Goal: Communication & Community: Connect with others

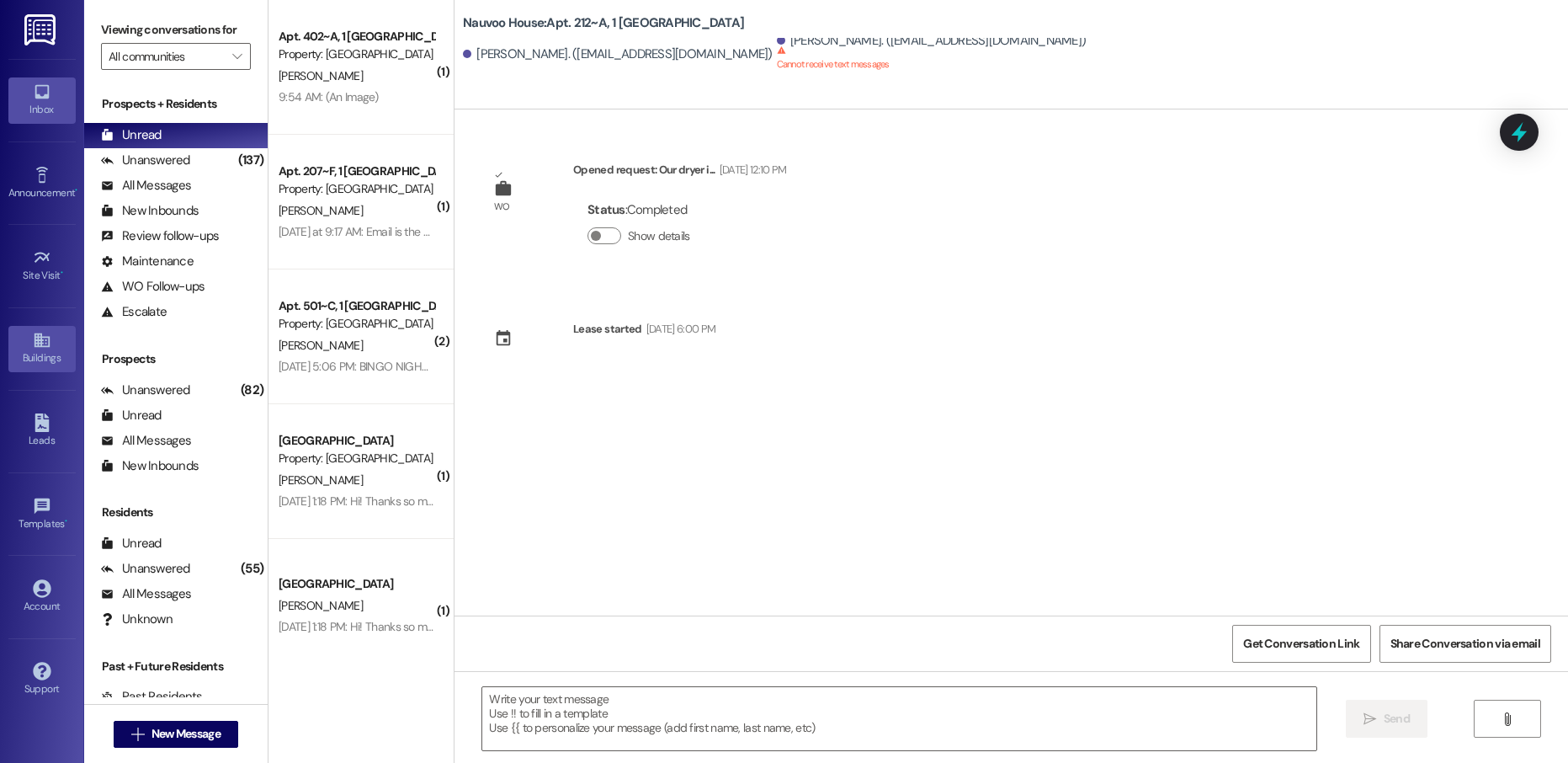
click at [28, 343] on link "Buildings" at bounding box center [42, 348] width 67 height 46
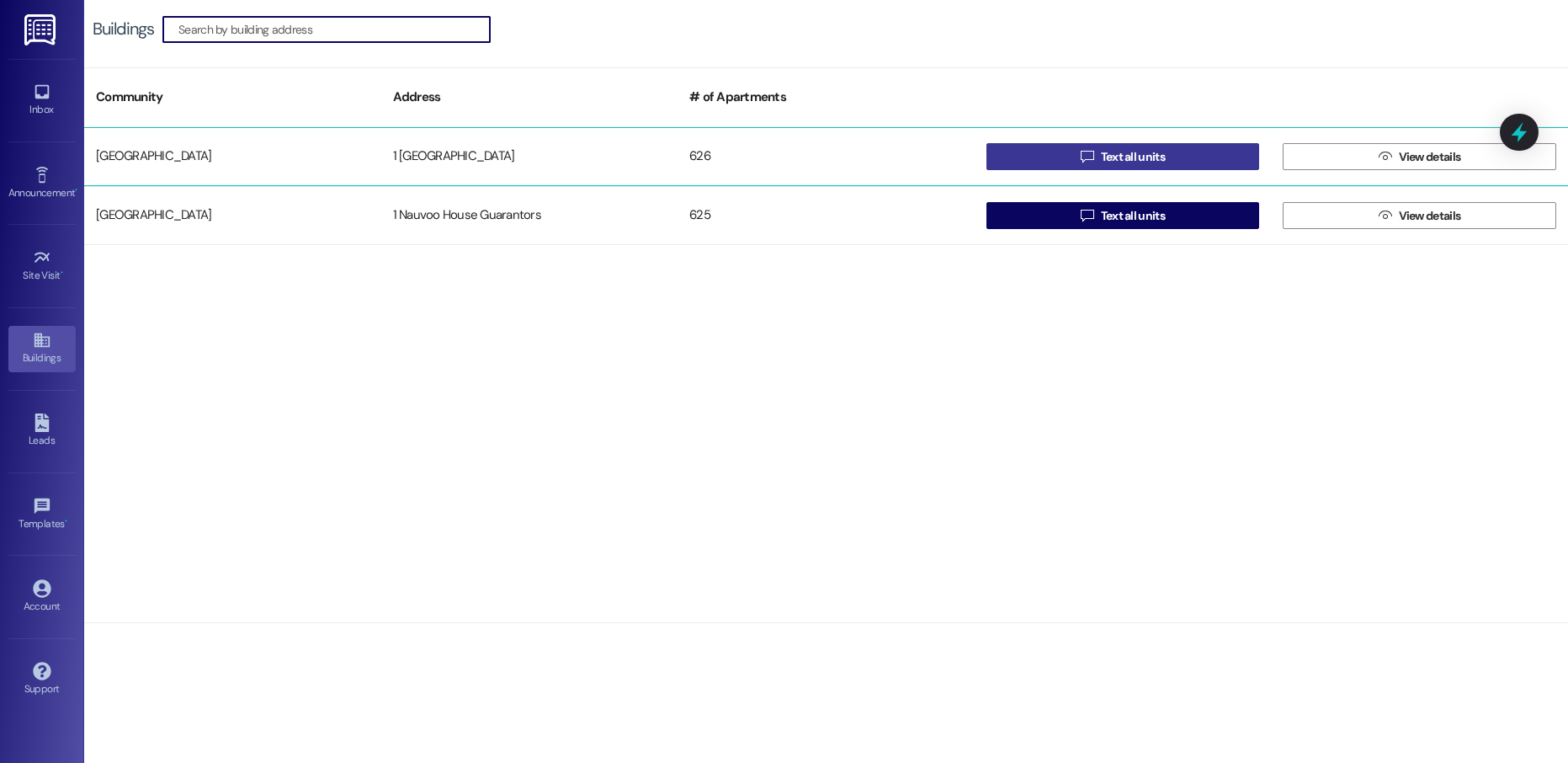
click at [1071, 166] on button " Text all units" at bounding box center [1123, 156] width 273 height 27
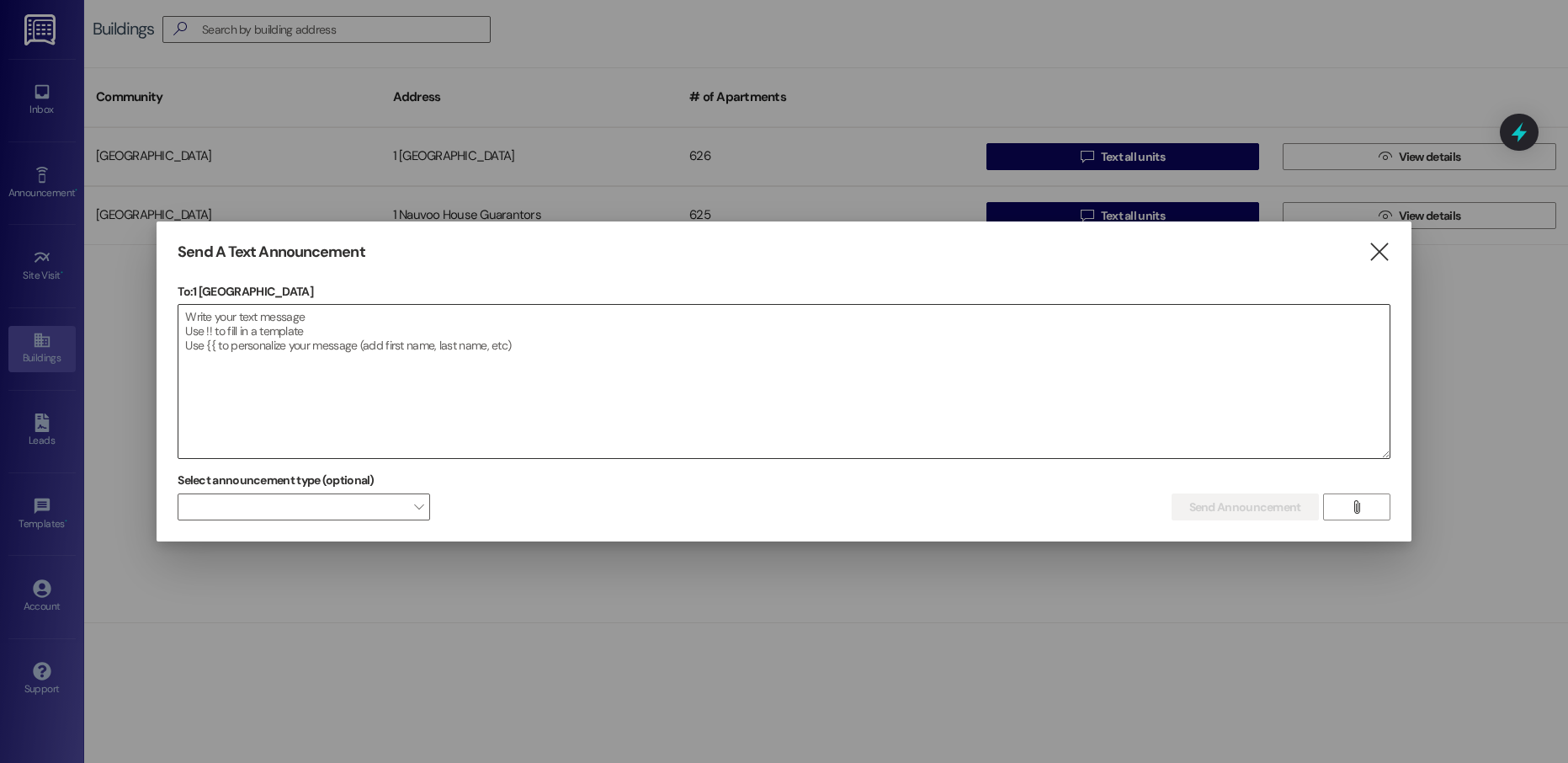
click at [352, 366] on textarea at bounding box center [784, 381] width 1210 height 153
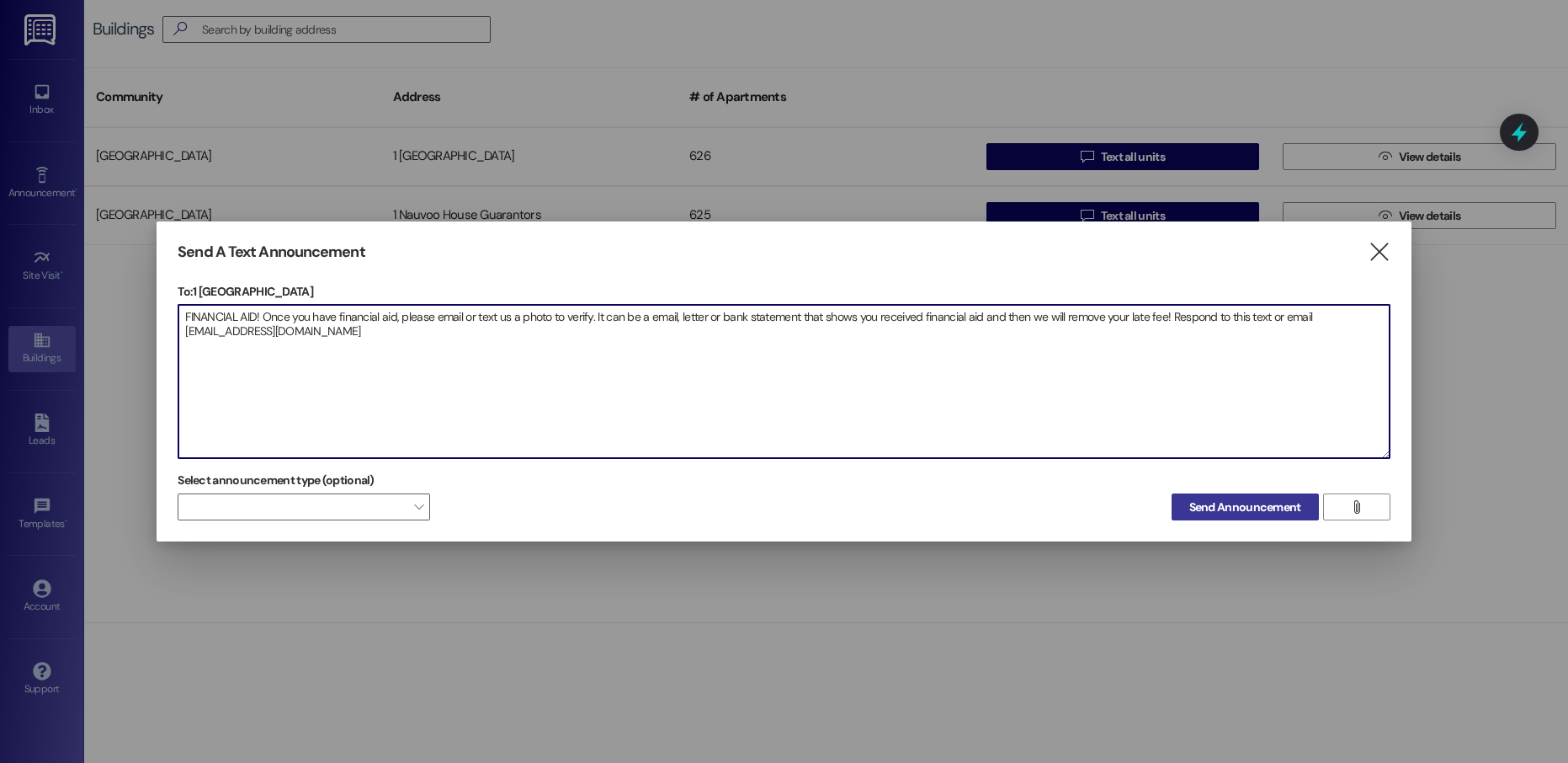
type textarea "FINANCIAL AID! Once you have financial aid, please email or text us a photo to …"
click at [1258, 501] on span "Send Announcement" at bounding box center [1245, 508] width 112 height 18
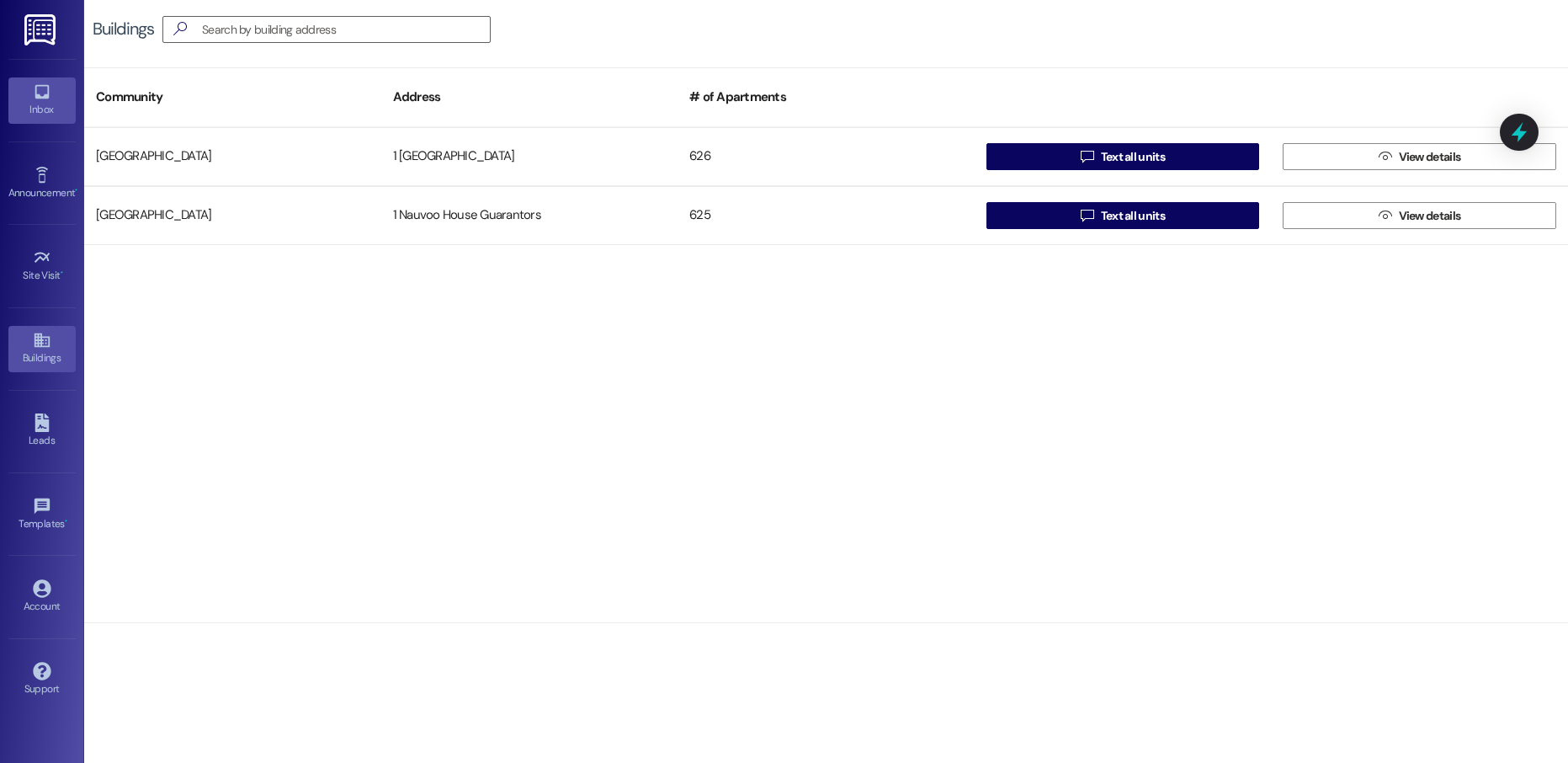
click at [64, 112] on div "Inbox" at bounding box center [42, 109] width 84 height 17
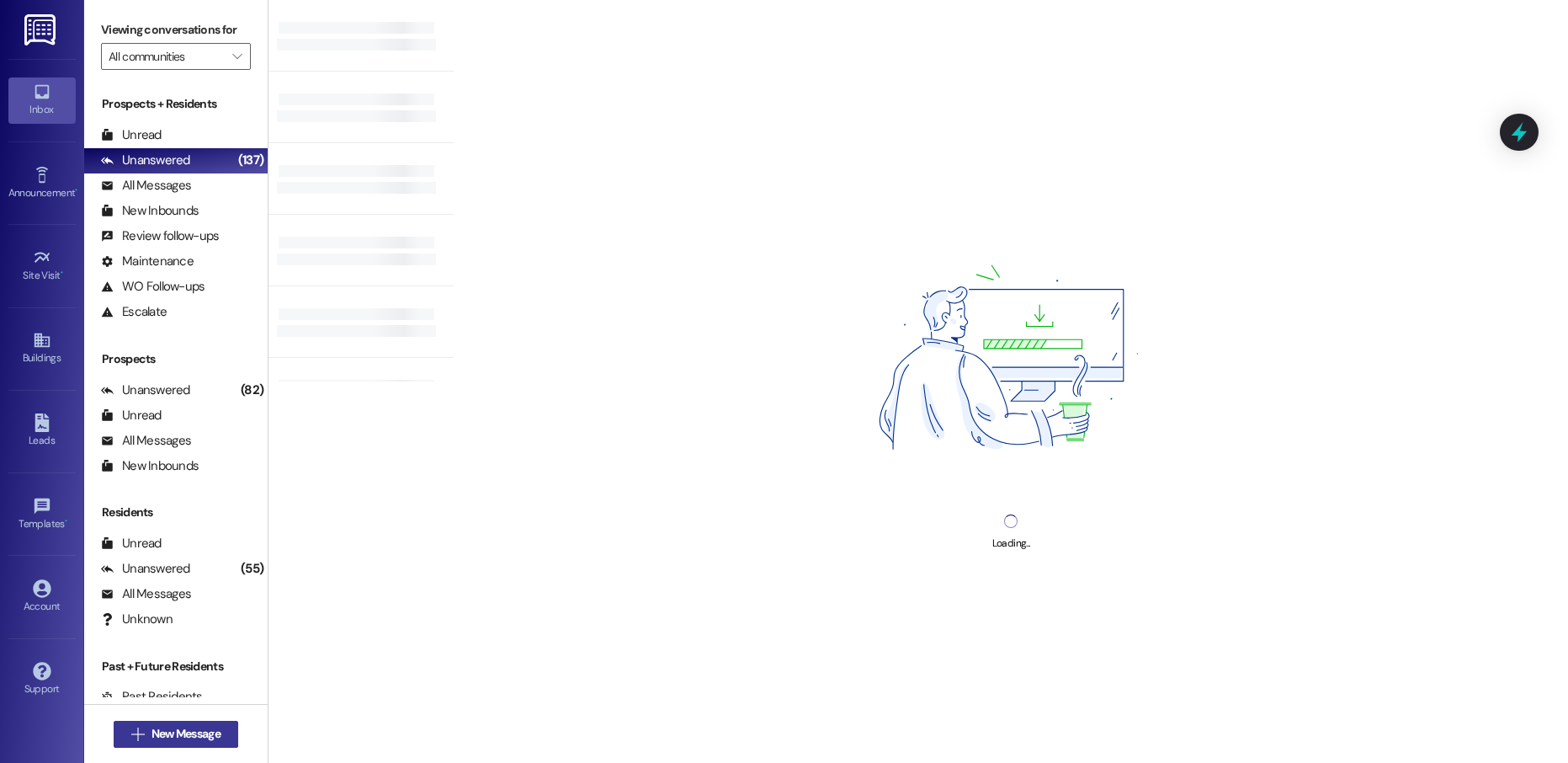
click at [181, 740] on span "New Message" at bounding box center [186, 734] width 69 height 18
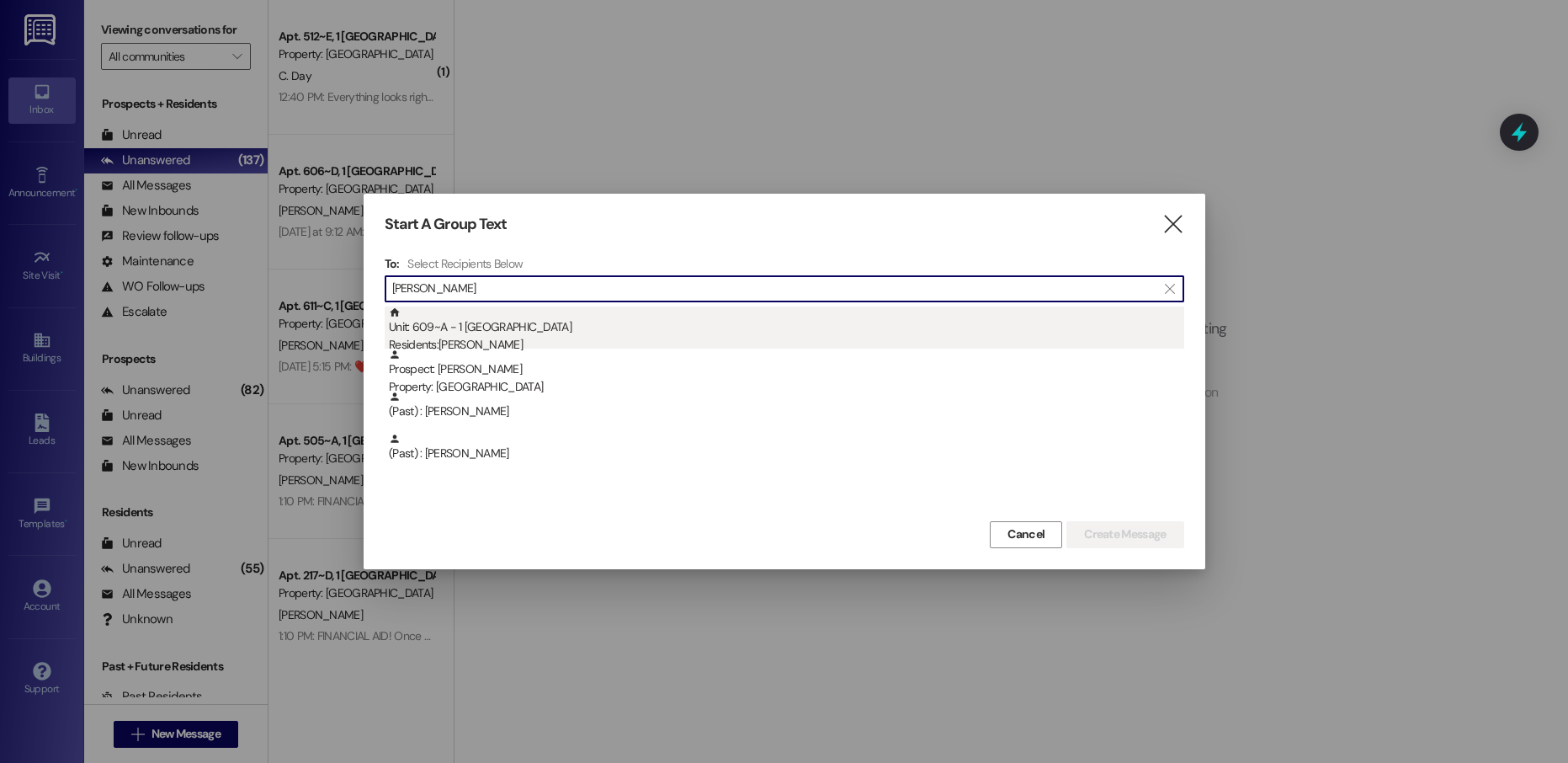
type input "[PERSON_NAME]"
click at [544, 338] on div "Residents: [PERSON_NAME]" at bounding box center [786, 345] width 795 height 18
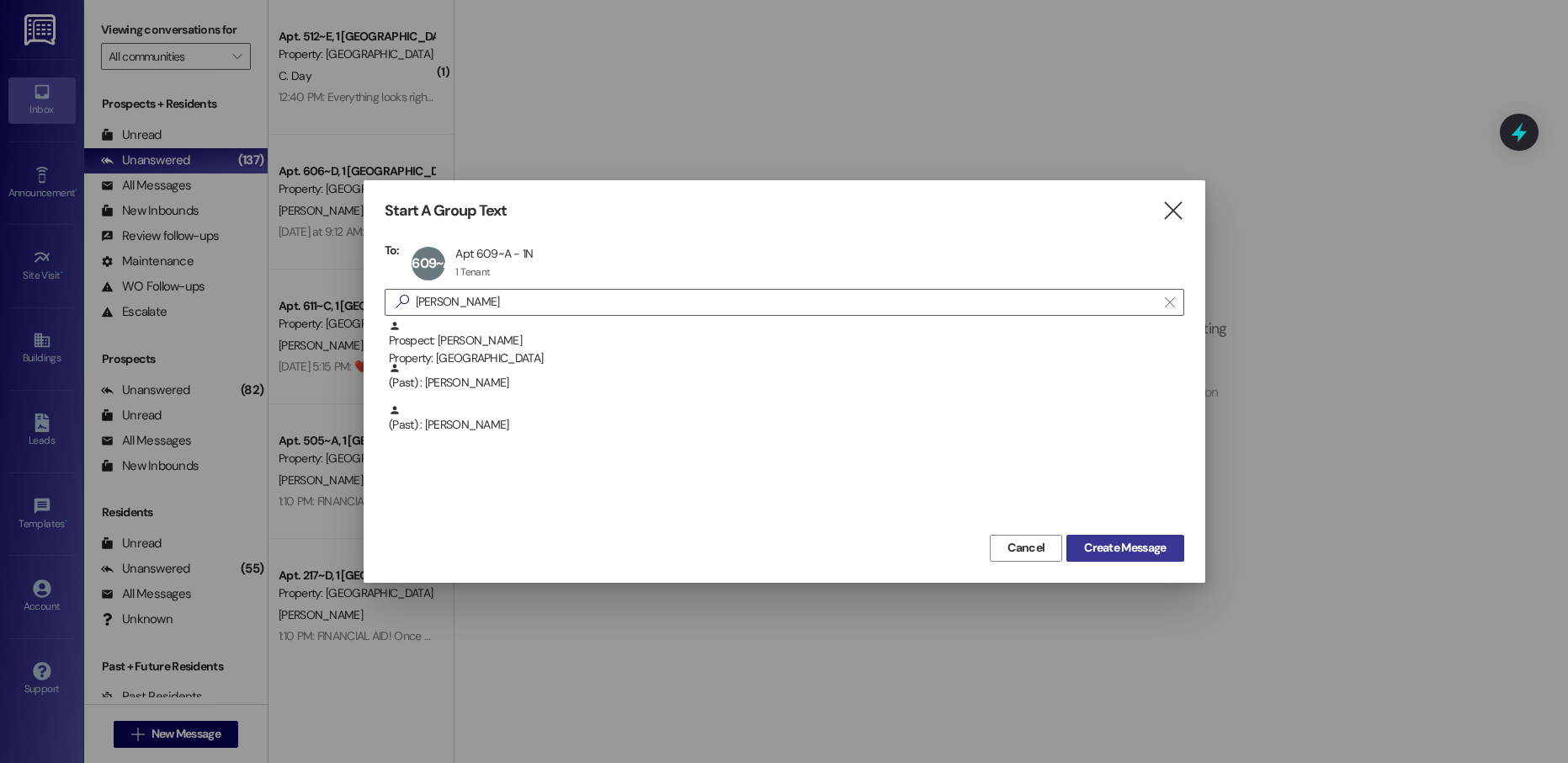
click at [1146, 554] on span "Create Message" at bounding box center [1124, 548] width 82 height 18
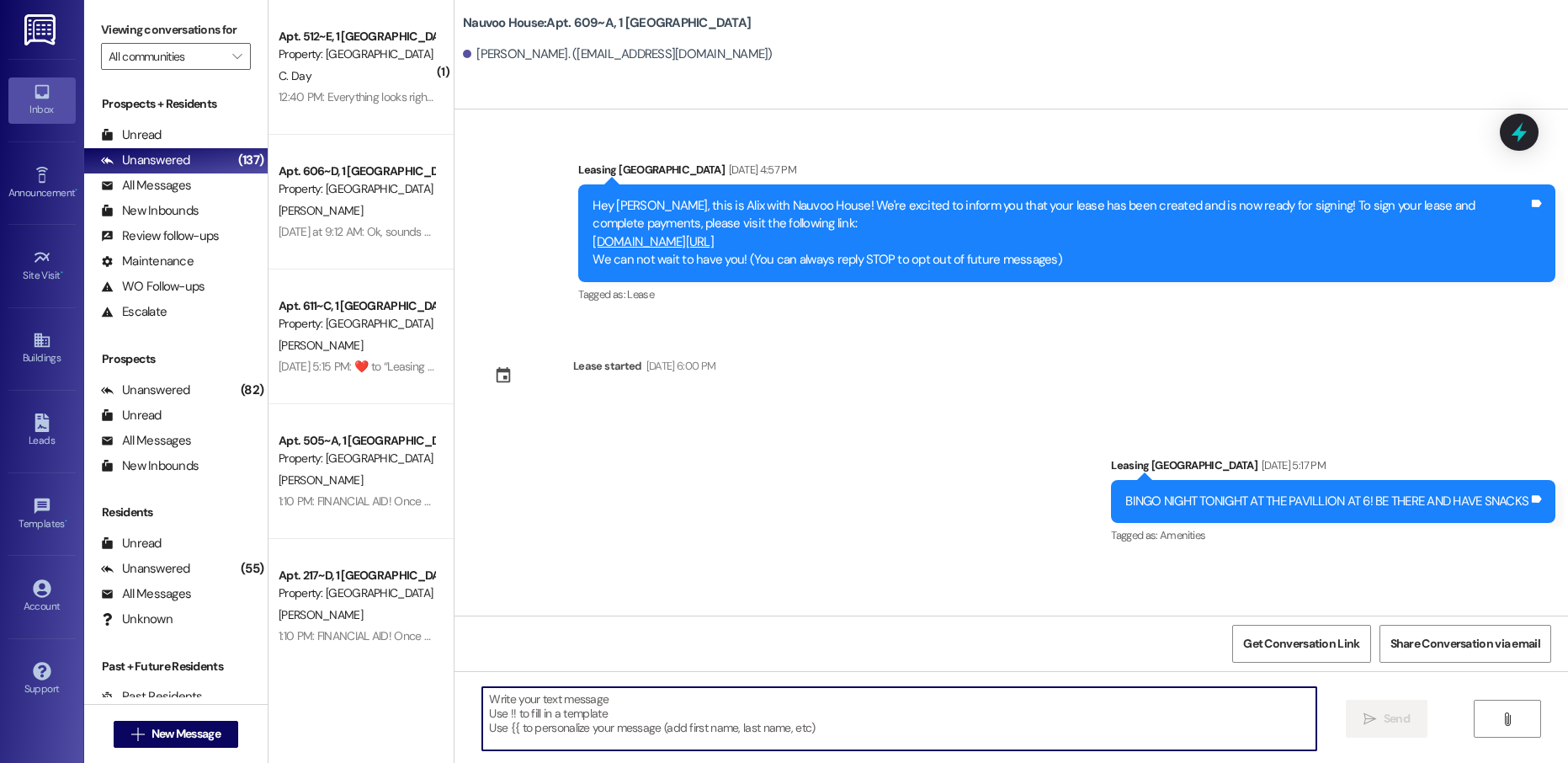
click at [563, 711] on textarea at bounding box center [898, 718] width 833 height 63
paste textarea "83069592"
type textarea "83069592"
paste textarea "[PERSON_NAME], this is [PERSON_NAME] with Nauvoo House! We just generated your …"
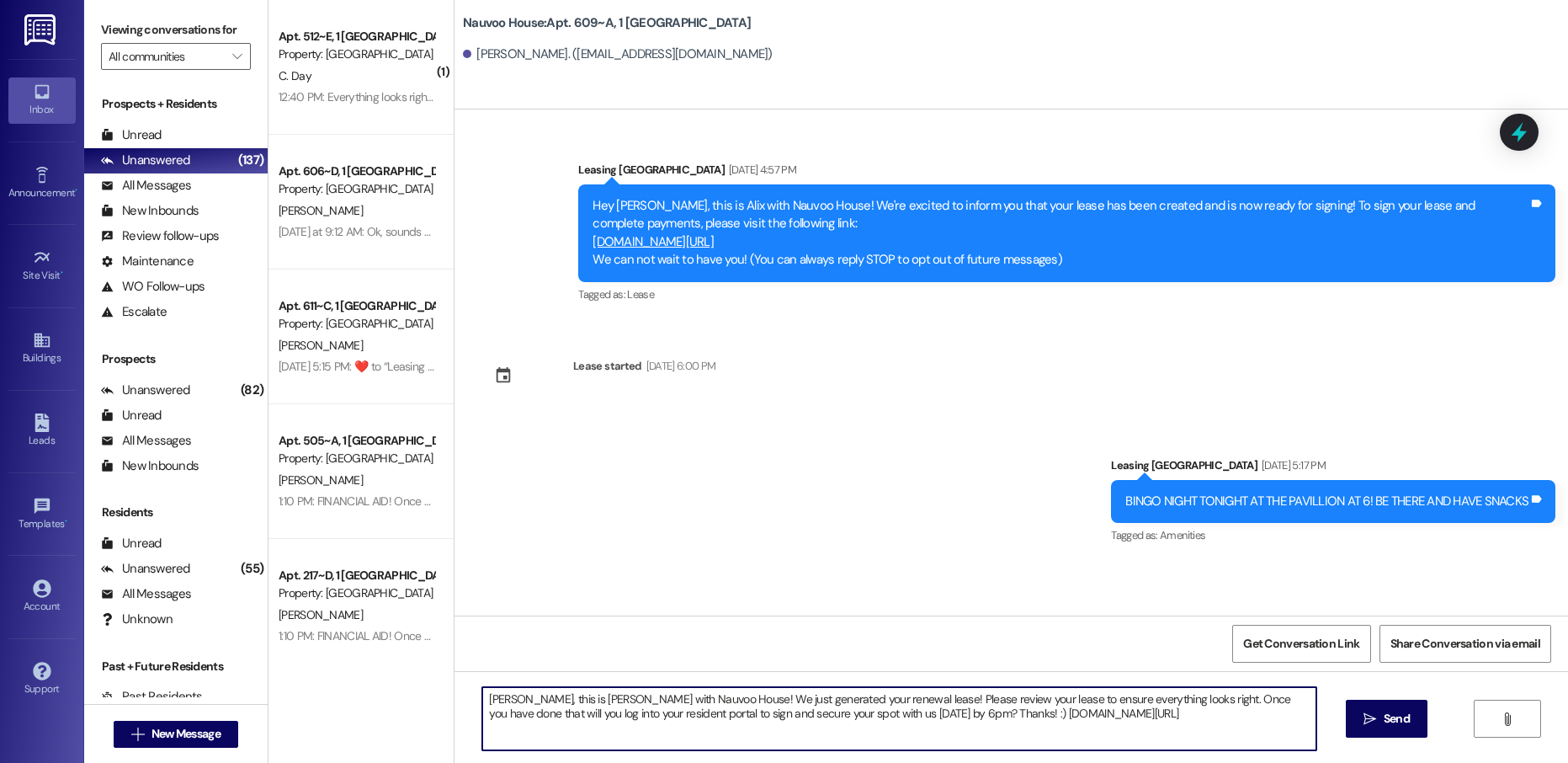
click at [492, 695] on textarea "[PERSON_NAME], this is [PERSON_NAME] with Nauvoo House! We just generated your …" at bounding box center [898, 718] width 833 height 63
type textarea "Eve, this is [PERSON_NAME] with Nauvoo House! We just generated your renewal le…"
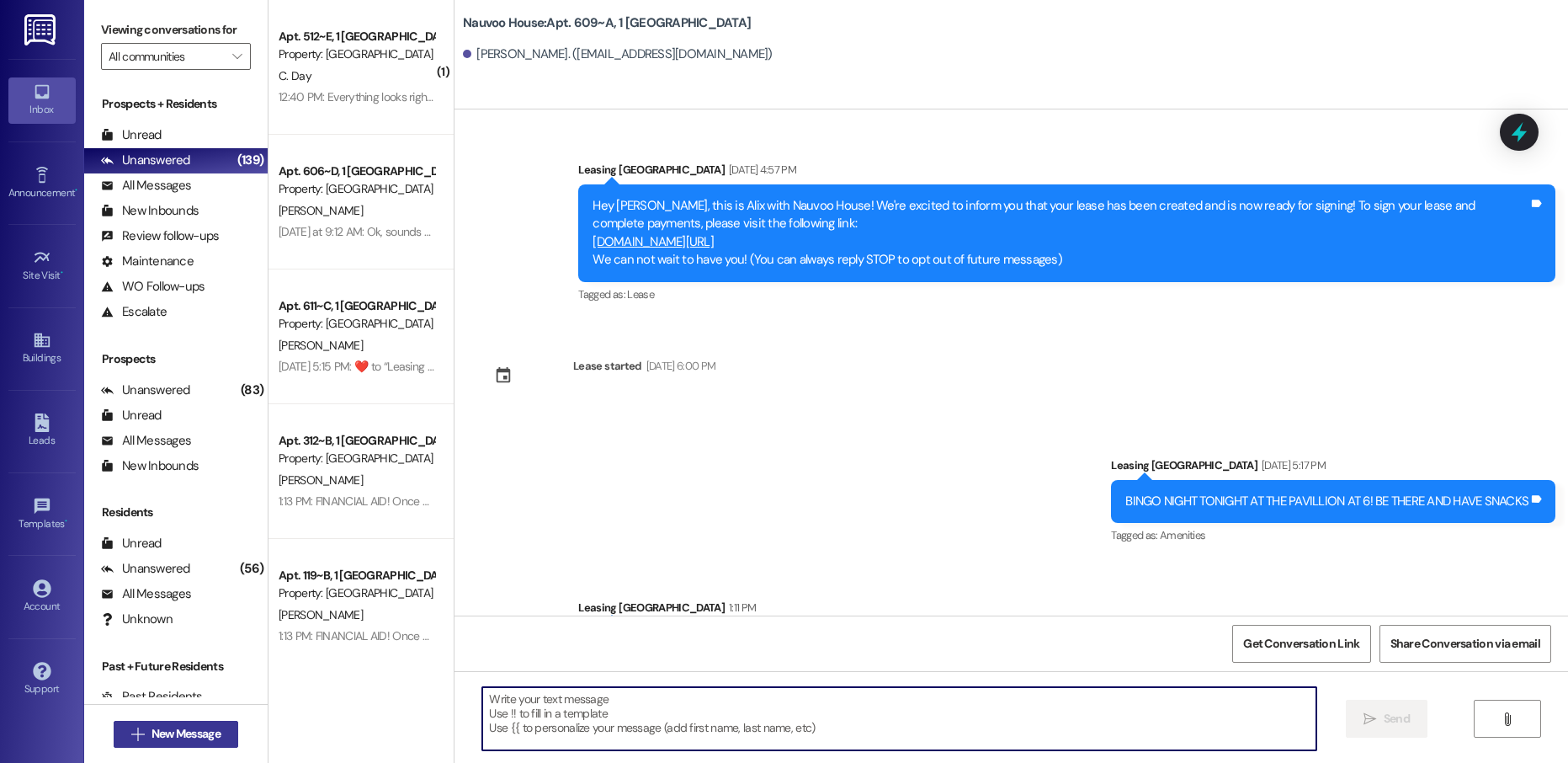
click at [185, 731] on span "New Message" at bounding box center [186, 734] width 69 height 18
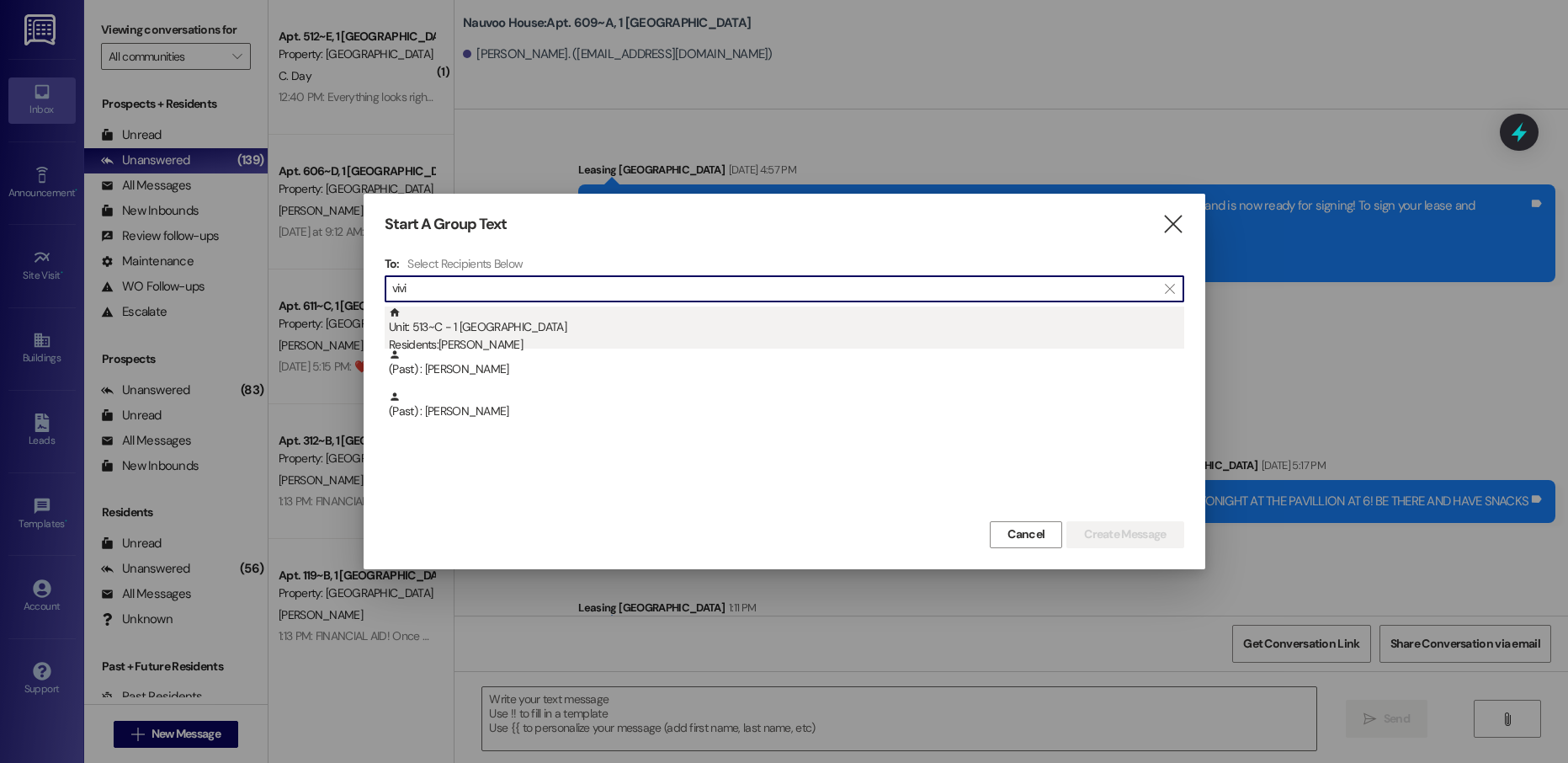
type input "vivi"
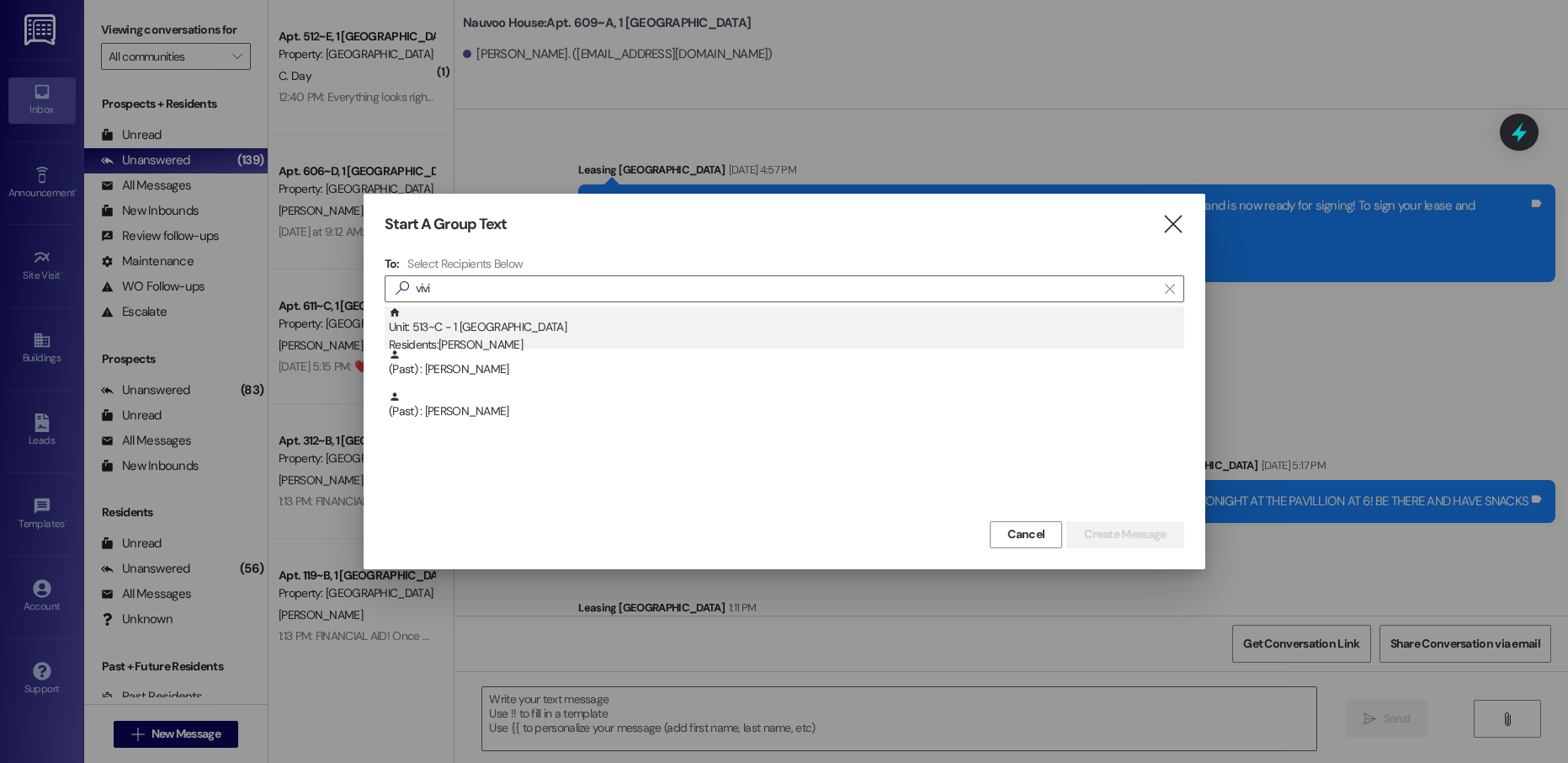
click at [561, 334] on div "Unit: 513~C - 1 Nauvoo House Residents: [PERSON_NAME]" at bounding box center [786, 330] width 795 height 48
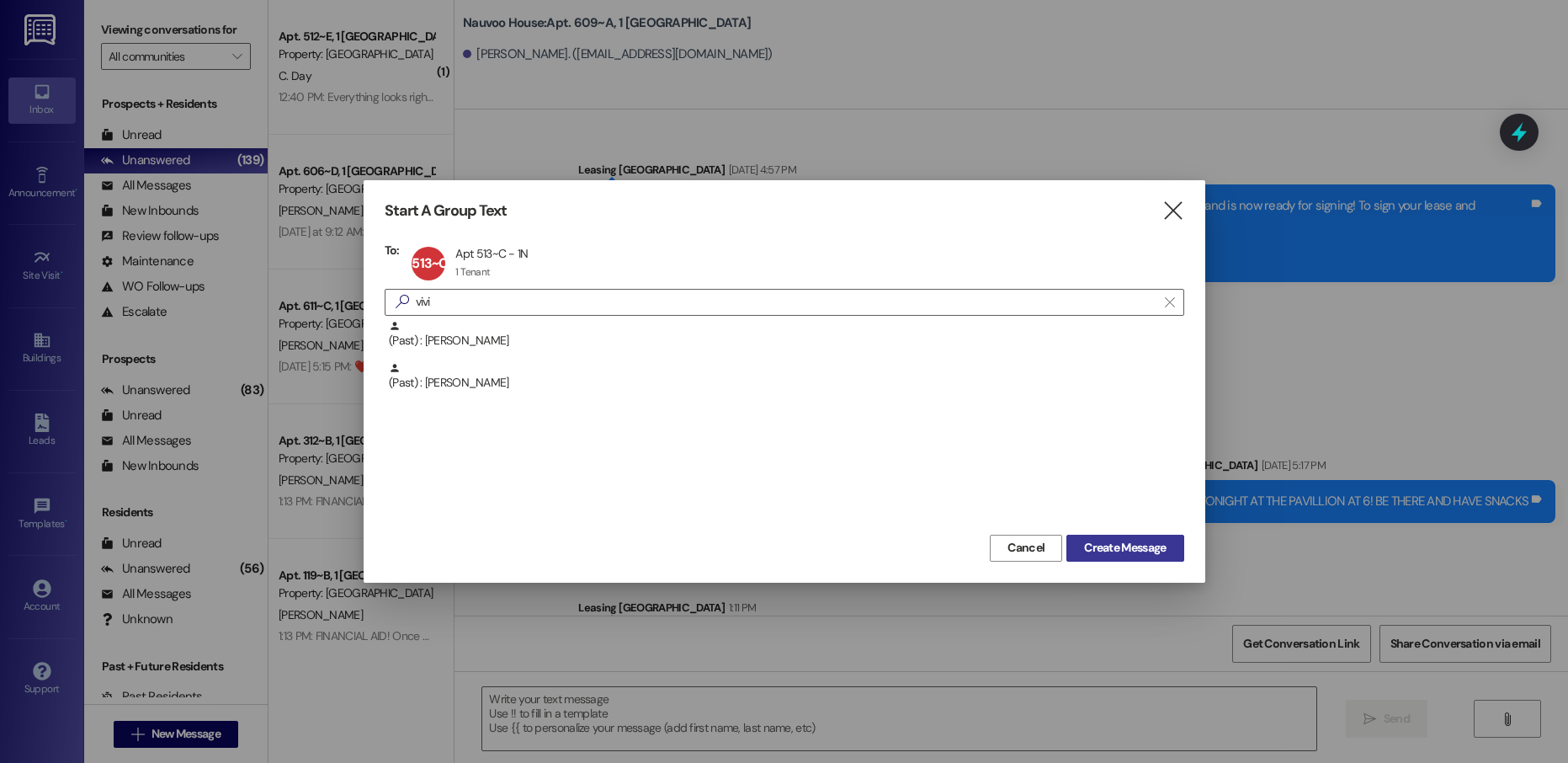
click at [1115, 555] on span "Create Message" at bounding box center [1124, 548] width 82 height 18
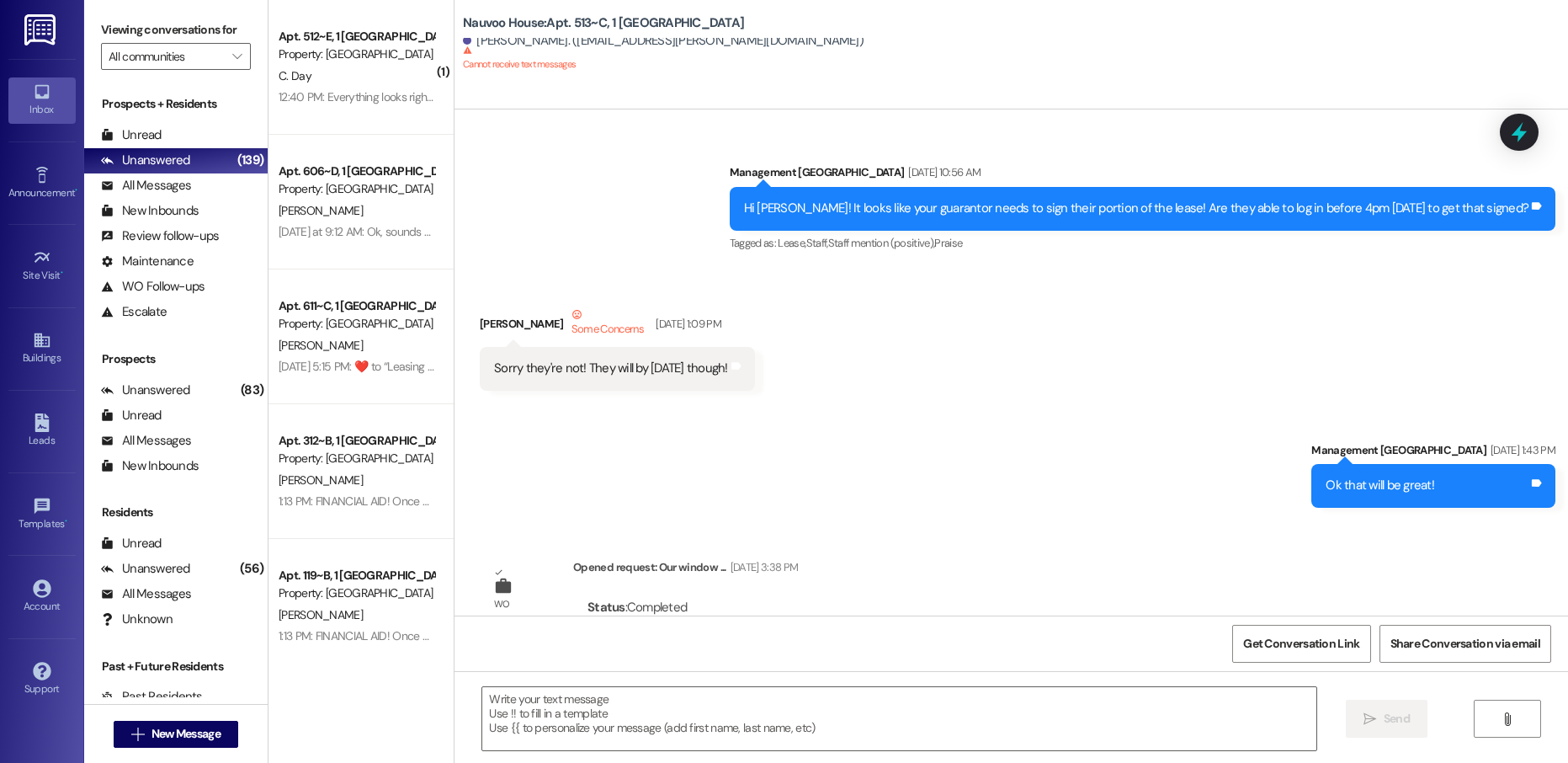
scroll to position [1006, 0]
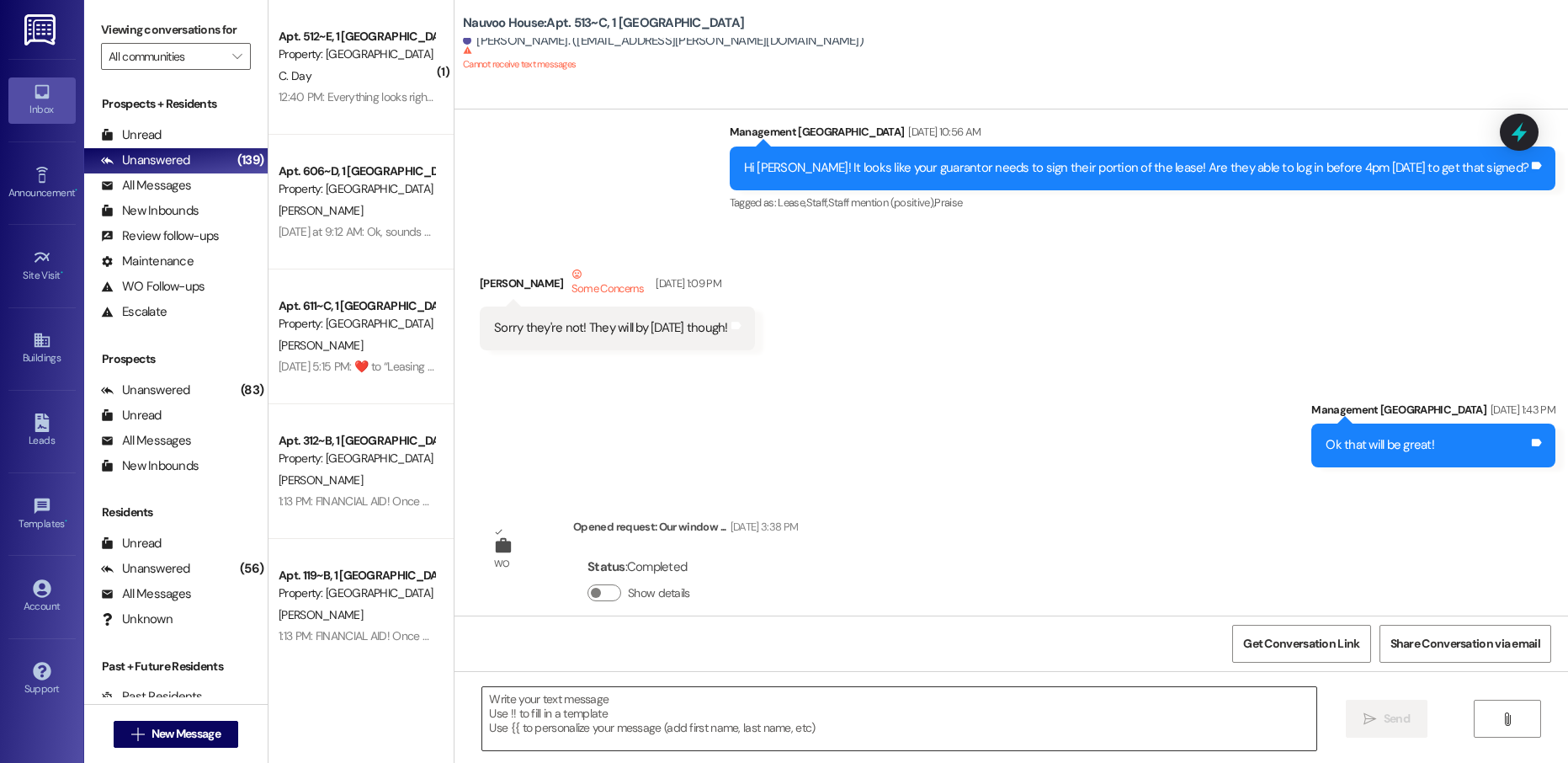
click at [593, 703] on textarea at bounding box center [898, 718] width 833 height 63
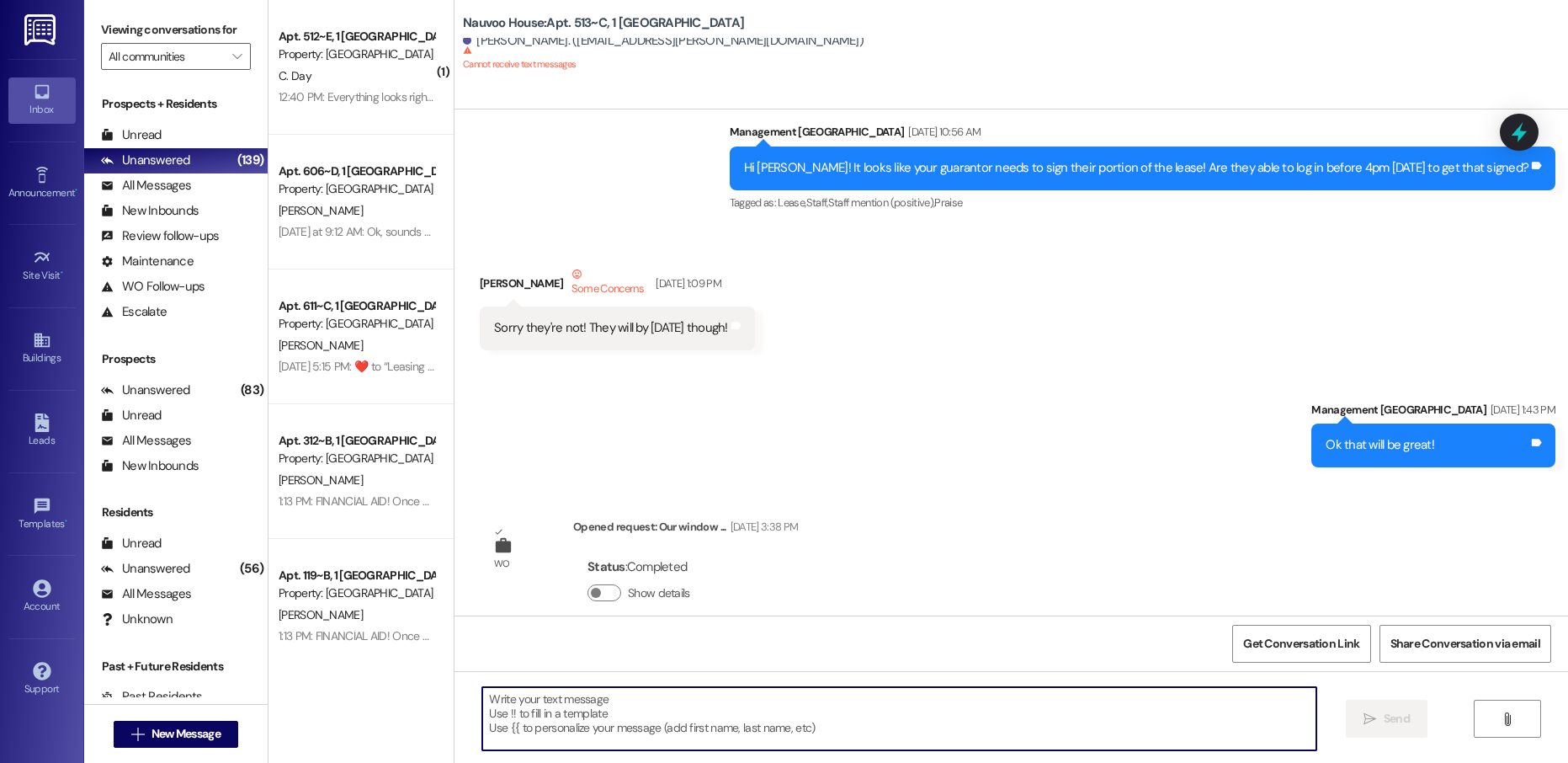
paste textarea "Eve, this is [PERSON_NAME] with Nauvoo House! We just generated your renewal le…"
type textarea "Eve, this is [PERSON_NAME] with Nauvoo House! We just generated your renewal le…"
click at [192, 733] on span "New Message" at bounding box center [186, 734] width 69 height 18
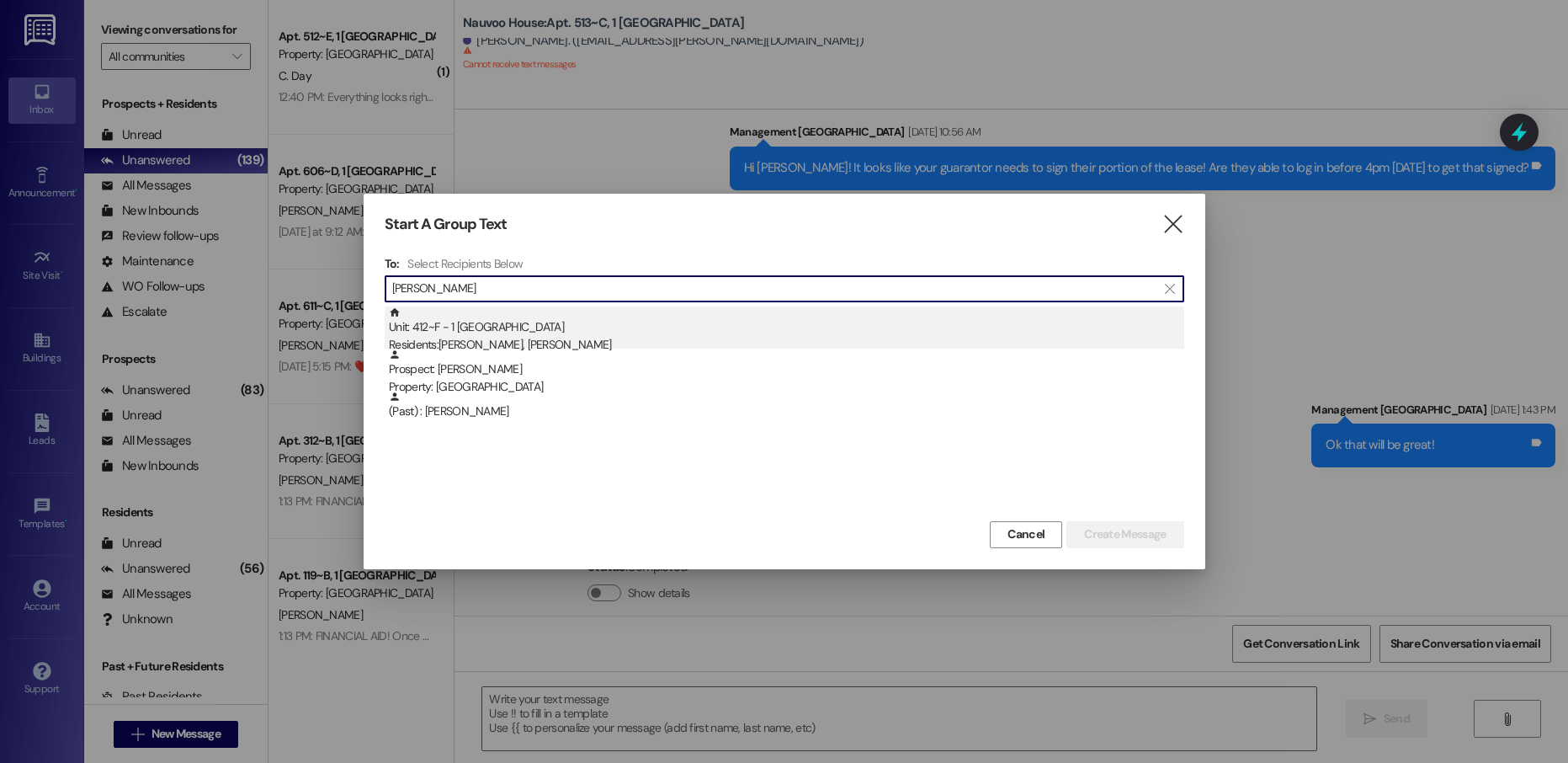
type input "[PERSON_NAME]"
click at [532, 331] on div "Unit: 412~F - 1 Nauvoo House Residents: [PERSON_NAME], [PERSON_NAME]" at bounding box center [786, 330] width 795 height 48
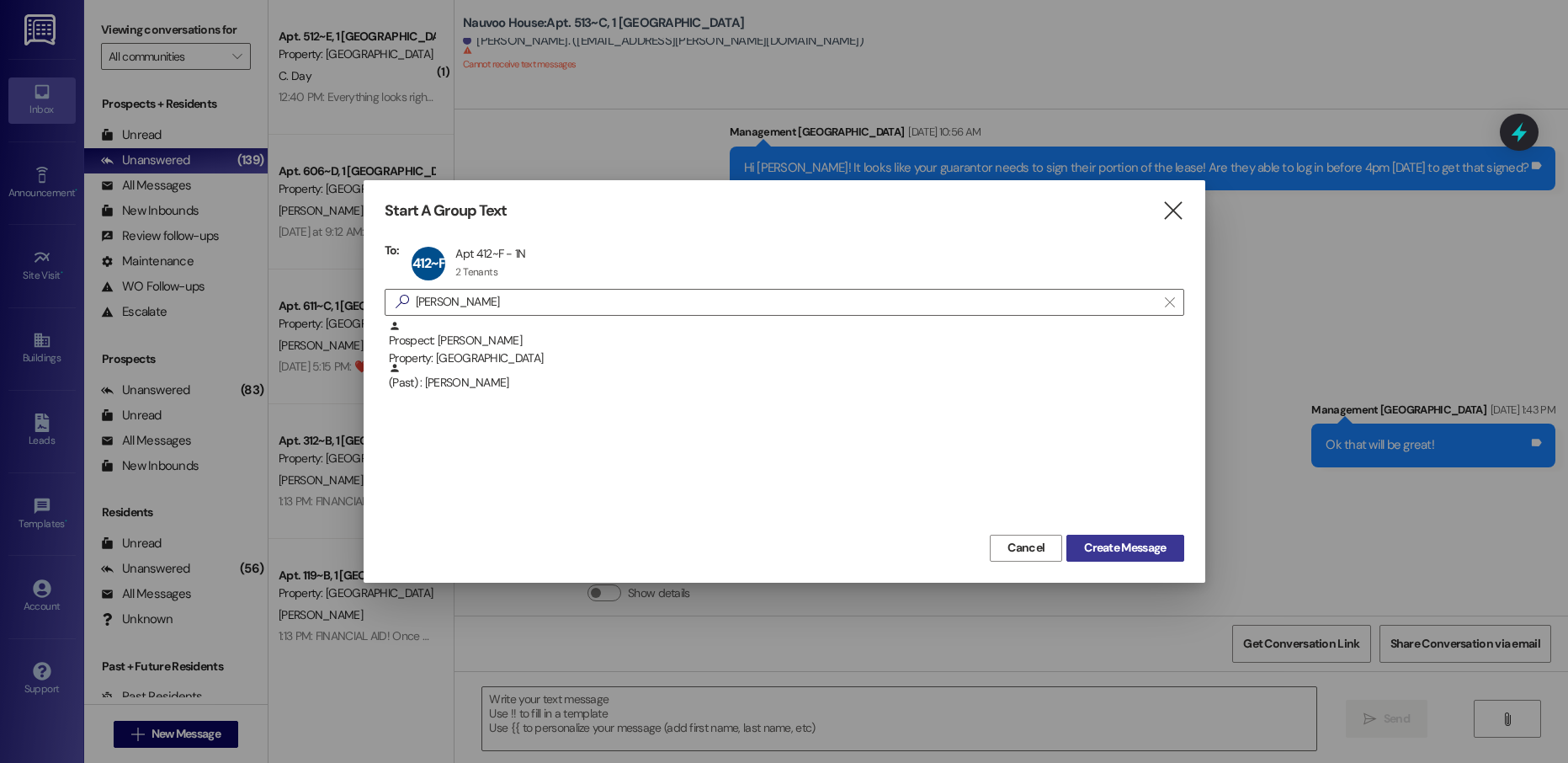
click at [1147, 544] on span "Create Message" at bounding box center [1124, 548] width 82 height 18
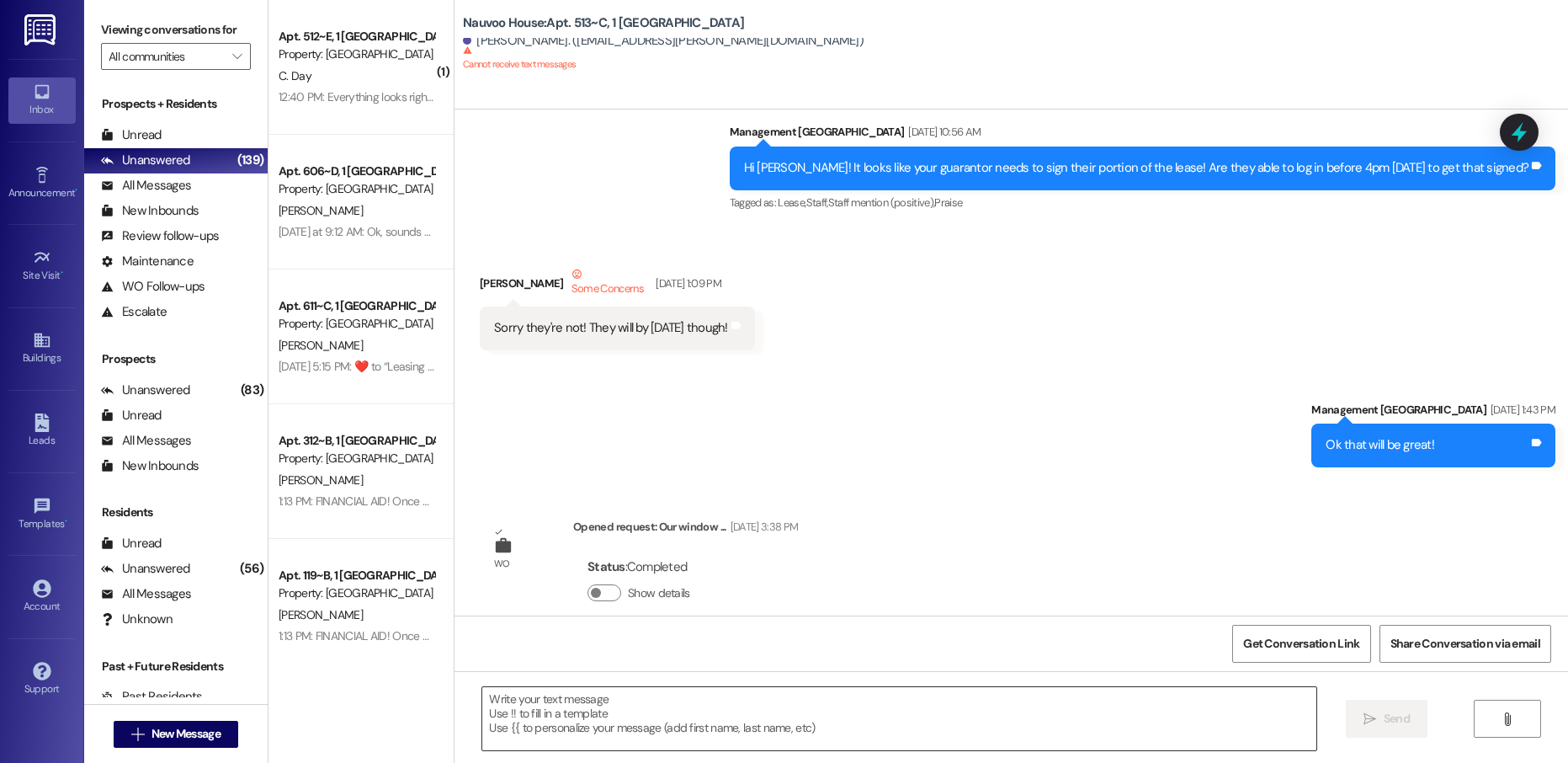
scroll to position [0, 0]
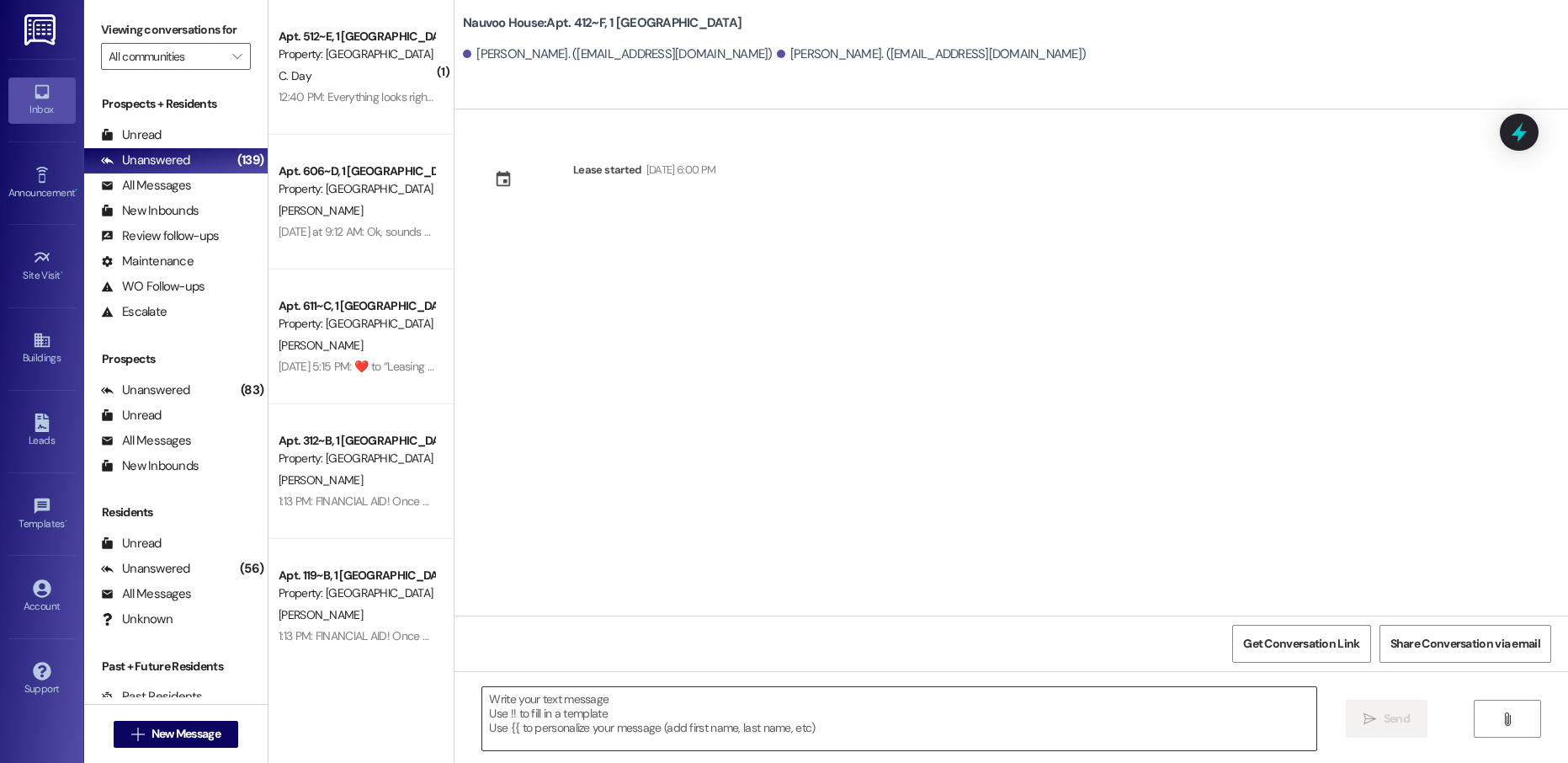
click at [554, 721] on textarea at bounding box center [898, 718] width 833 height 63
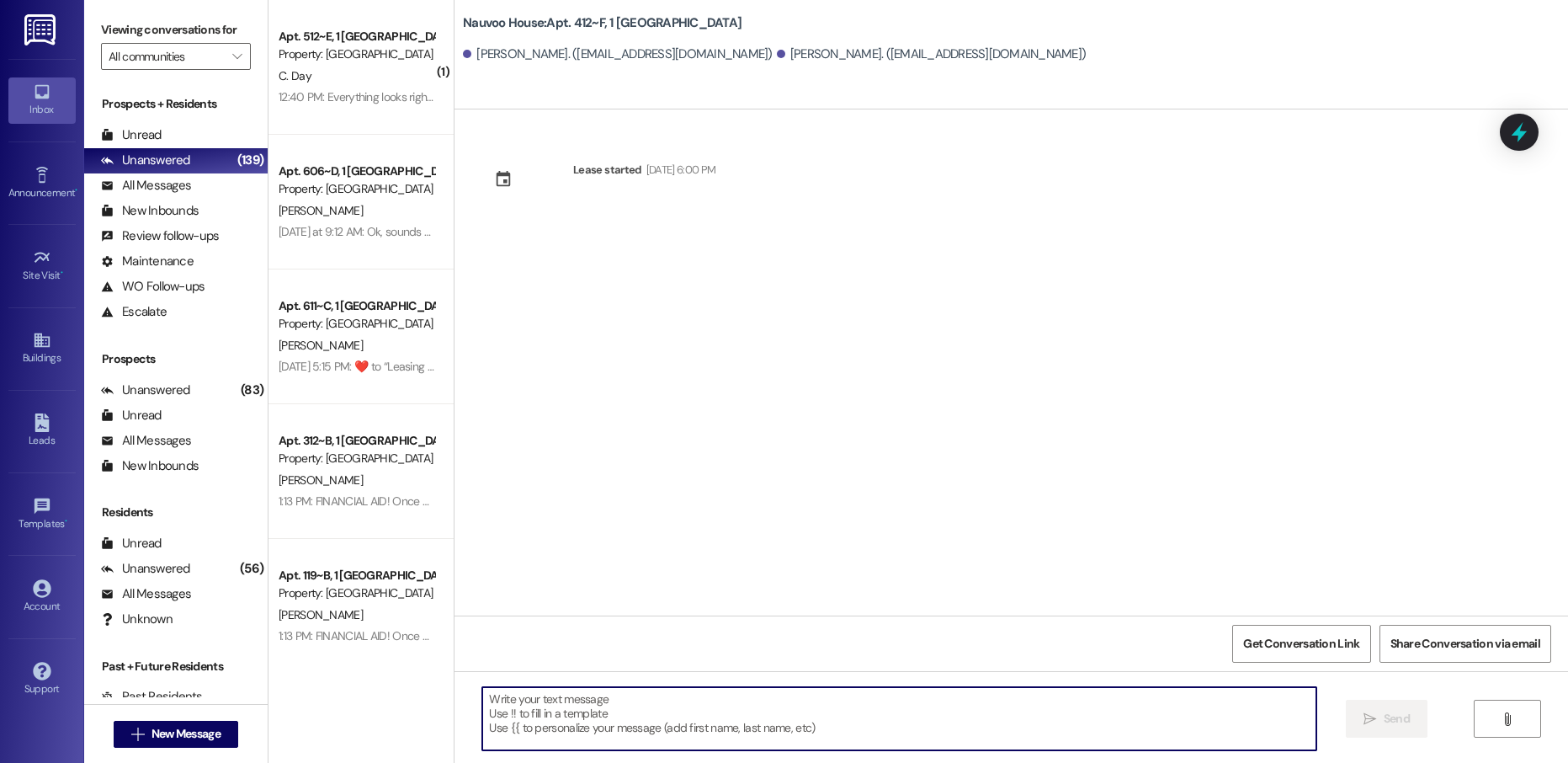
paste textarea "[PERSON_NAME], this is [PERSON_NAME] with Nauvoo House! We just generated your …"
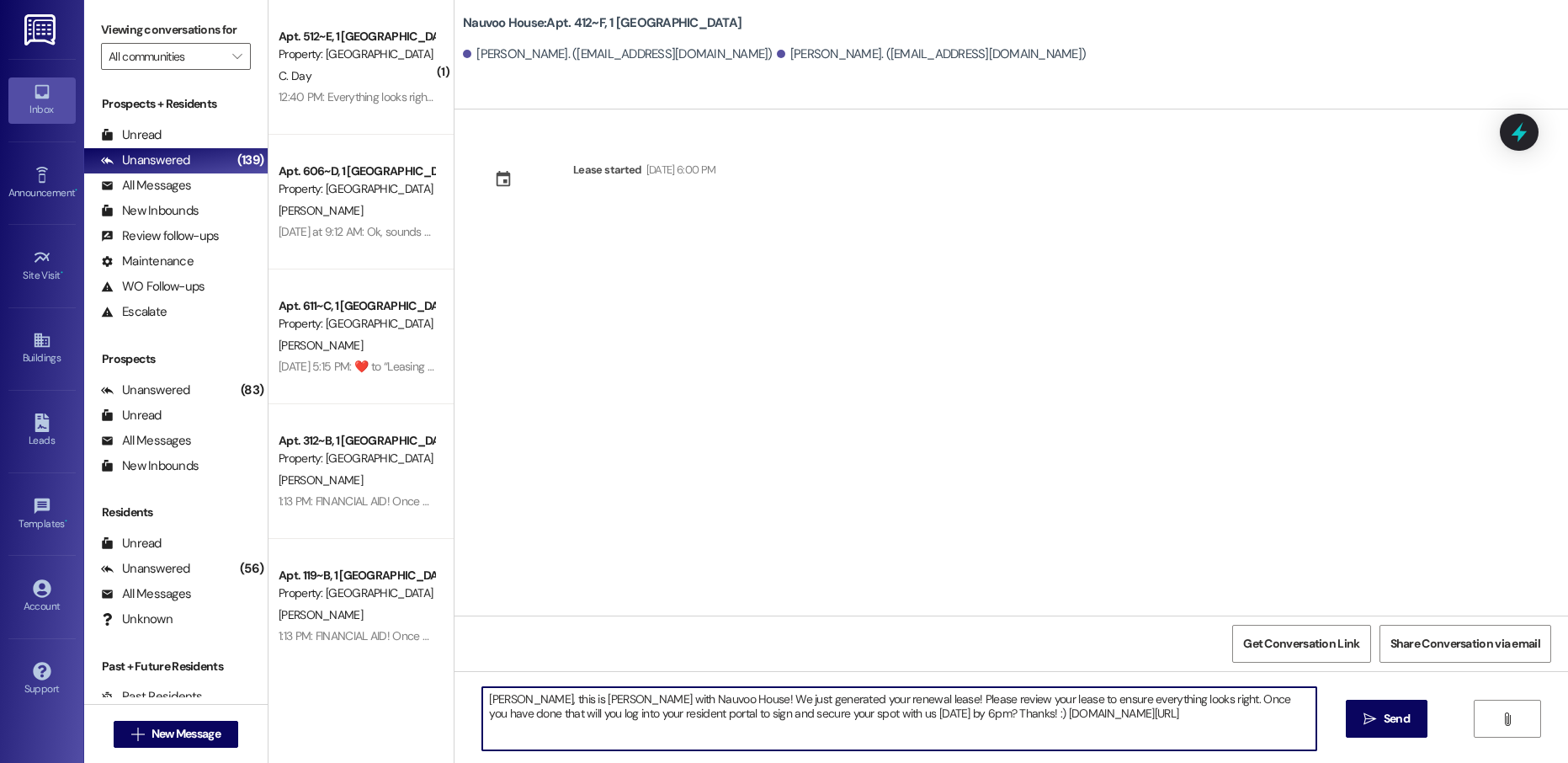
click at [489, 698] on textarea "[PERSON_NAME], this is [PERSON_NAME] with Nauvoo House! We just generated your …" at bounding box center [898, 718] width 833 height 63
click at [488, 698] on textarea "[PERSON_NAME], this is [PERSON_NAME] with Nauvoo House! We just generated your …" at bounding box center [898, 718] width 833 height 63
type textarea "[PERSON_NAME], this is [PERSON_NAME] with Nauvoo House! We just generated your …"
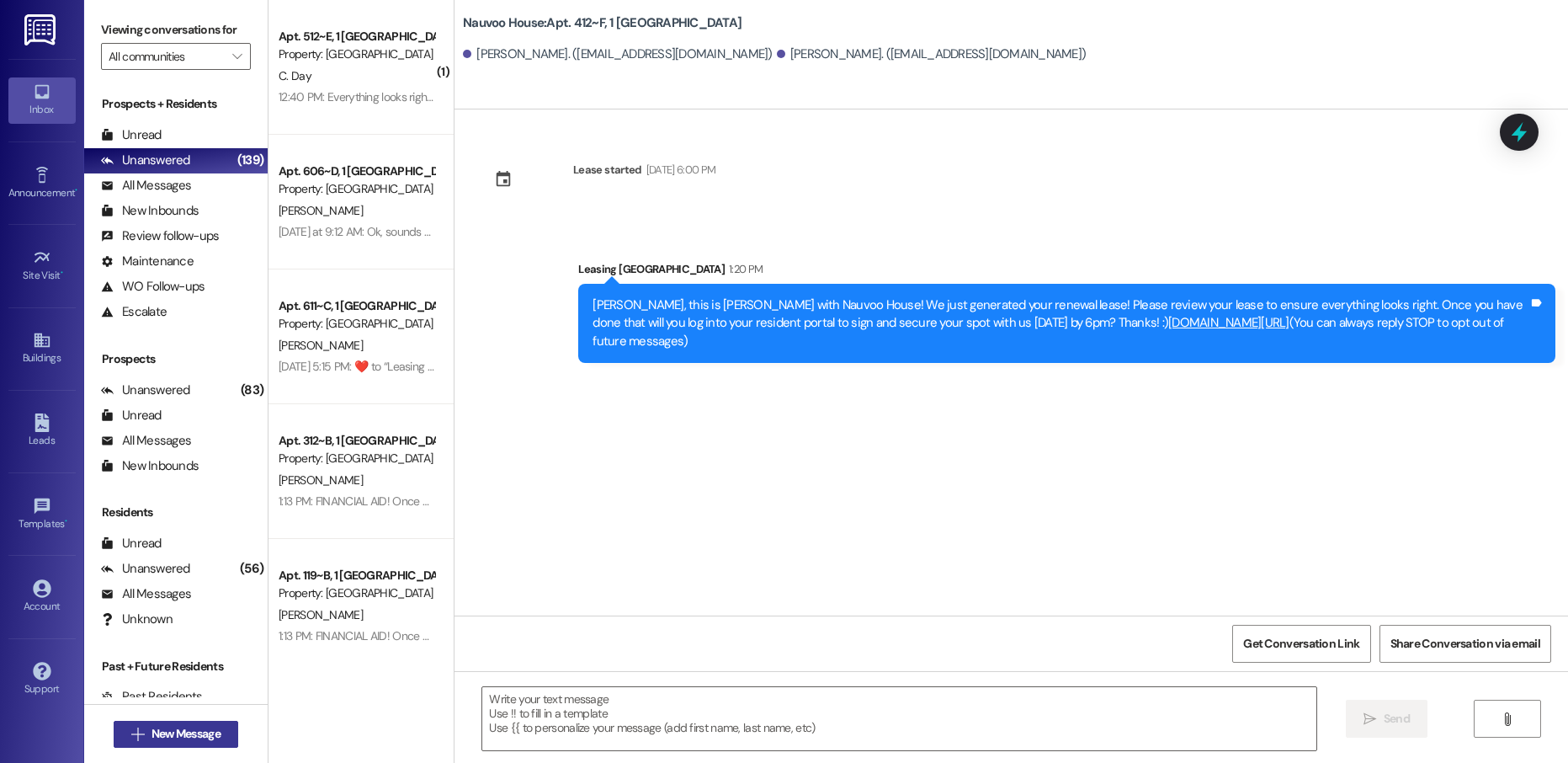
click at [221, 741] on button " New Message" at bounding box center [175, 734] width 125 height 27
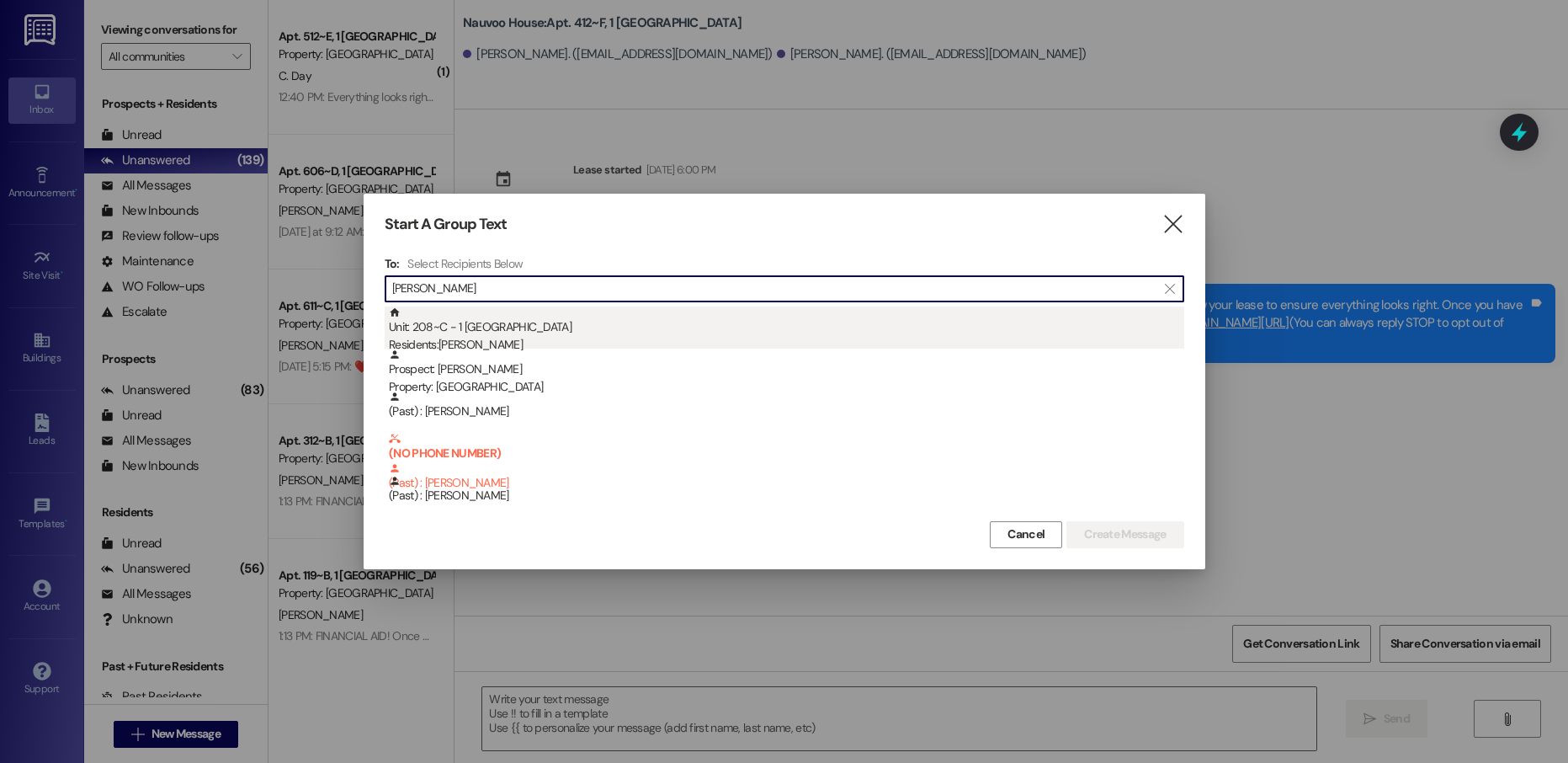
type input "[PERSON_NAME]"
click at [674, 317] on div "Unit: 208~C - 1 [GEOGRAPHIC_DATA] Residents: [PERSON_NAME]" at bounding box center [786, 330] width 795 height 48
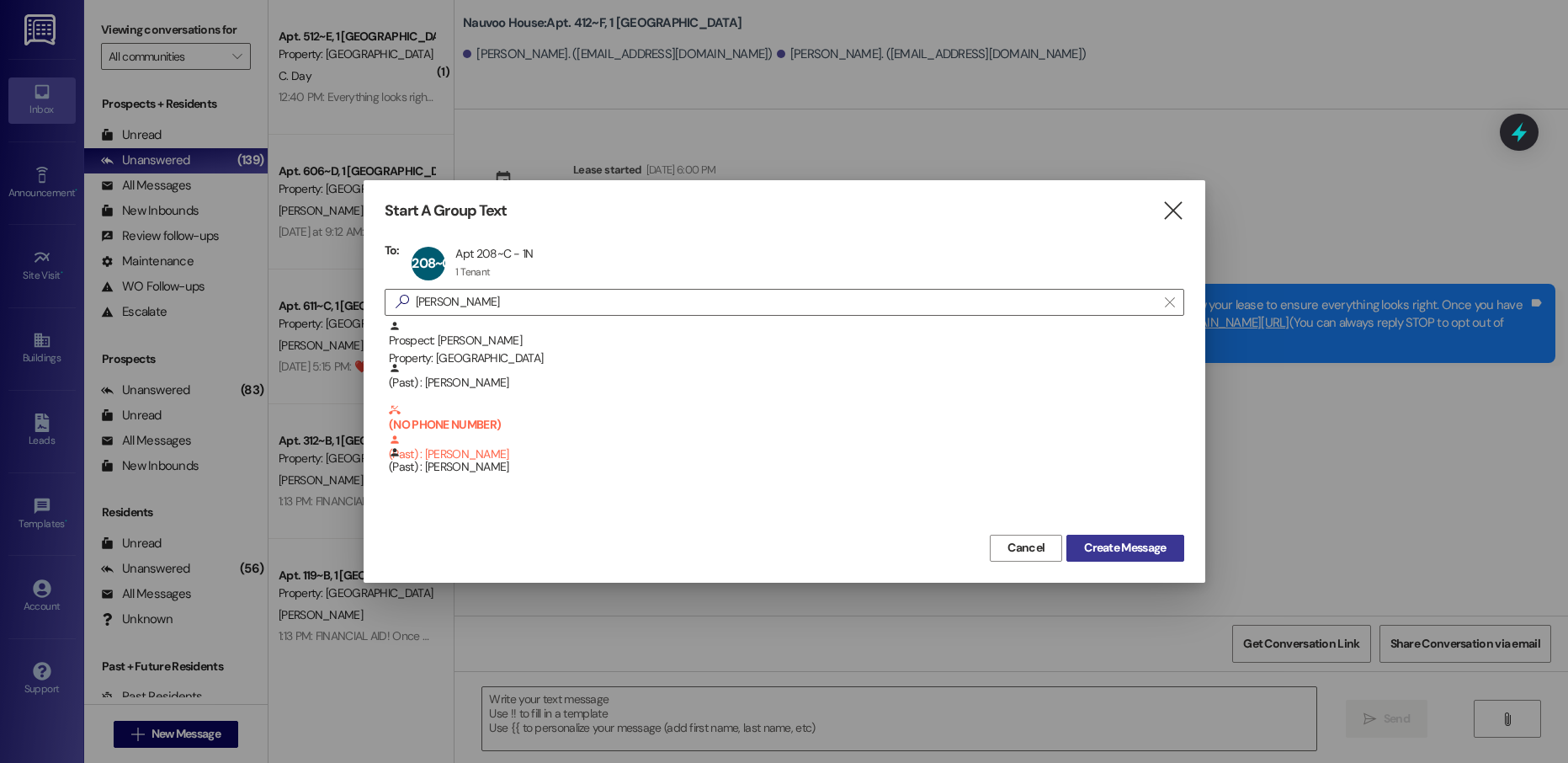
click at [1087, 544] on span "Create Message" at bounding box center [1124, 548] width 82 height 18
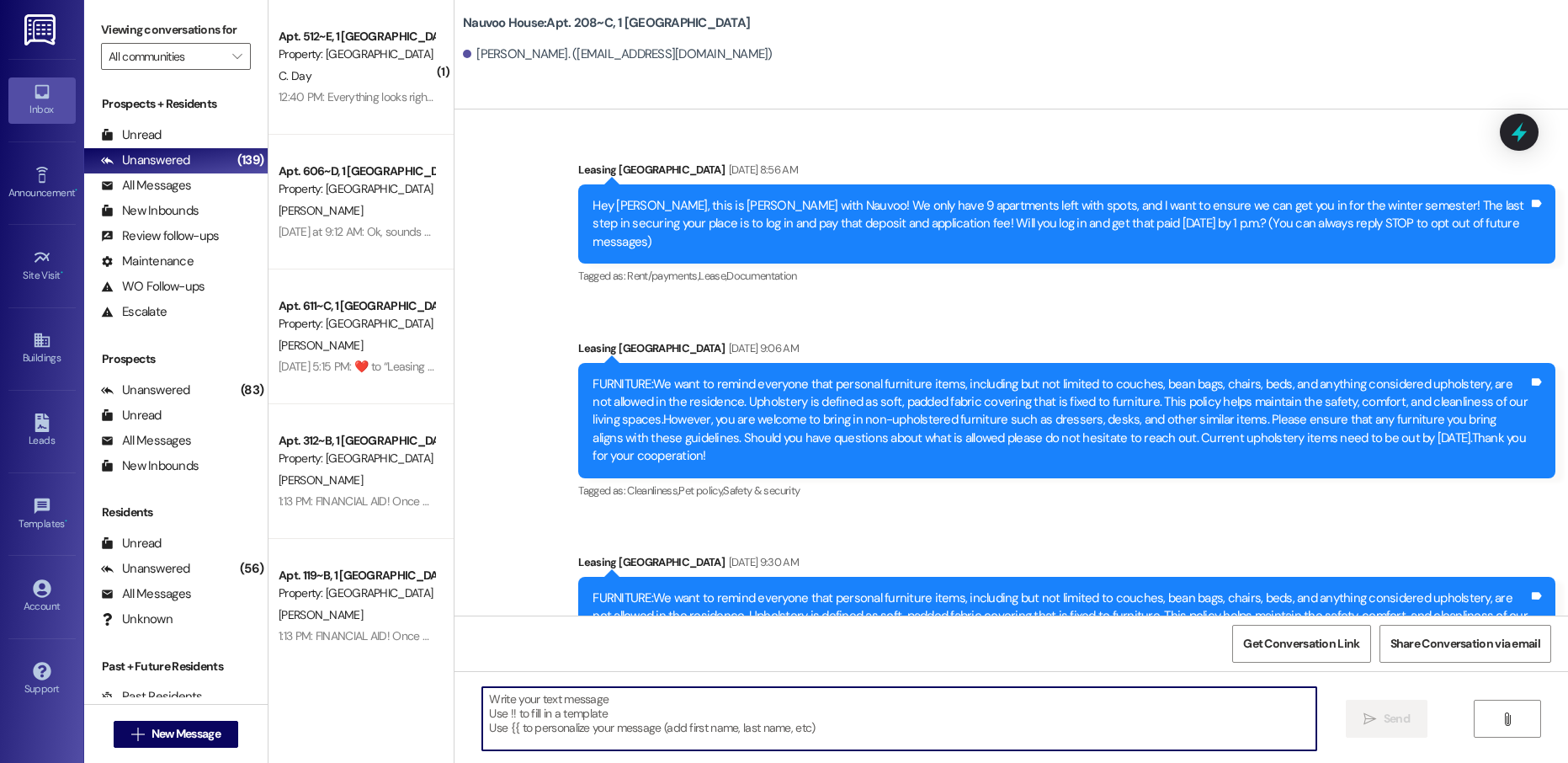
click at [595, 723] on textarea at bounding box center [898, 718] width 833 height 63
paste textarea "[PERSON_NAME], this is [PERSON_NAME] with Nauvoo House! We just generated your …"
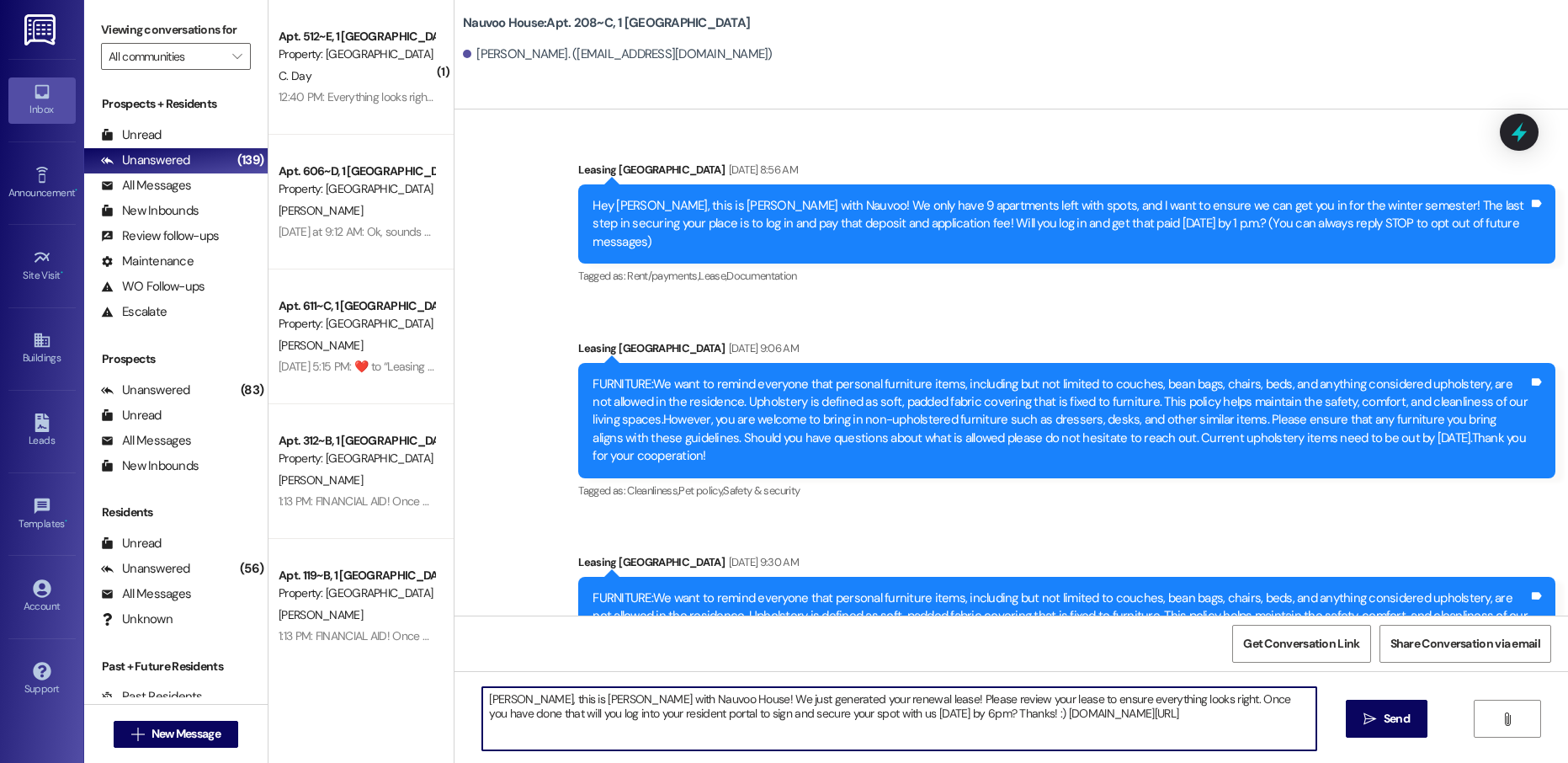
click at [485, 702] on textarea "[PERSON_NAME], this is [PERSON_NAME] with Nauvoo House! We just generated your …" at bounding box center [898, 718] width 833 height 63
type textarea "[PERSON_NAME], this is [PERSON_NAME] with Nauvoo House! We just generated your …"
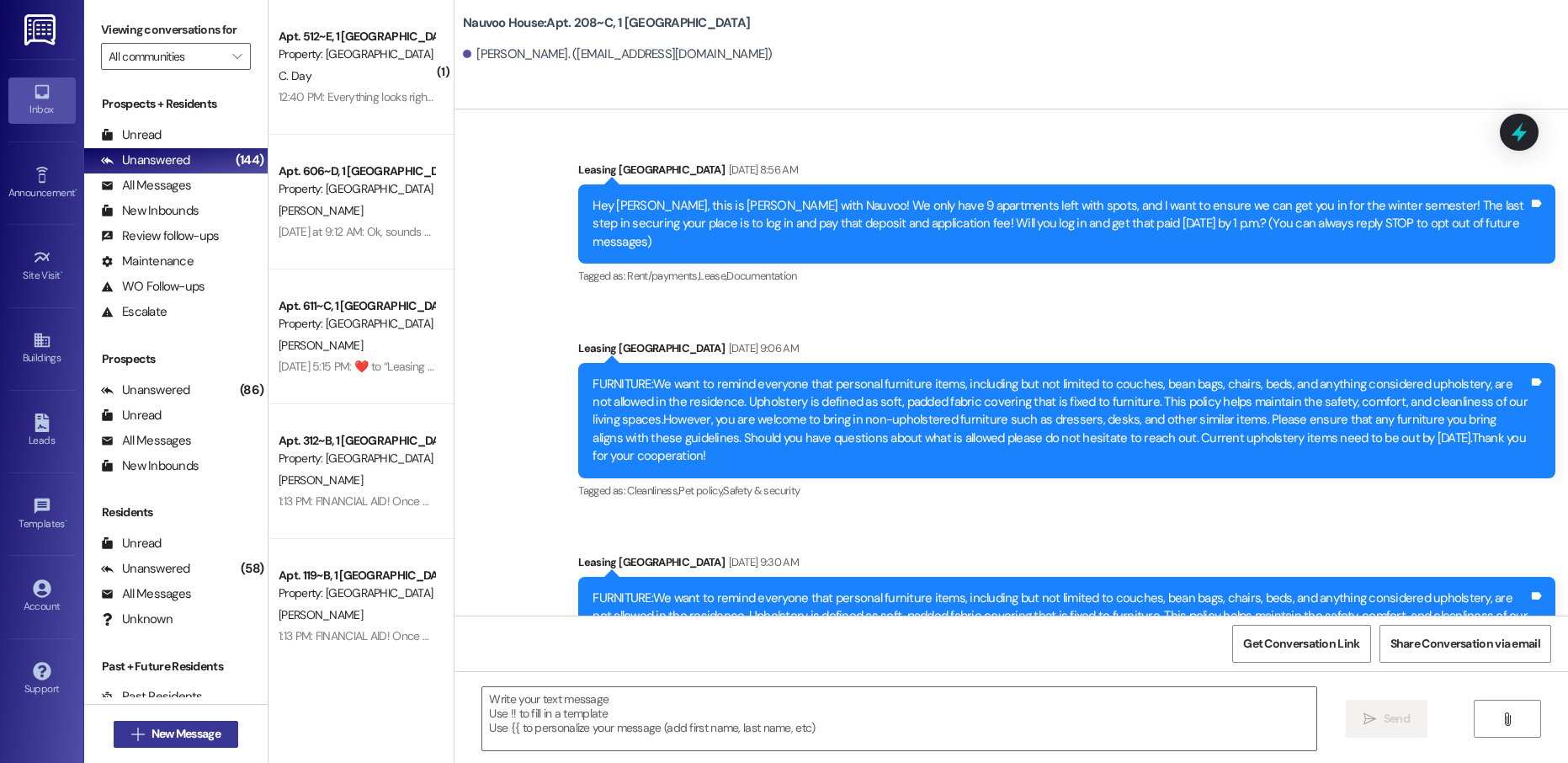
click at [199, 737] on span "New Message" at bounding box center [186, 734] width 69 height 18
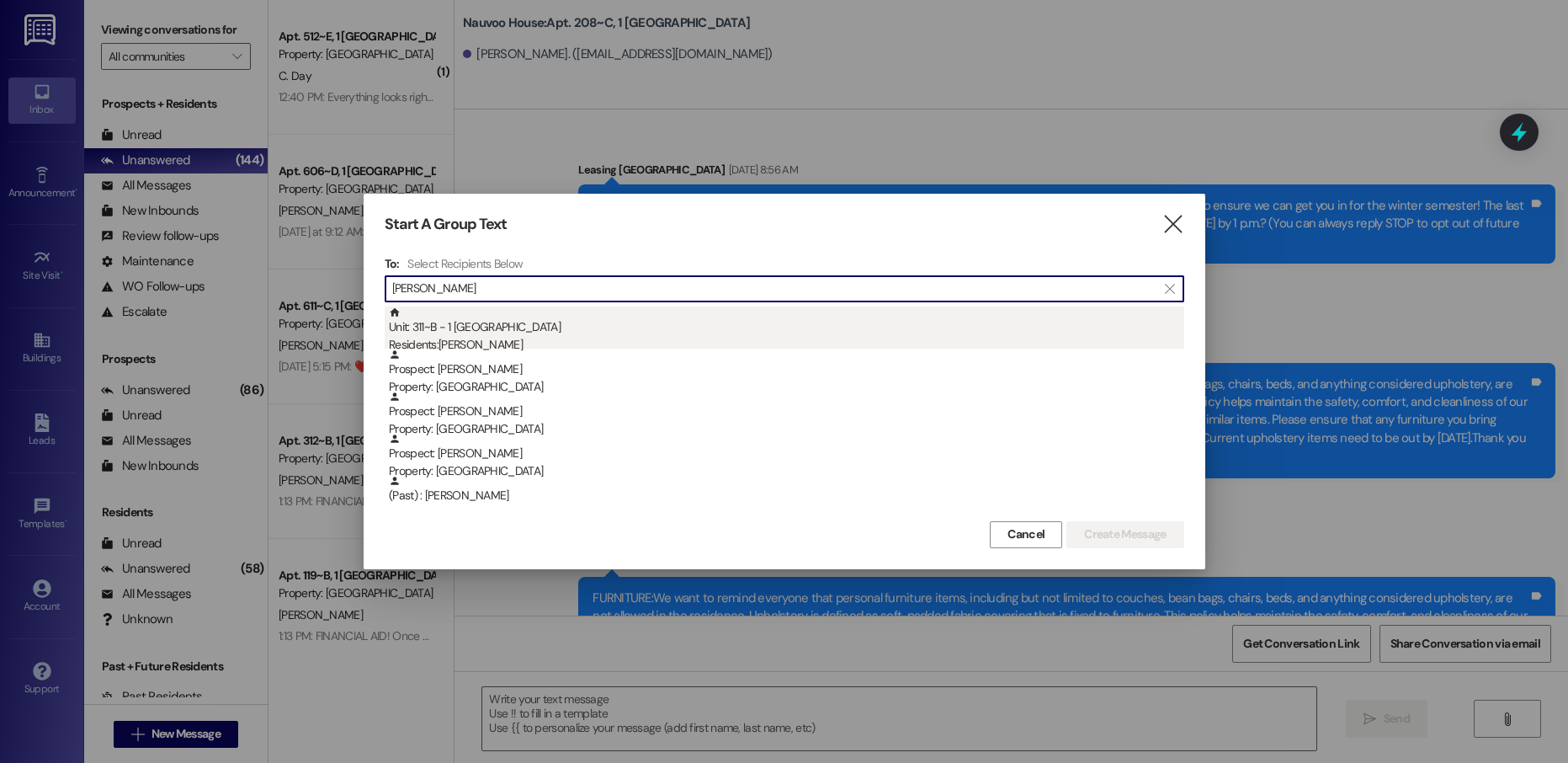
type input "[PERSON_NAME]"
click at [469, 336] on div "Residents: [PERSON_NAME]" at bounding box center [786, 345] width 795 height 18
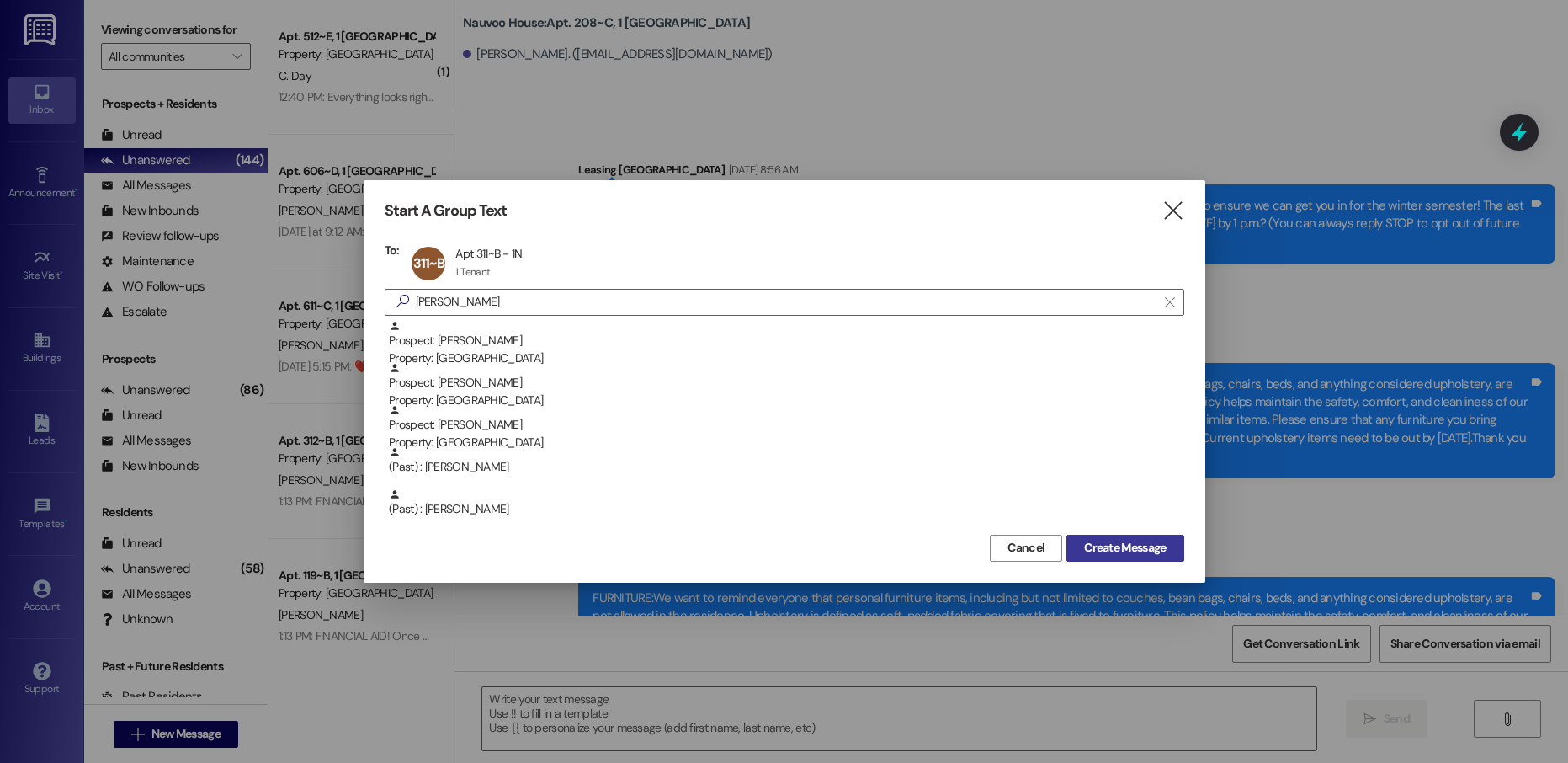
click at [1145, 550] on span "Create Message" at bounding box center [1124, 548] width 82 height 18
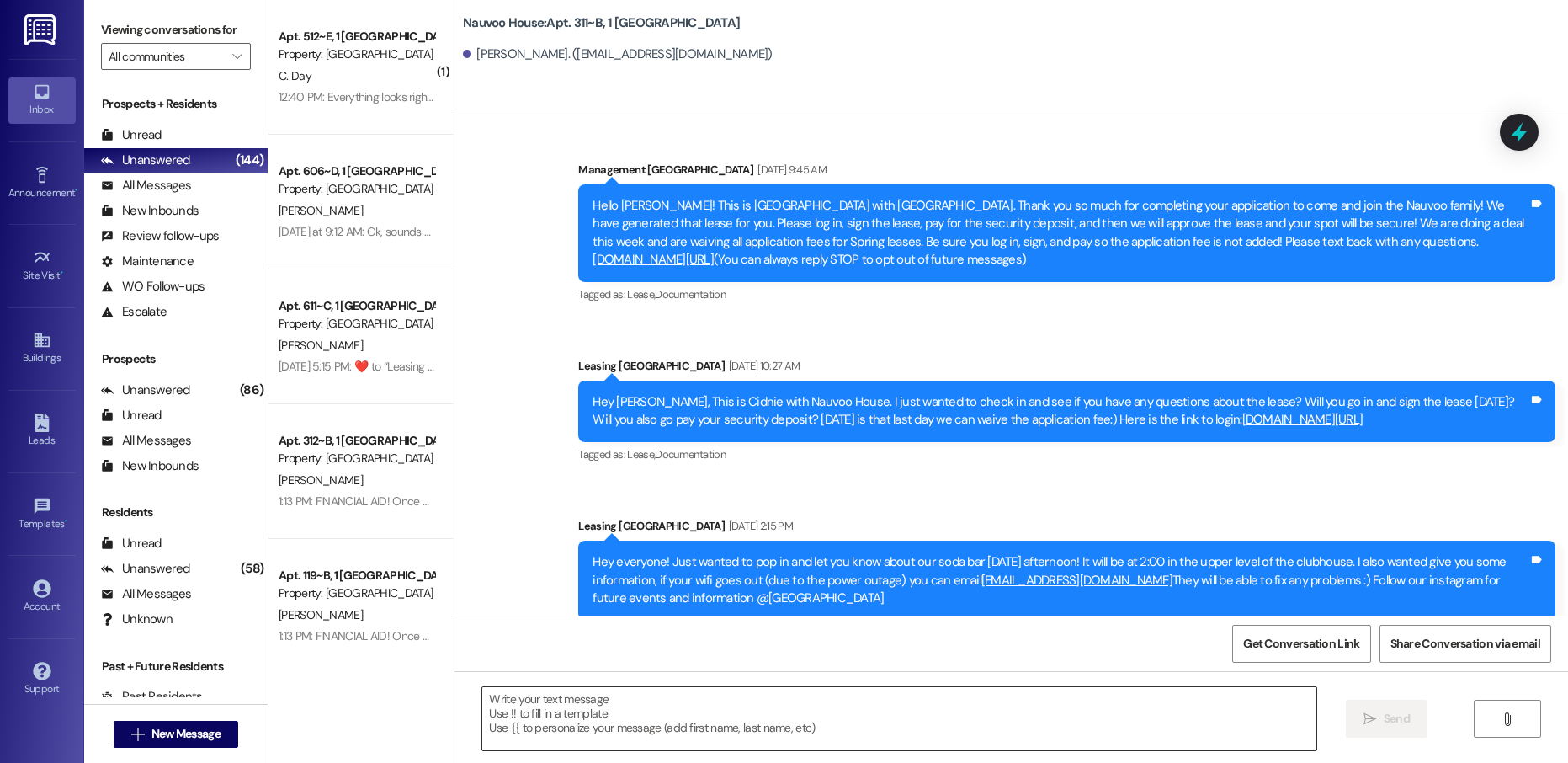
scroll to position [20040, 0]
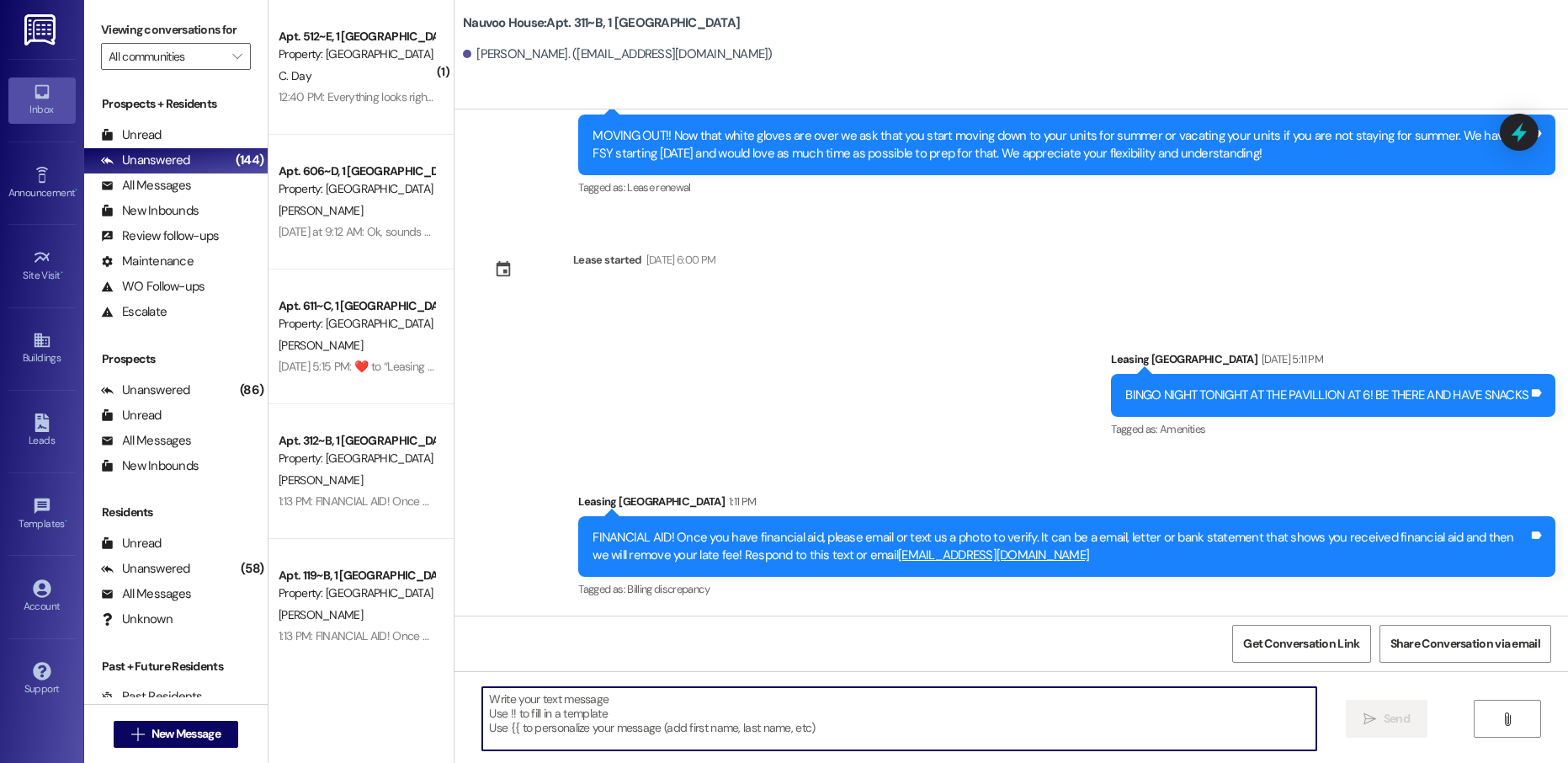
click at [579, 708] on textarea at bounding box center [898, 718] width 833 height 63
paste textarea "wes20040"
type textarea "wes20040"
paste textarea "[PERSON_NAME], this is [PERSON_NAME] with Nauvoo House! We just generated your …"
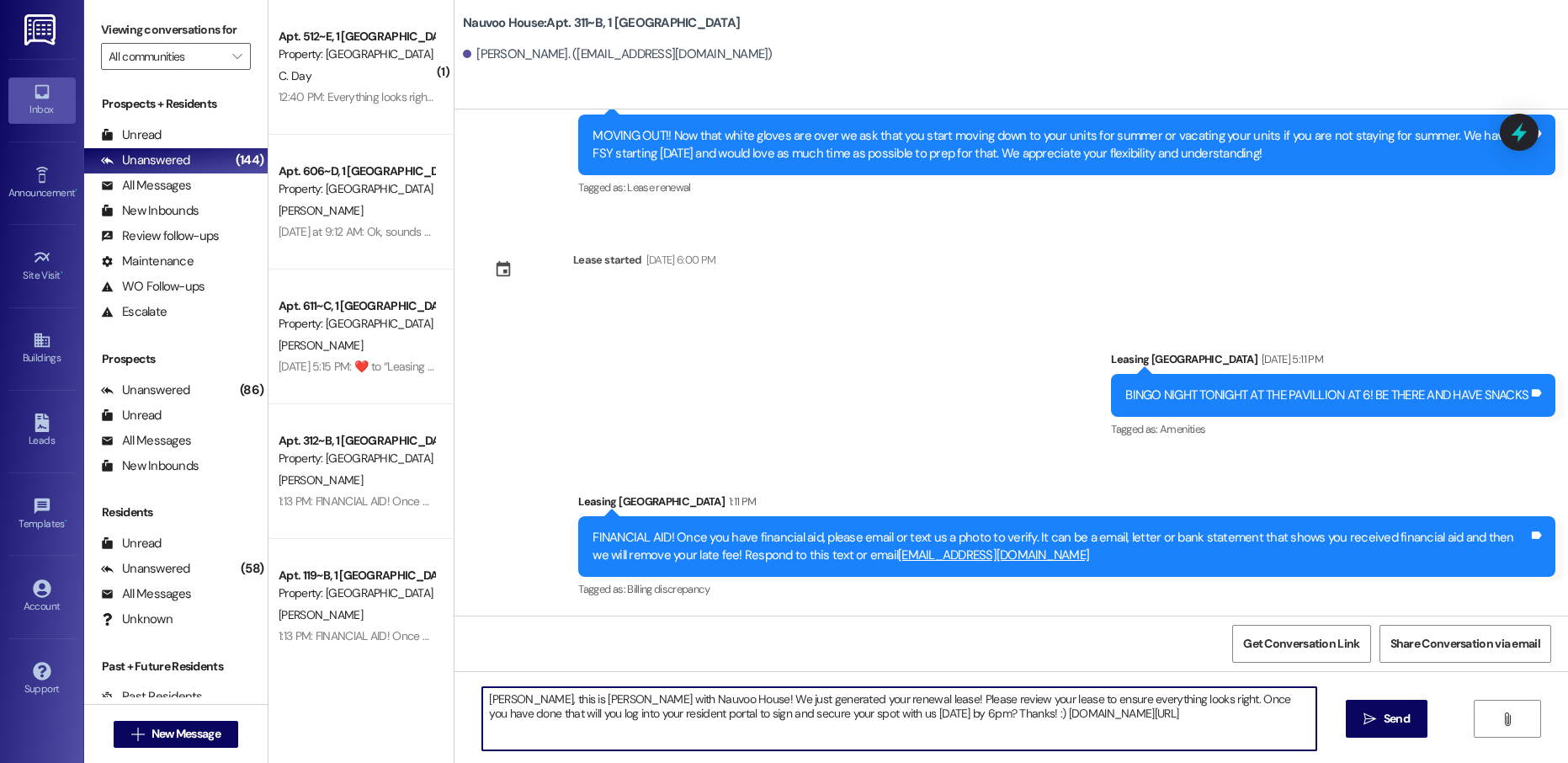
click at [495, 694] on textarea "[PERSON_NAME], this is [PERSON_NAME] with Nauvoo House! We just generated your …" at bounding box center [898, 718] width 833 height 63
type textarea "[PERSON_NAME], this is [PERSON_NAME] with Nauvoo House! We just generated your …"
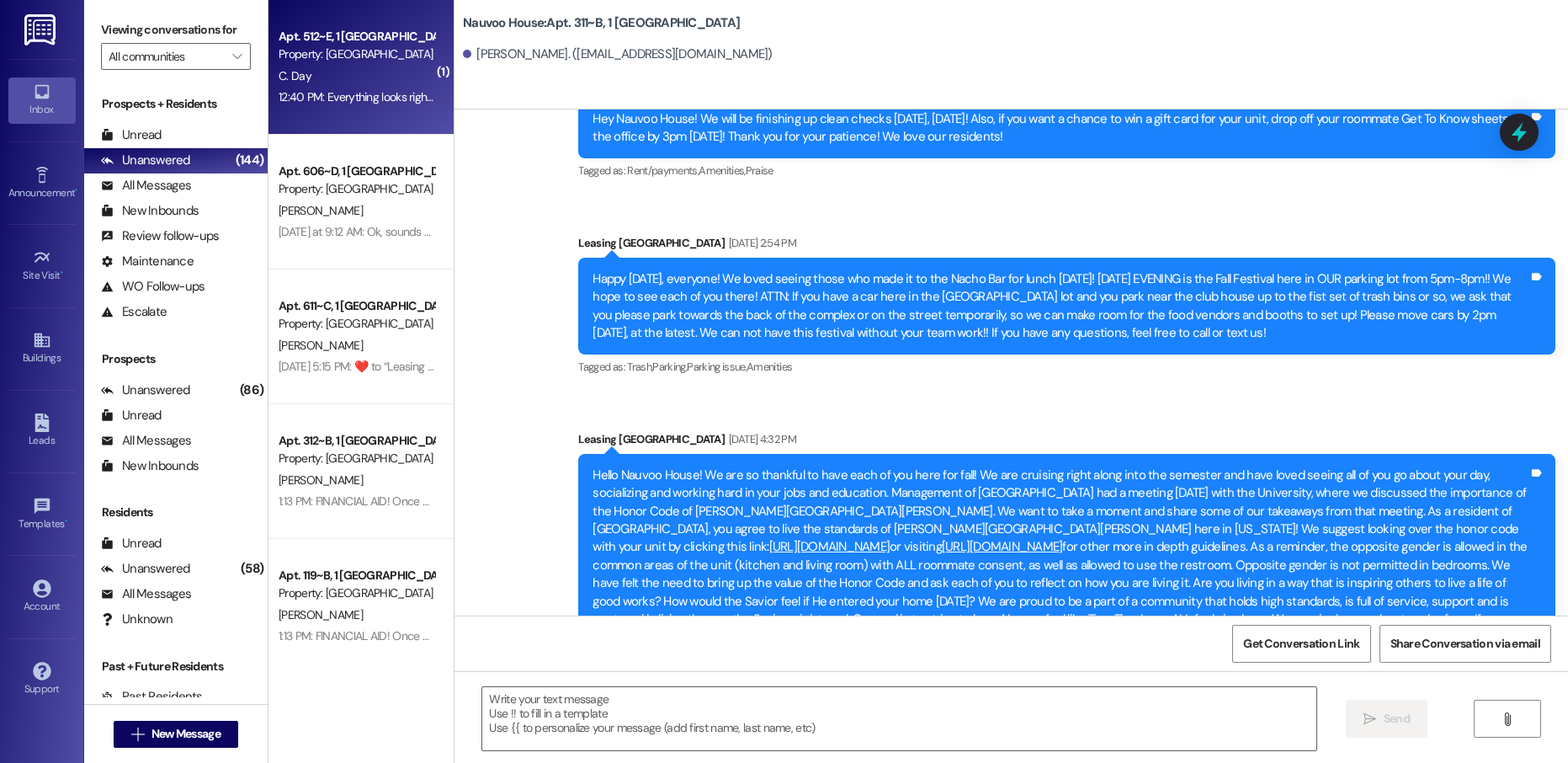
scroll to position [8532, 0]
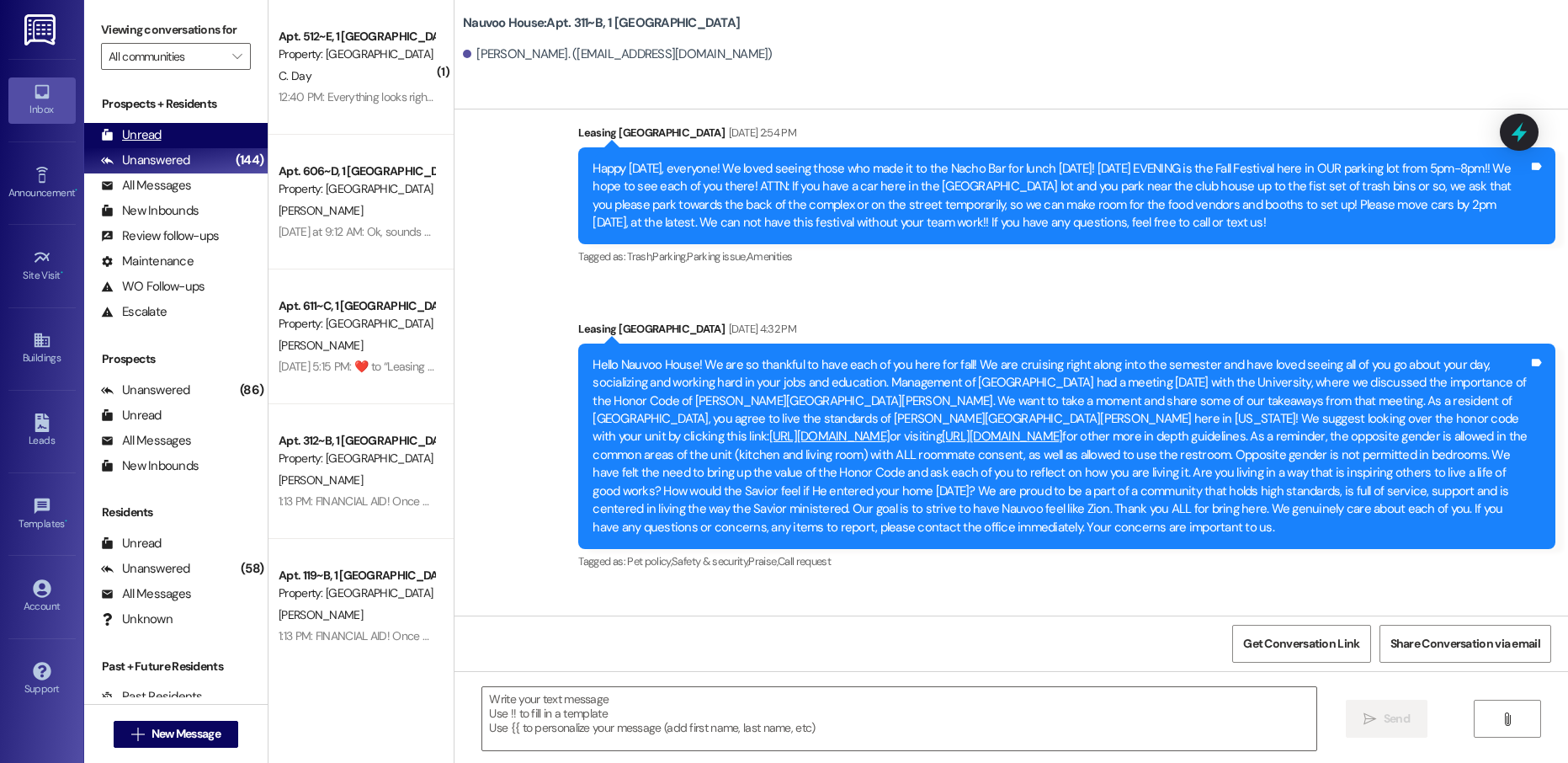
click at [156, 137] on div "Unread" at bounding box center [131, 135] width 60 height 18
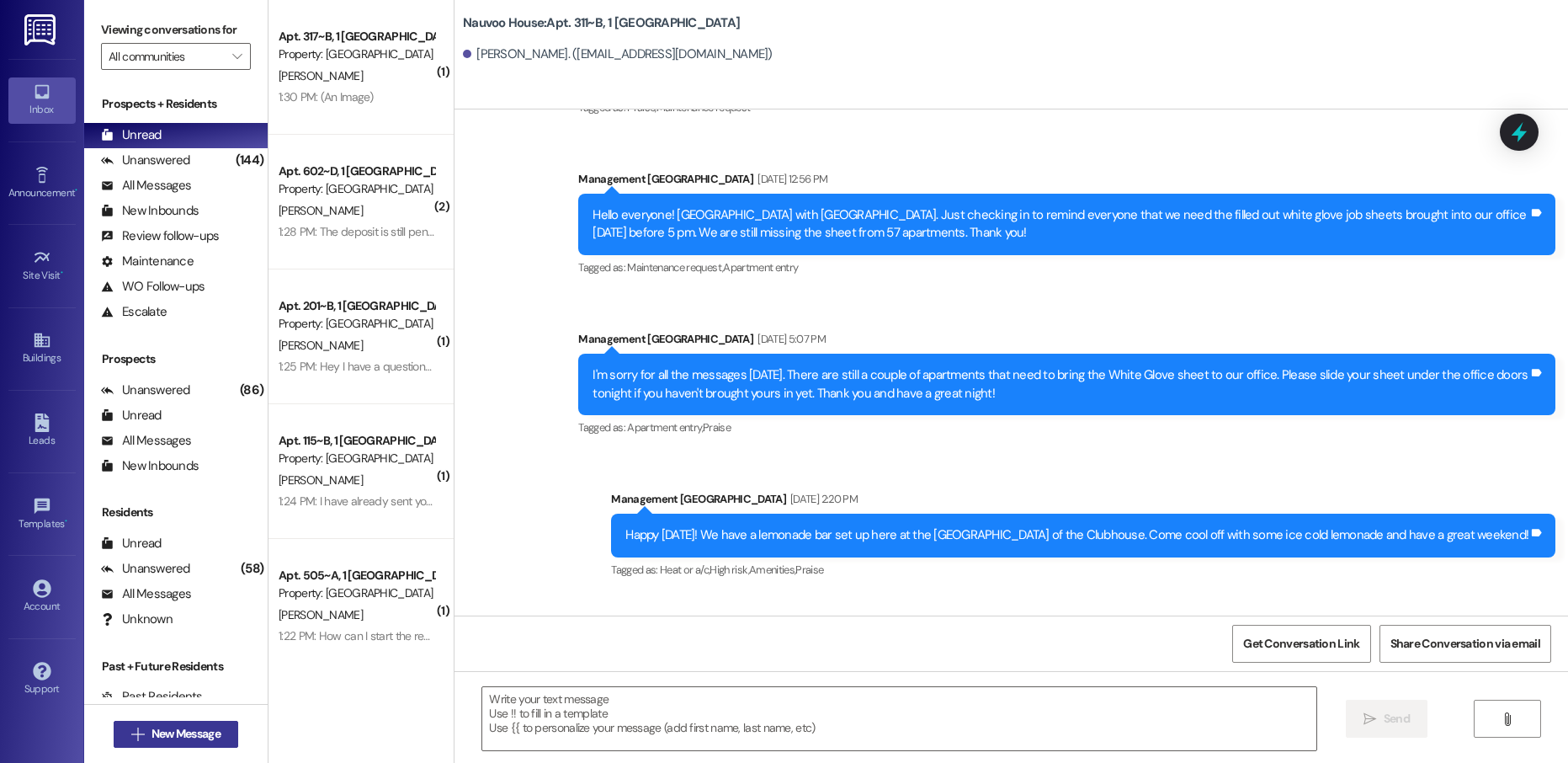
click at [151, 735] on span "New Message" at bounding box center [186, 734] width 69 height 18
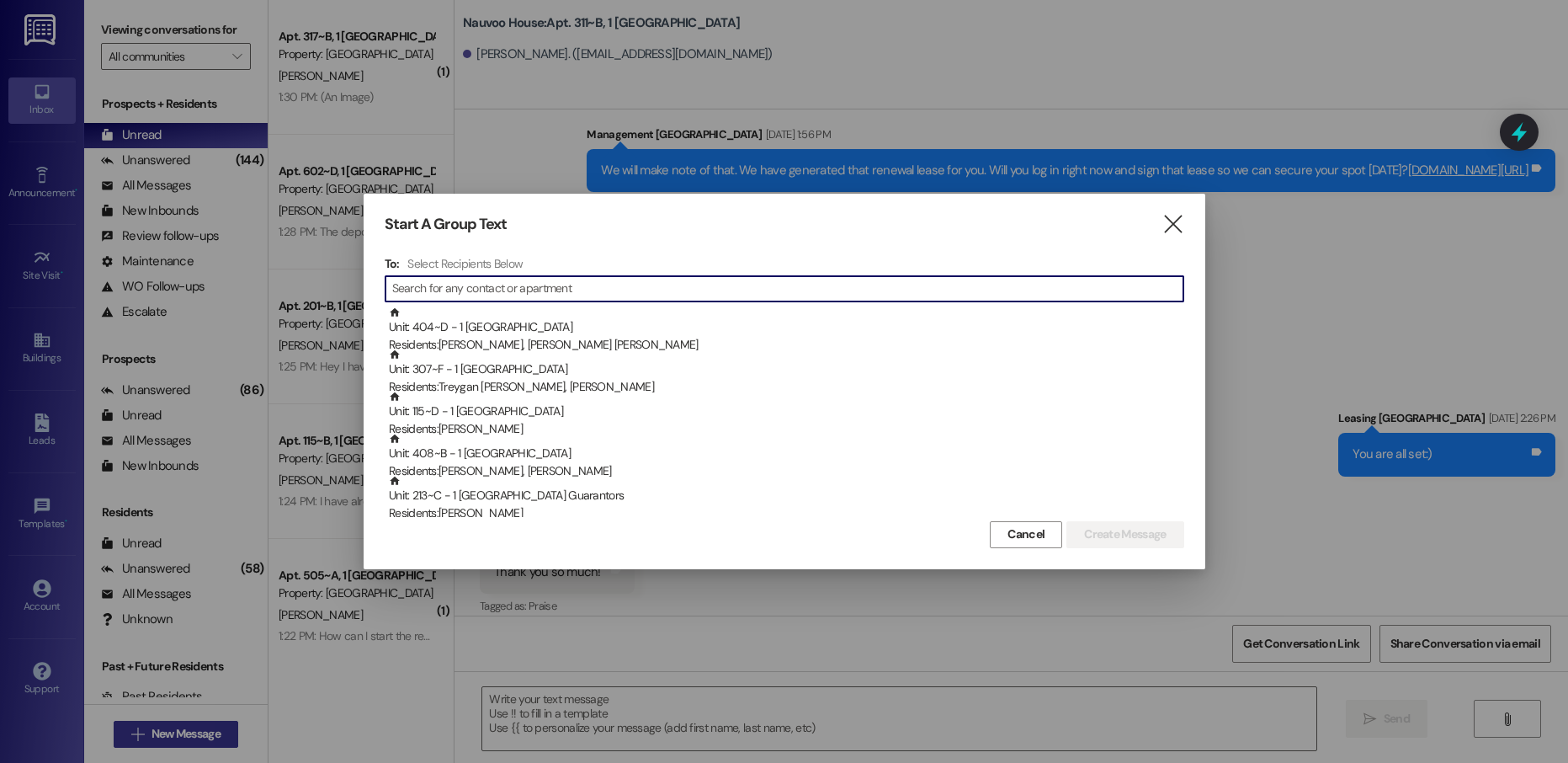
scroll to position [5248, 0]
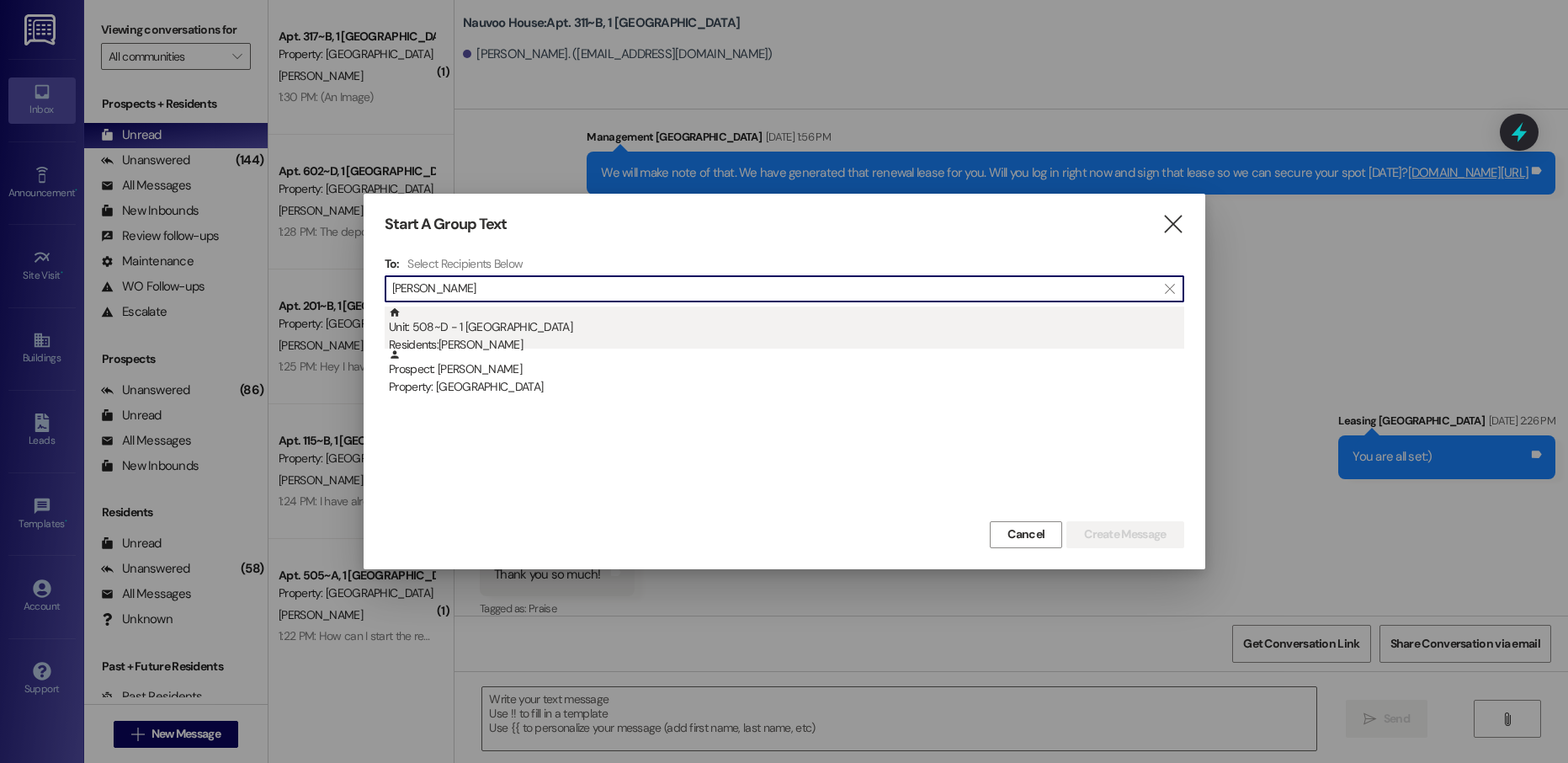
type input "[PERSON_NAME]"
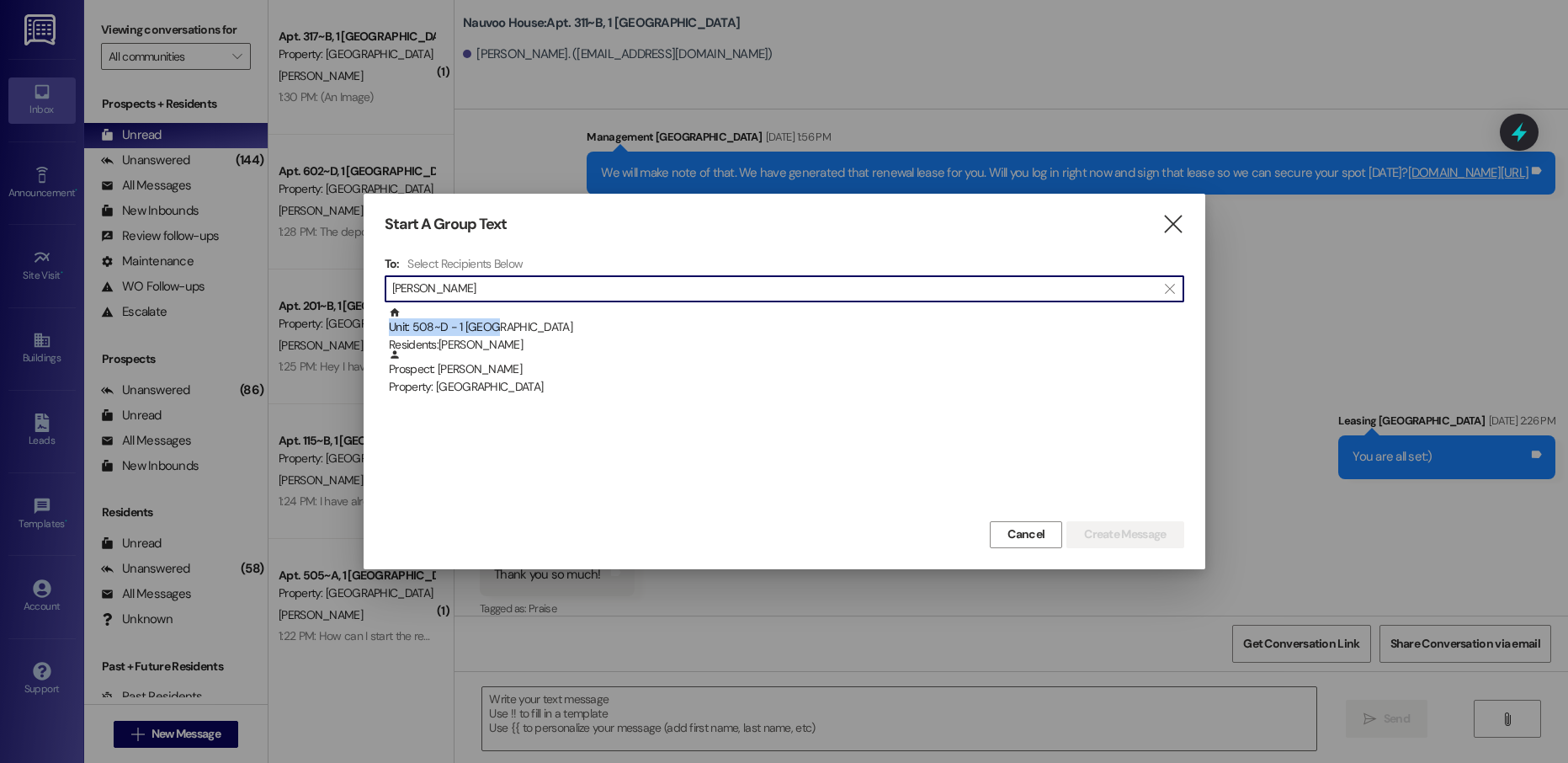
drag, startPoint x: 498, startPoint y: 318, endPoint x: 539, endPoint y: 318, distance: 41.0
click at [498, 317] on div "Unit: 508~D - 1 Nauvoo House Residents: [PERSON_NAME]" at bounding box center [786, 330] width 795 height 48
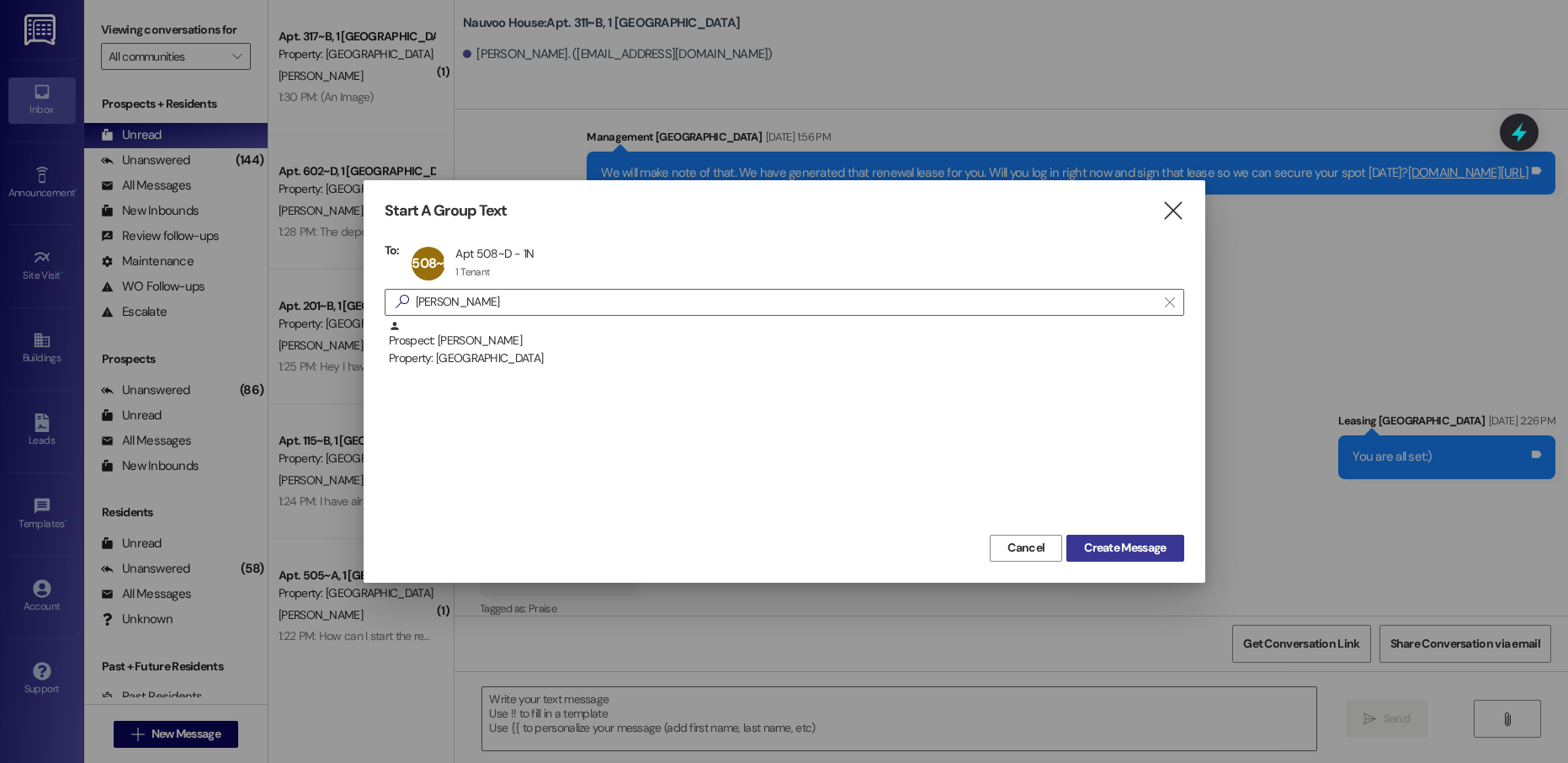
click at [1118, 550] on span "Create Message" at bounding box center [1124, 548] width 82 height 18
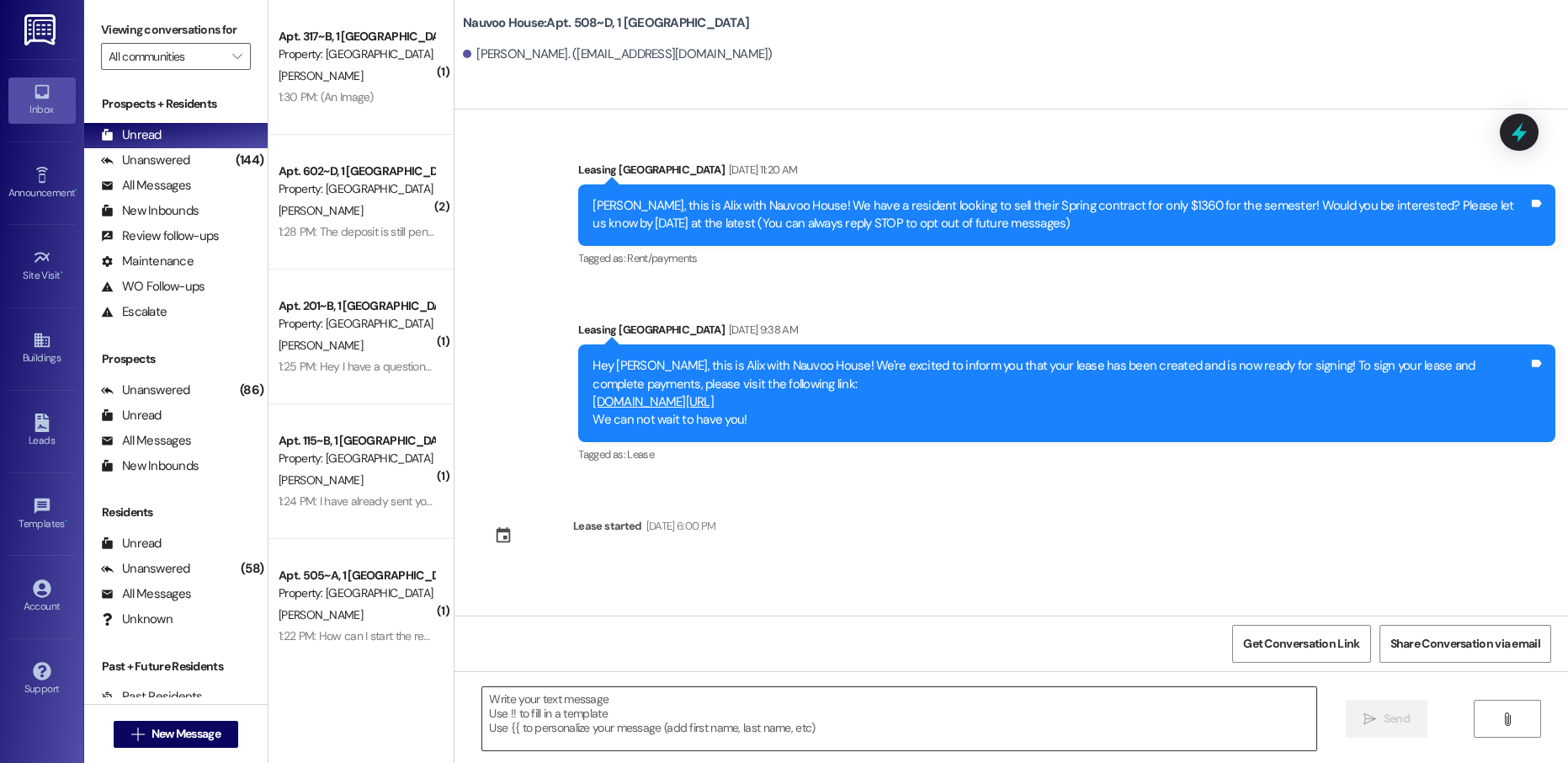
click at [593, 719] on textarea at bounding box center [898, 718] width 833 height 63
paste textarea "[PERSON_NAME], this is [PERSON_NAME] with Nauvoo House! We just generated your …"
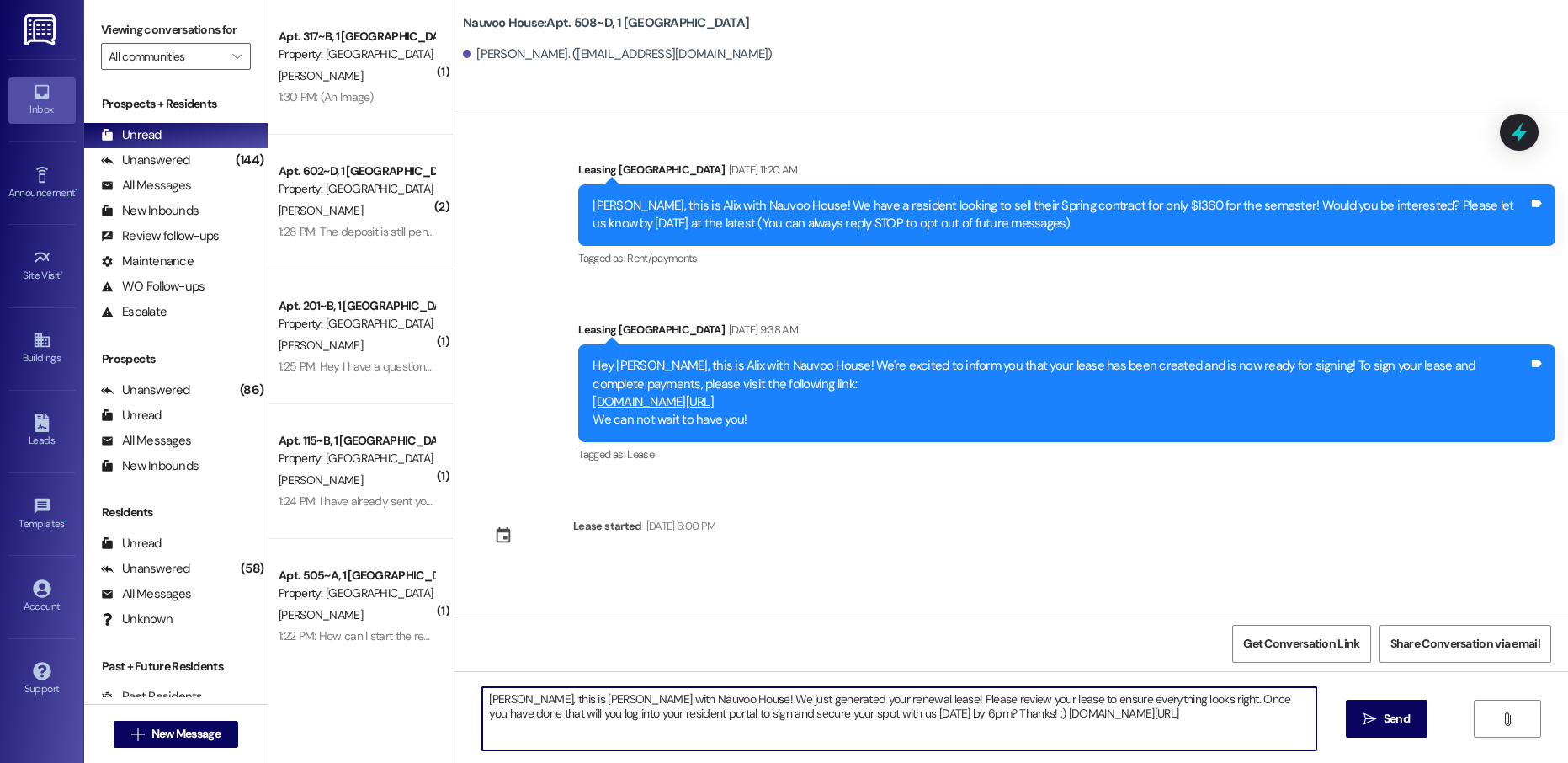
click at [492, 698] on textarea "[PERSON_NAME], this is [PERSON_NAME] with Nauvoo House! We just generated your …" at bounding box center [898, 718] width 833 height 63
type textarea "[PERSON_NAME], this is [PERSON_NAME] with Nauvoo House! We just generated your …"
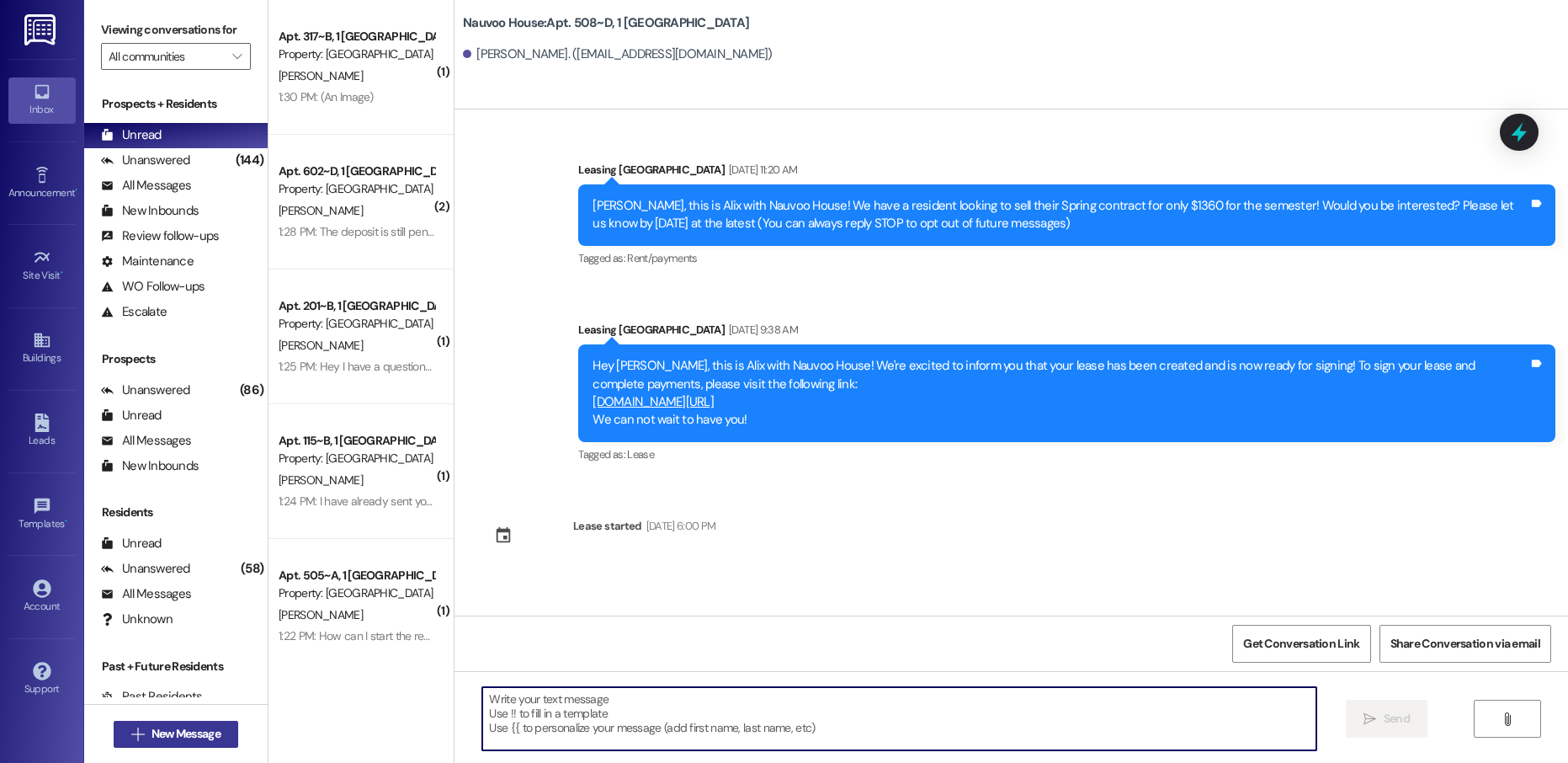
click at [148, 733] on span "New Message" at bounding box center [186, 734] width 76 height 18
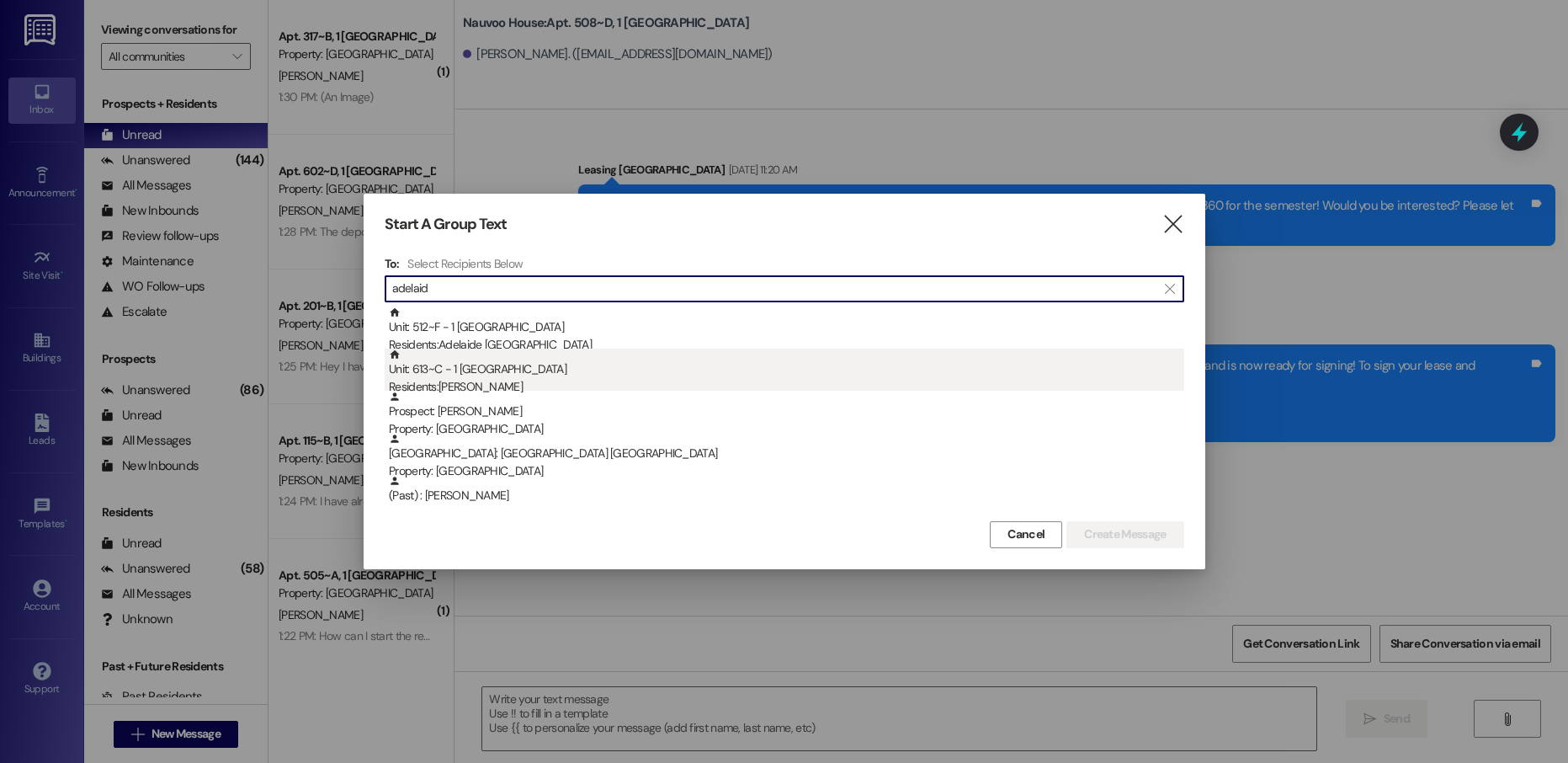
type input "adelaid"
click at [585, 373] on div "Unit: 613~C - 1 [GEOGRAPHIC_DATA] Residents: [PERSON_NAME]" at bounding box center [786, 372] width 795 height 48
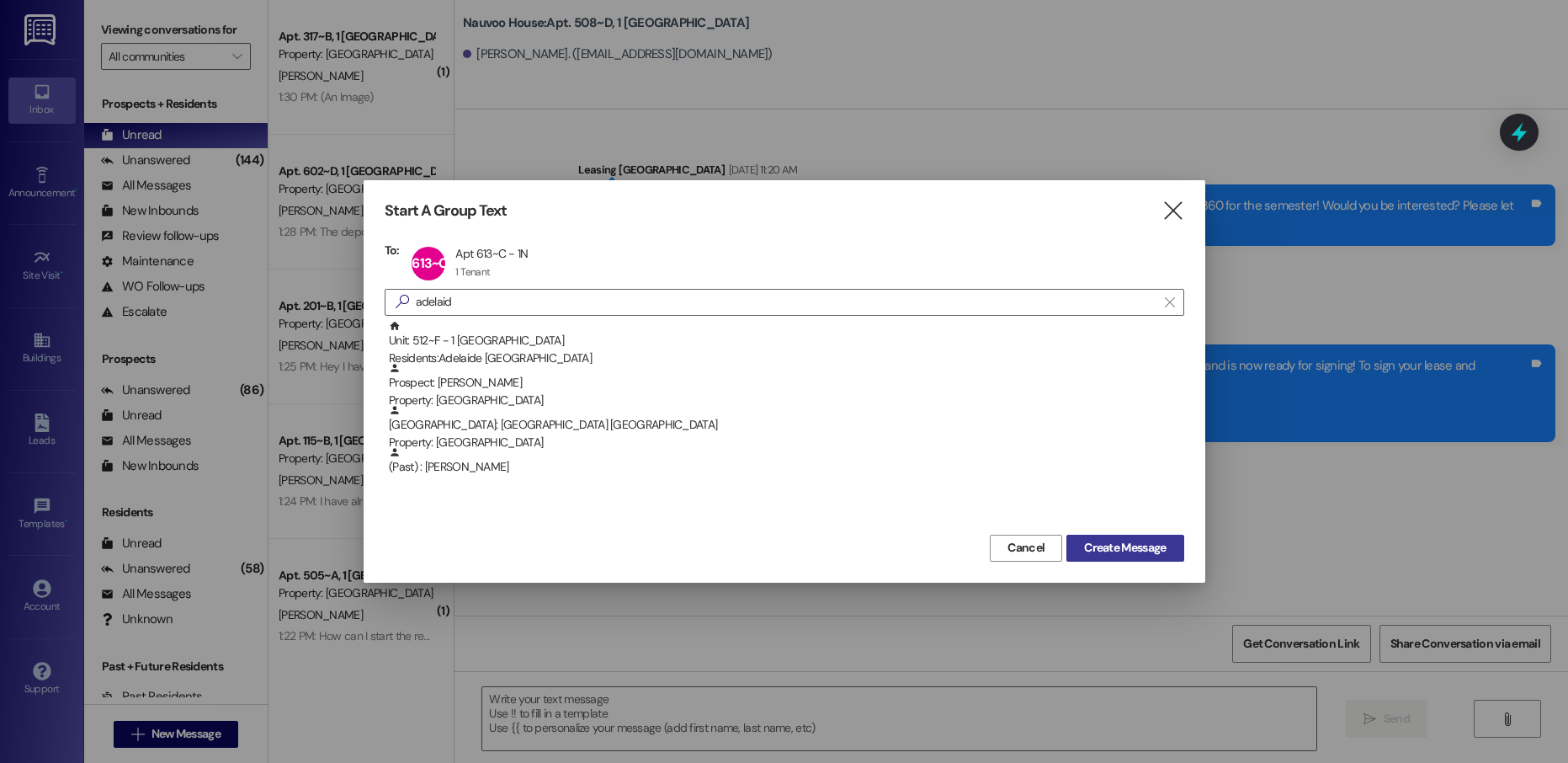
click at [1112, 546] on span "Create Message" at bounding box center [1124, 548] width 82 height 18
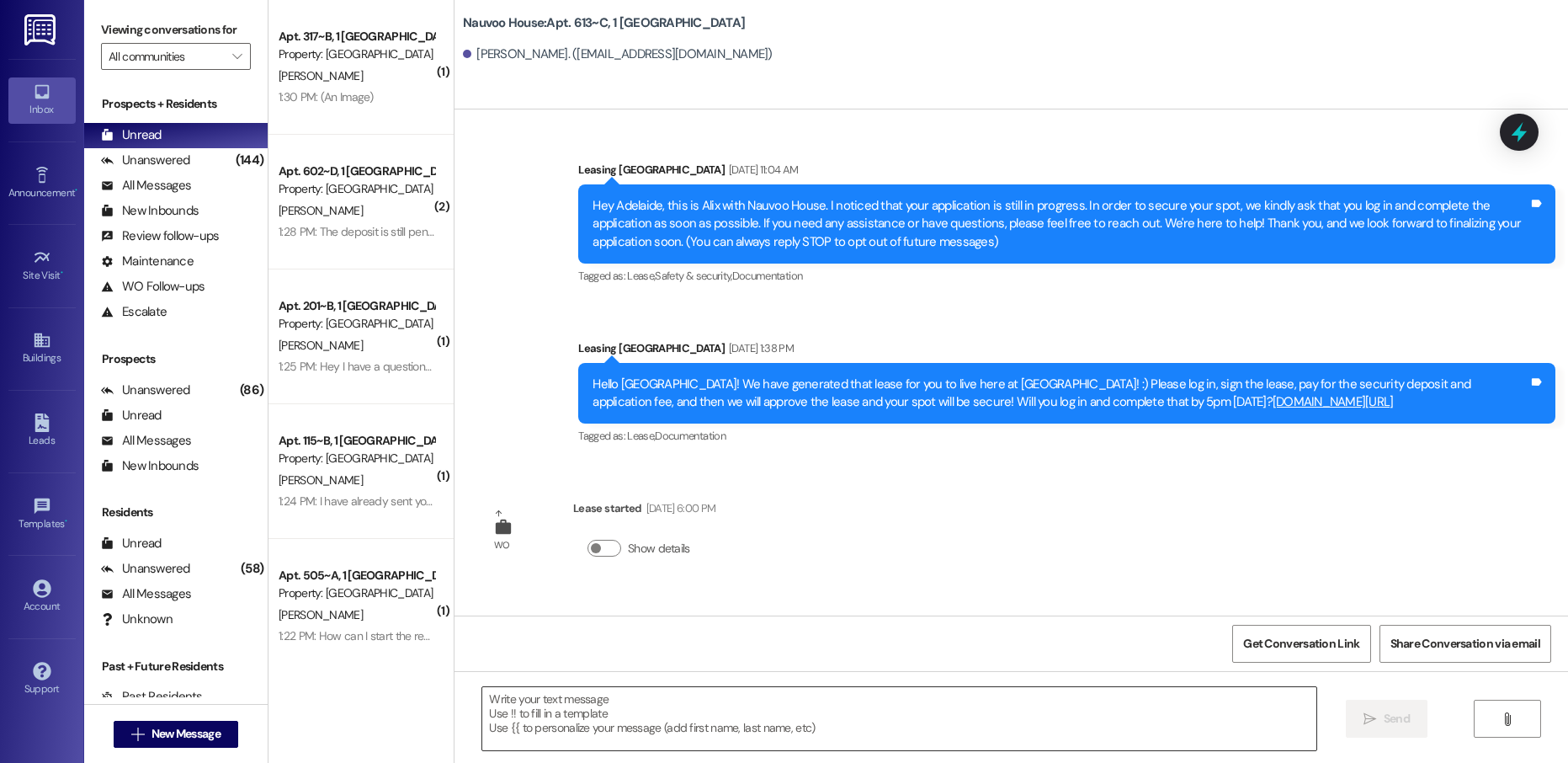
click at [646, 728] on textarea at bounding box center [898, 718] width 833 height 63
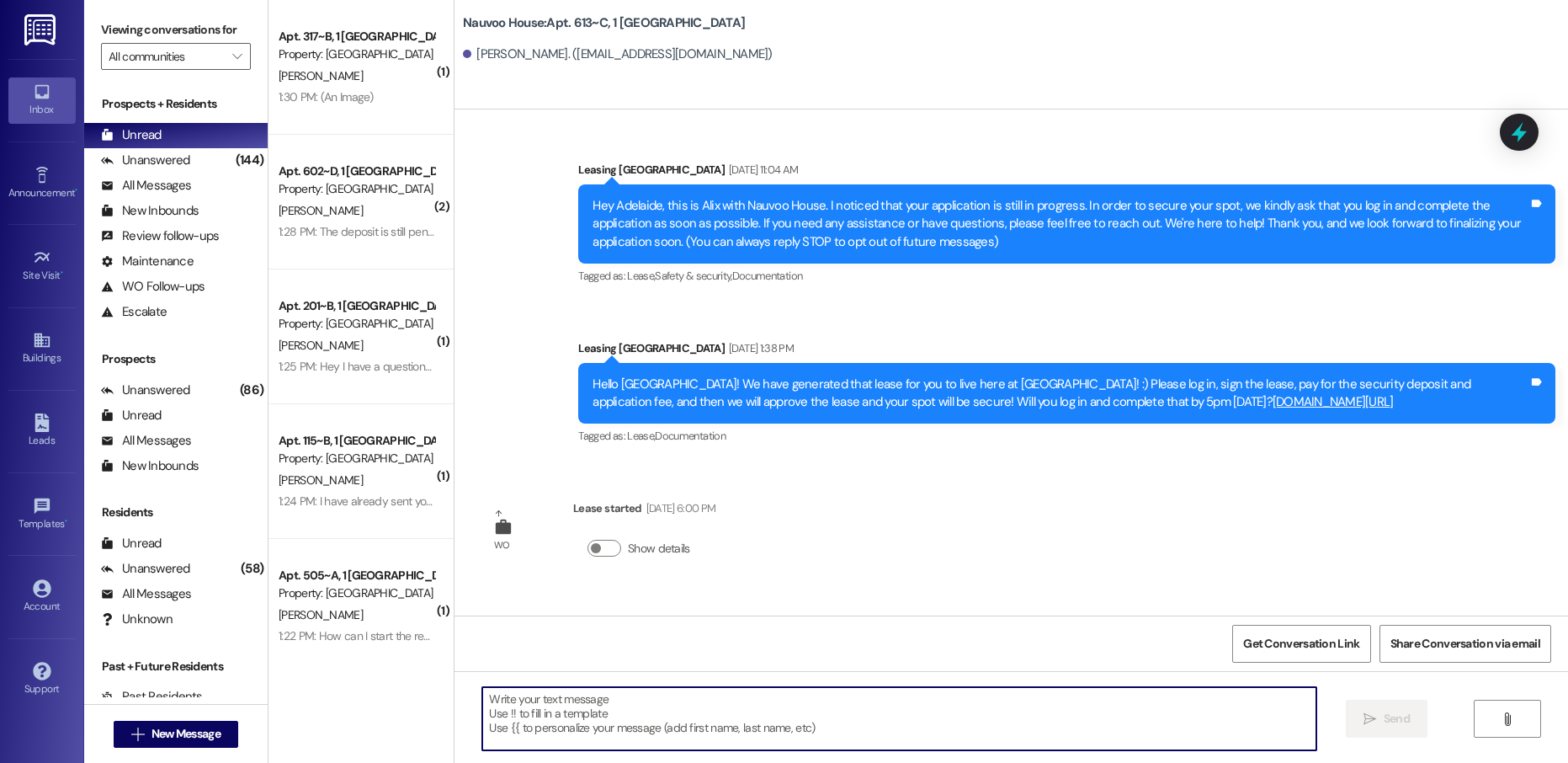
paste textarea "[PERSON_NAME], this is [PERSON_NAME] with Nauvoo House! We just generated your …"
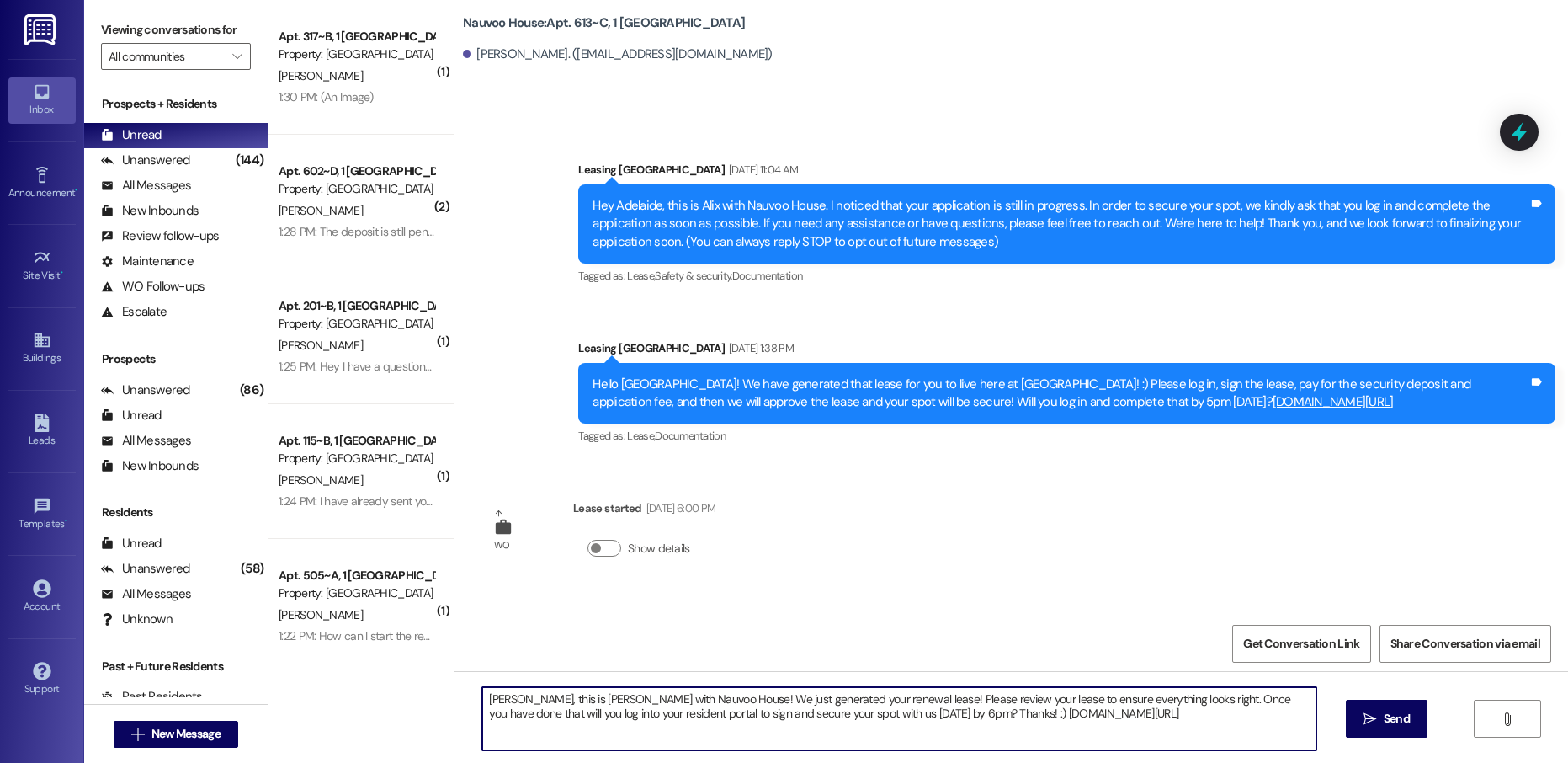
click at [485, 696] on textarea "[PERSON_NAME], this is [PERSON_NAME] with Nauvoo House! We just generated your …" at bounding box center [898, 718] width 833 height 63
type textarea "[GEOGRAPHIC_DATA], this is [PERSON_NAME] with Nauvoo House! We just generated y…"
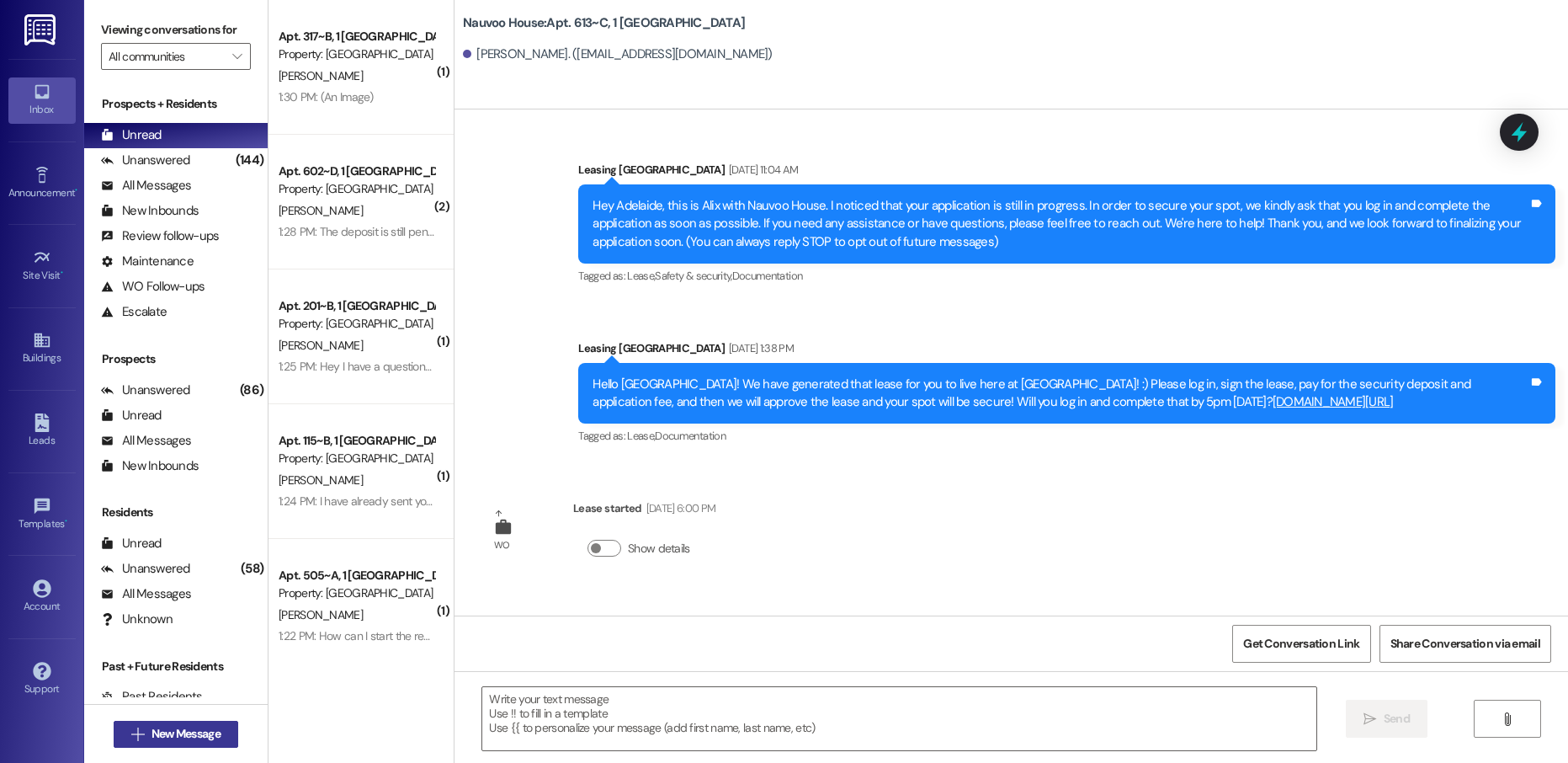
click at [154, 735] on span "New Message" at bounding box center [186, 734] width 69 height 18
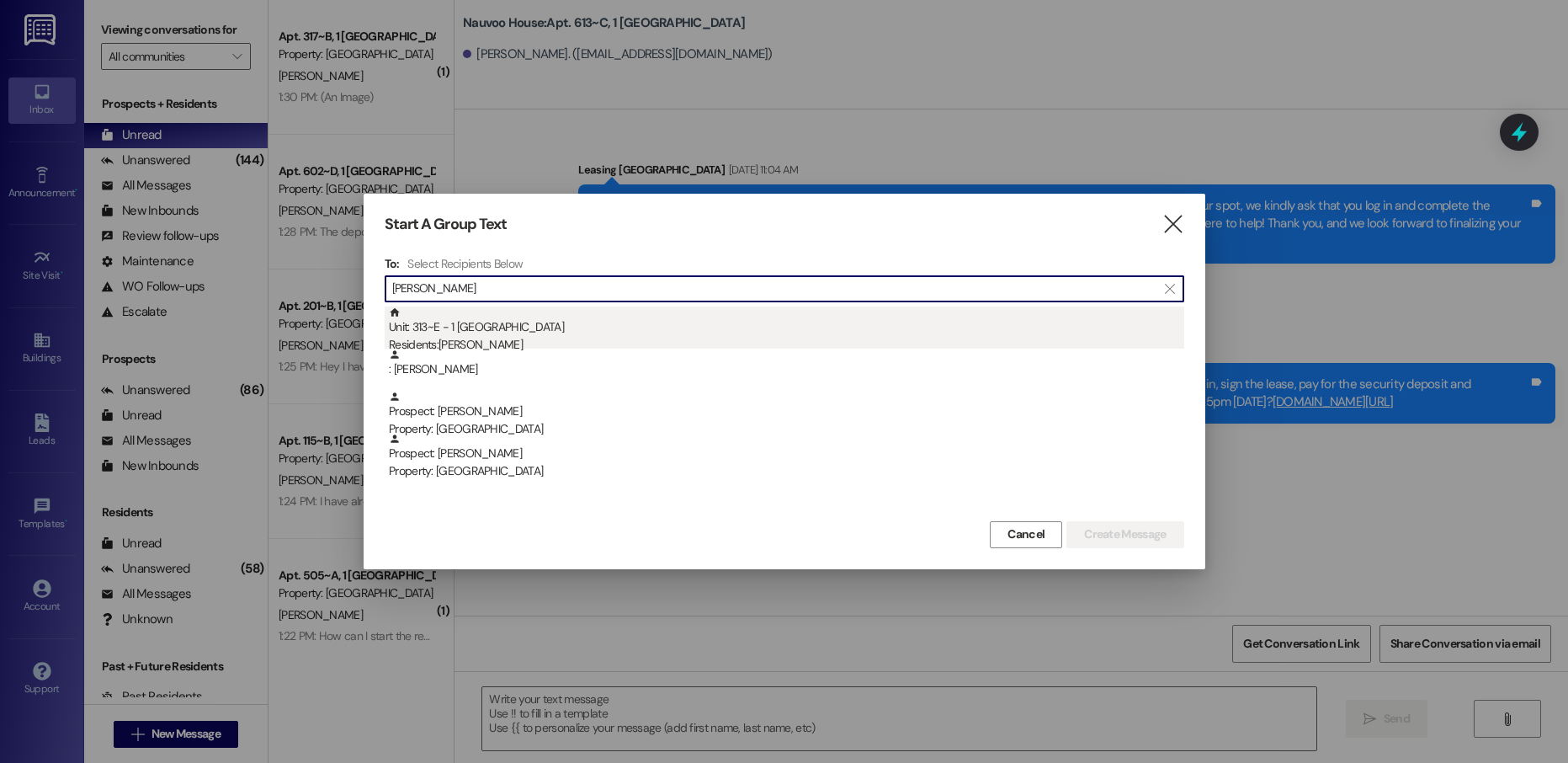
type input "[PERSON_NAME]"
click at [514, 340] on div "Residents: [PERSON_NAME]" at bounding box center [786, 345] width 795 height 18
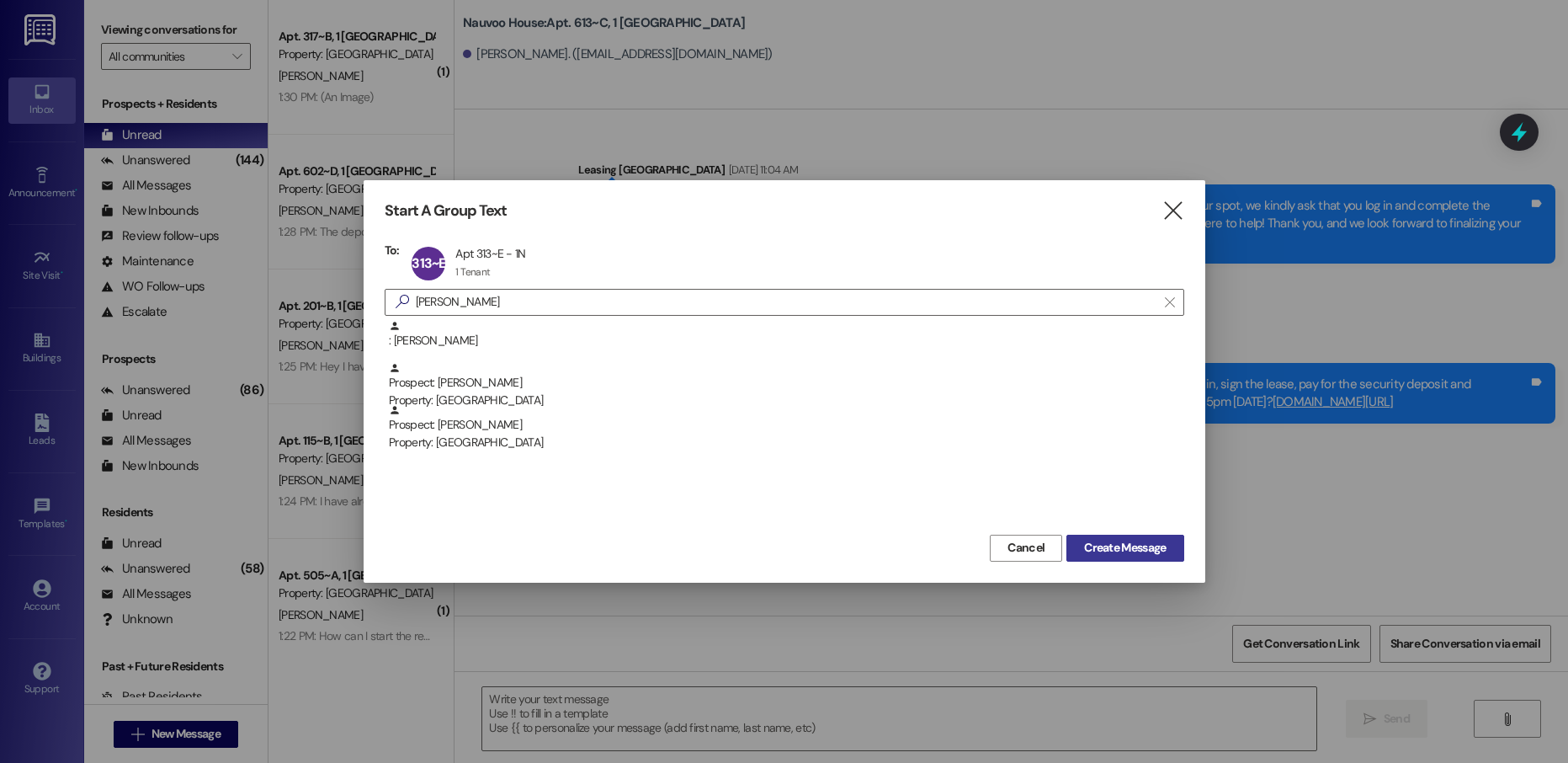
click at [1108, 544] on span "Create Message" at bounding box center [1124, 548] width 82 height 18
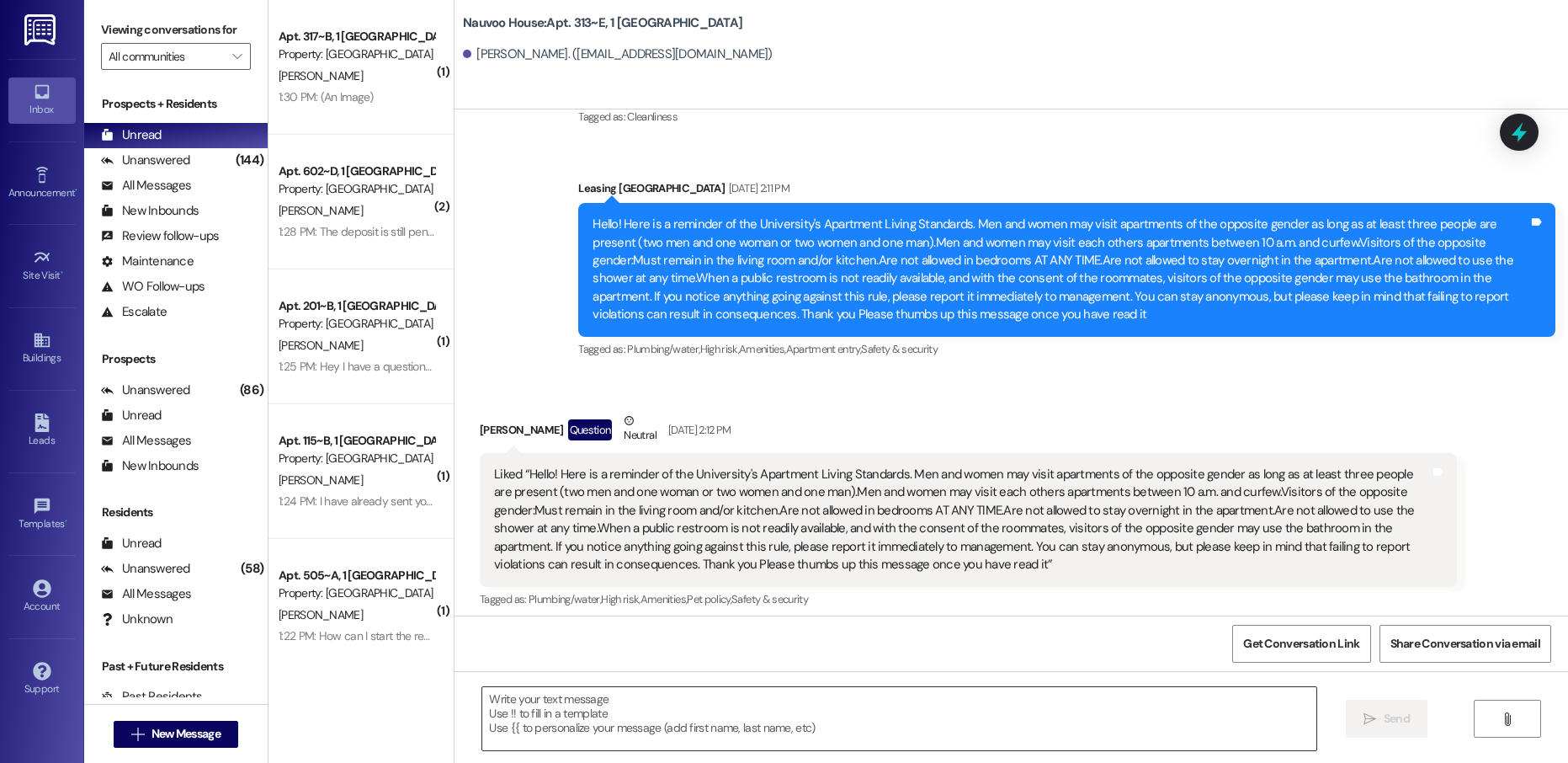
scroll to position [5568, 0]
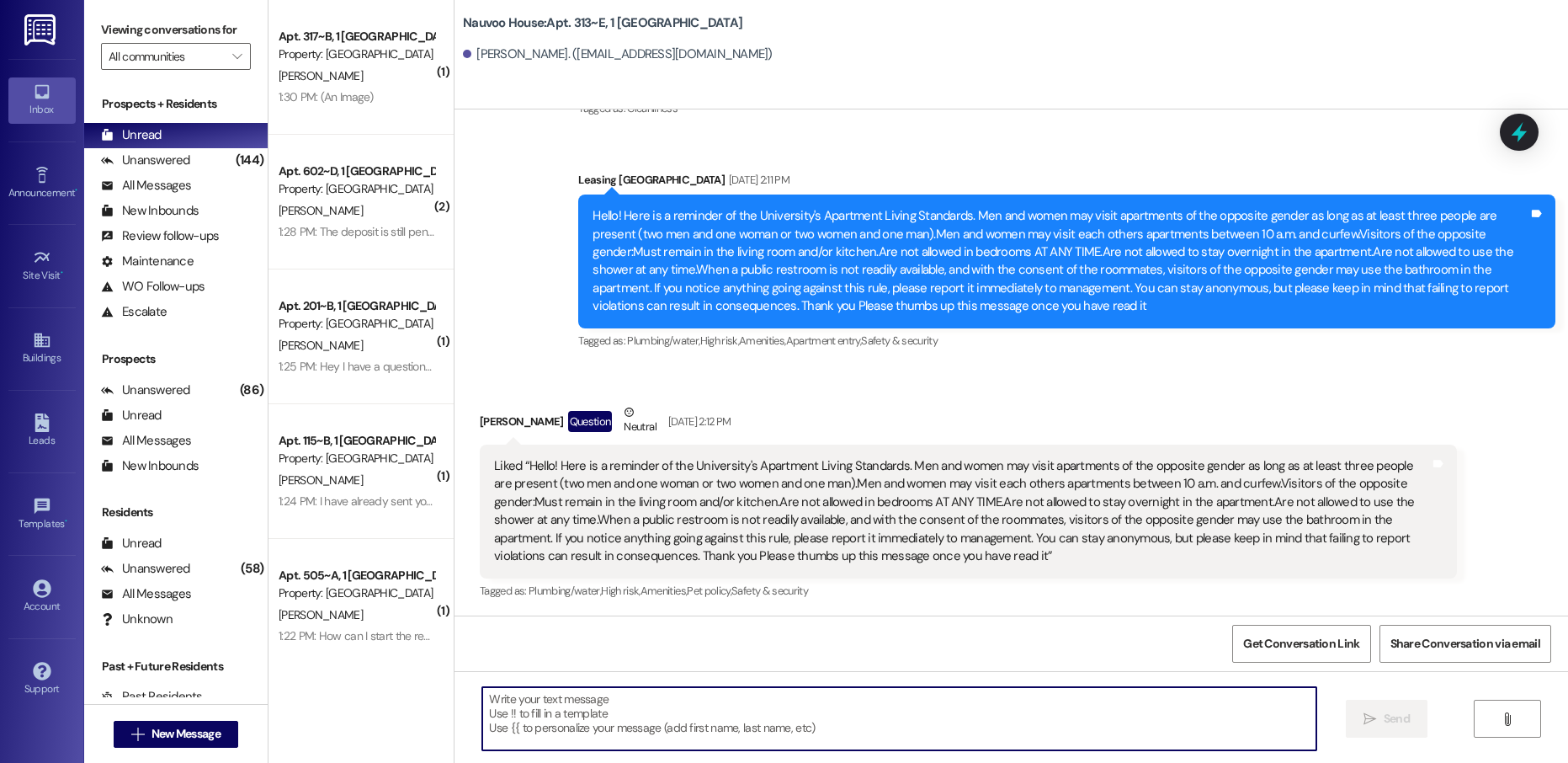
click at [552, 724] on textarea at bounding box center [898, 718] width 833 height 63
paste textarea "[GEOGRAPHIC_DATA], this is [PERSON_NAME] with Nauvoo House! We just generated y…"
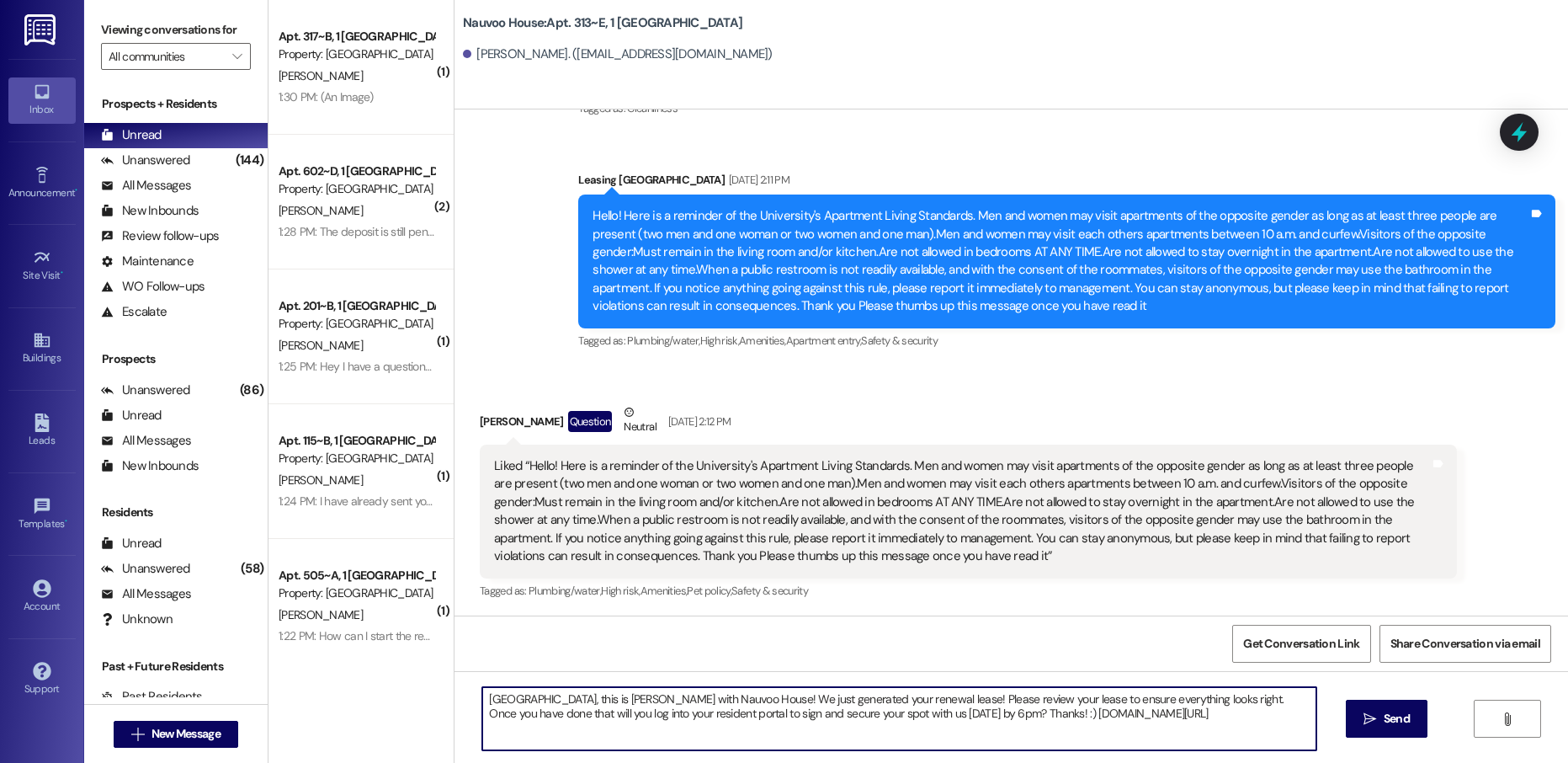
click at [494, 699] on textarea "[GEOGRAPHIC_DATA], this is [PERSON_NAME] with Nauvoo House! We just generated y…" at bounding box center [898, 718] width 833 height 63
type textarea "[PERSON_NAME], this is [PERSON_NAME] with Nauvoo House! We just generated your …"
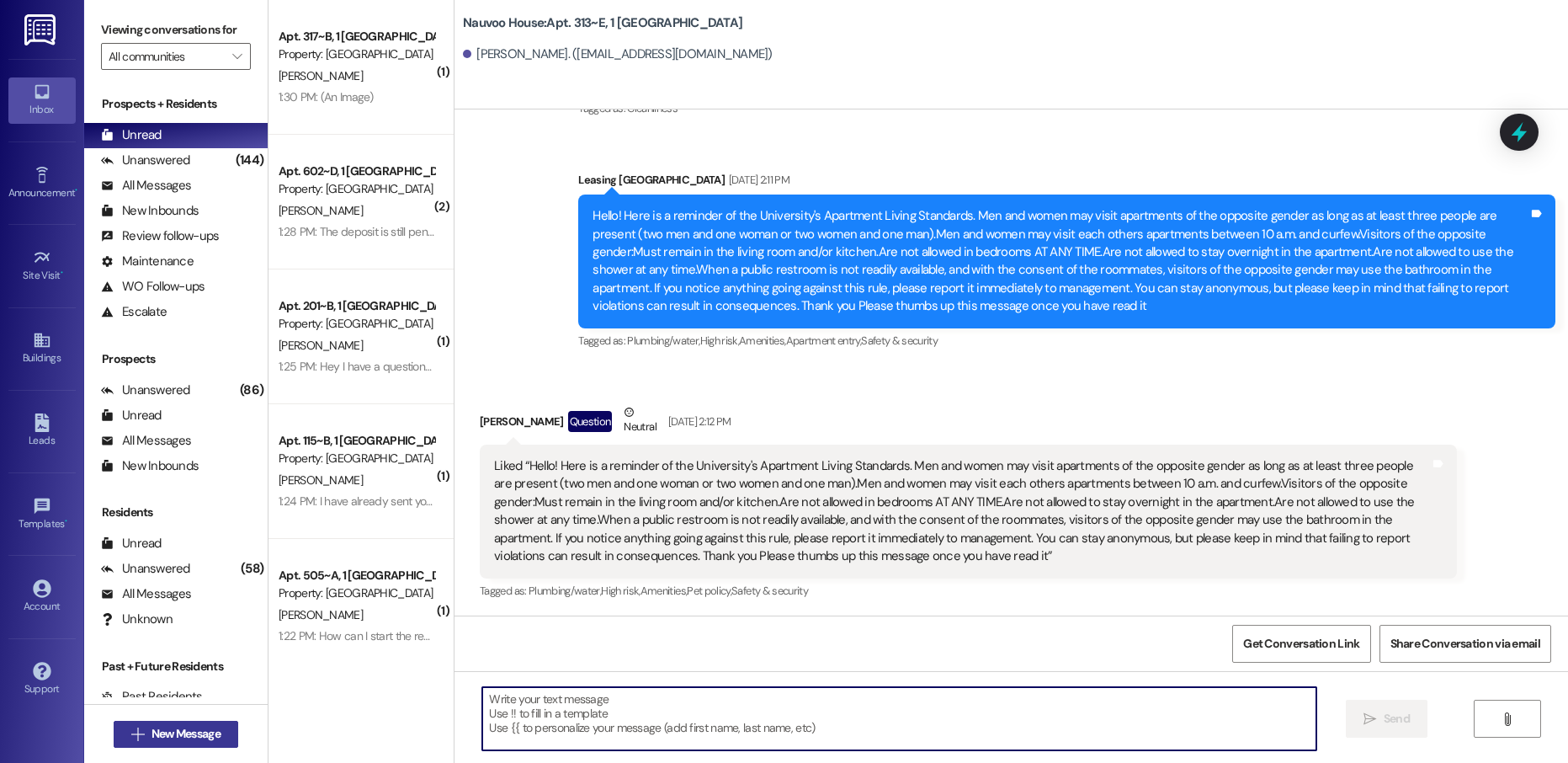
click at [195, 728] on span "New Message" at bounding box center [186, 734] width 69 height 18
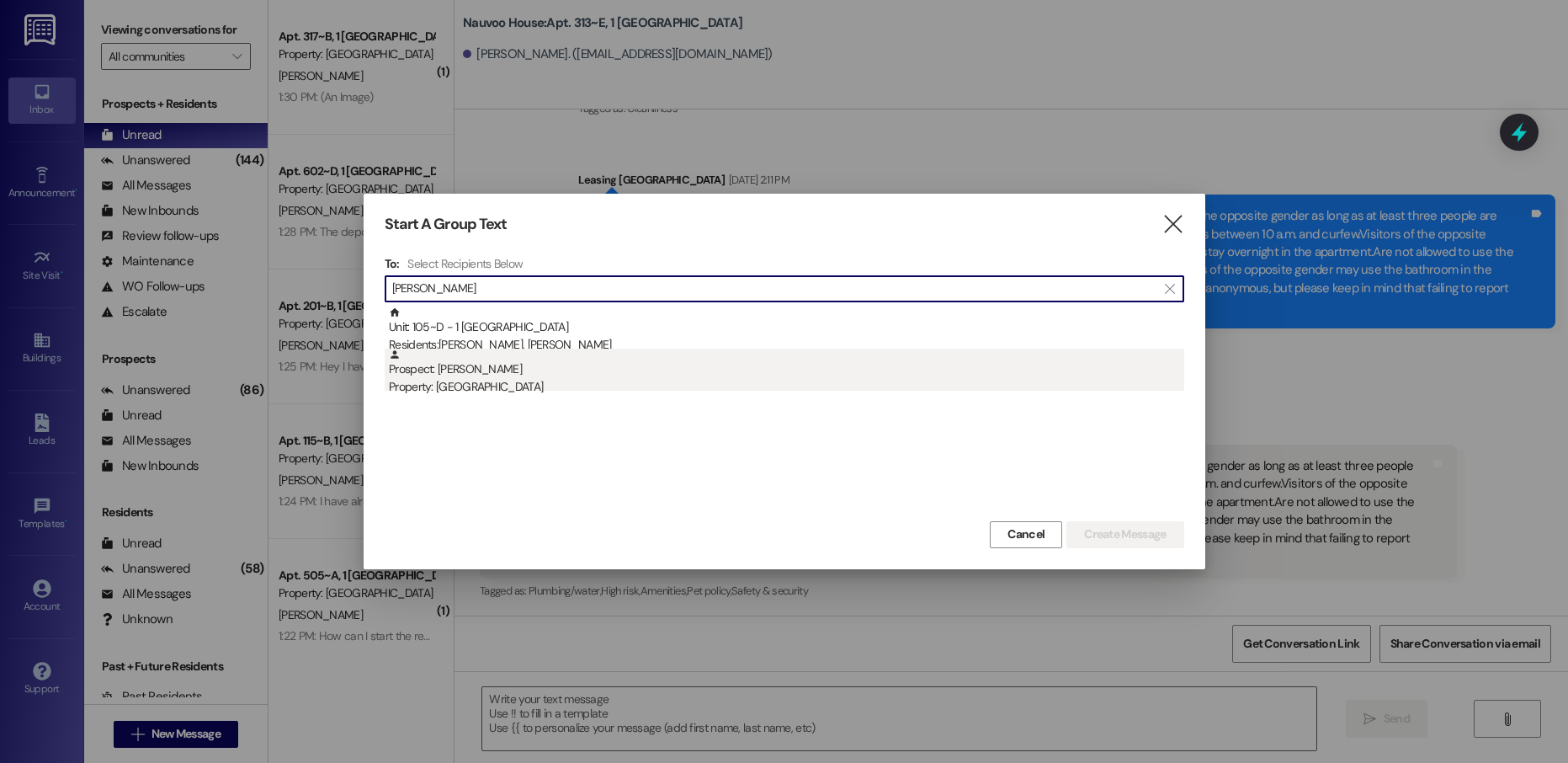
type input "[PERSON_NAME]"
click at [645, 381] on div "Property: [GEOGRAPHIC_DATA]" at bounding box center [786, 387] width 795 height 18
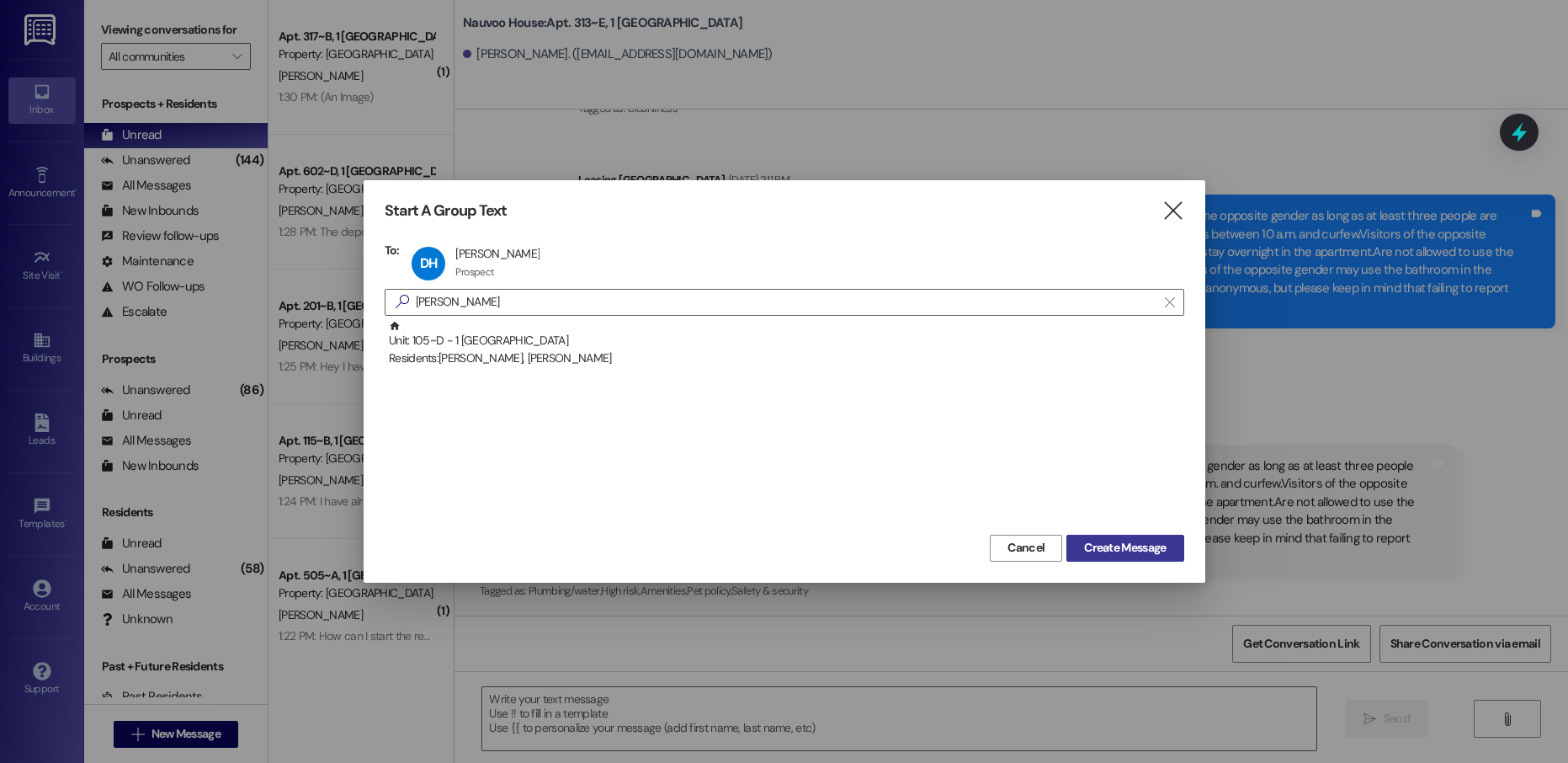
click at [1127, 546] on span "Create Message" at bounding box center [1124, 548] width 82 height 18
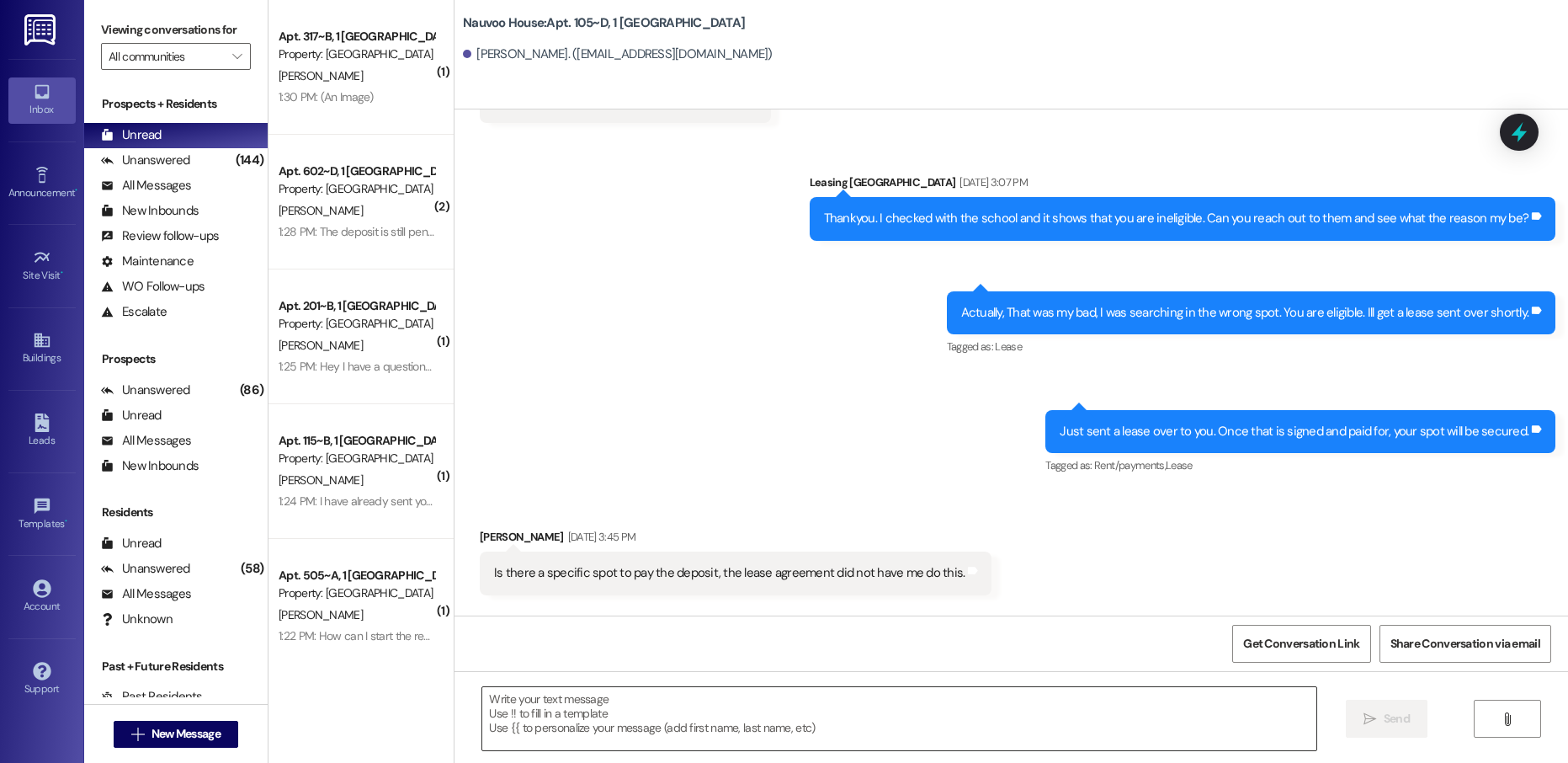
scroll to position [349, 0]
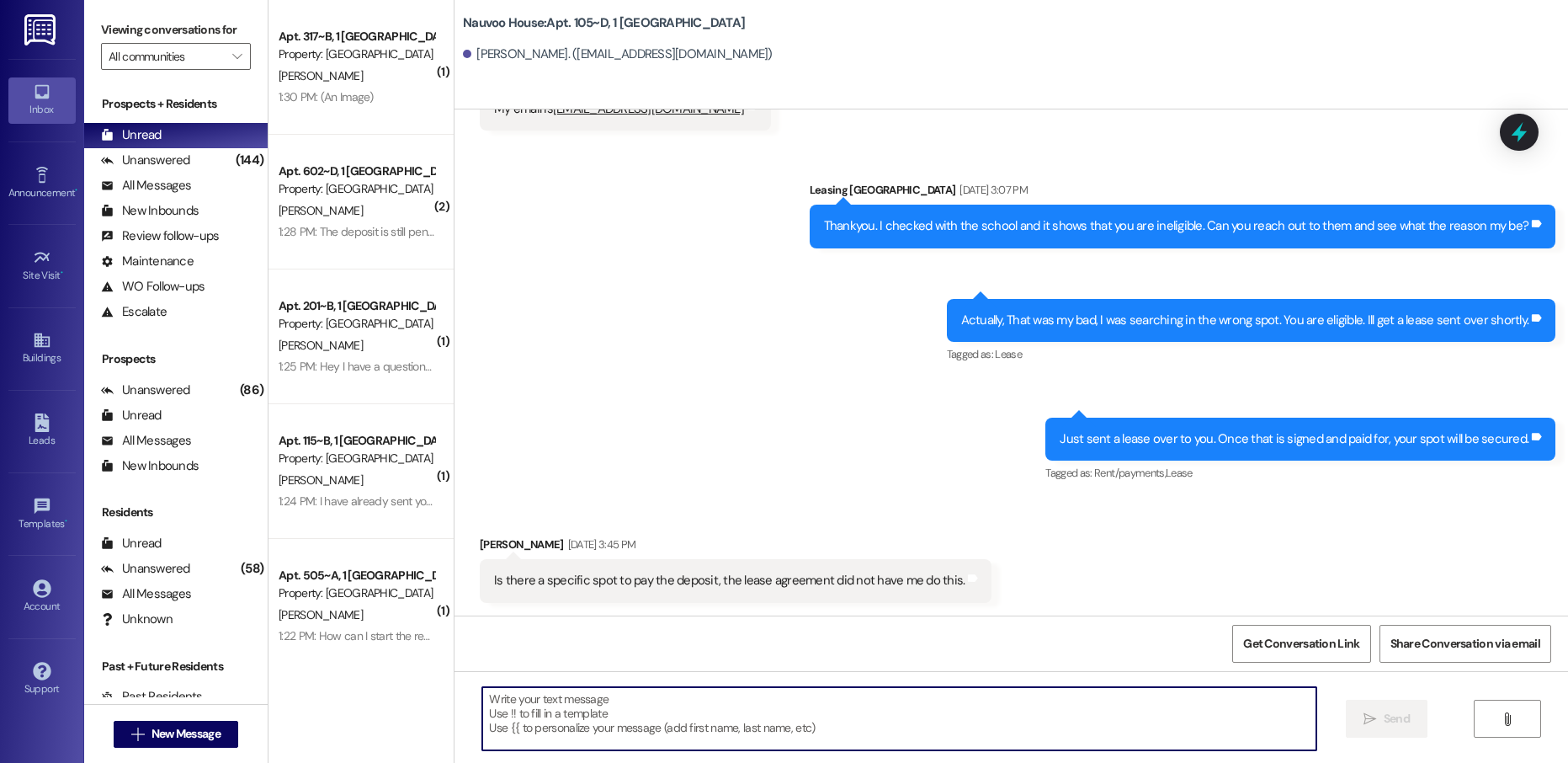
click at [572, 710] on textarea at bounding box center [898, 718] width 833 height 63
paste textarea "[PERSON_NAME], this is [PERSON_NAME] with Nauvoo House! We just generated your …"
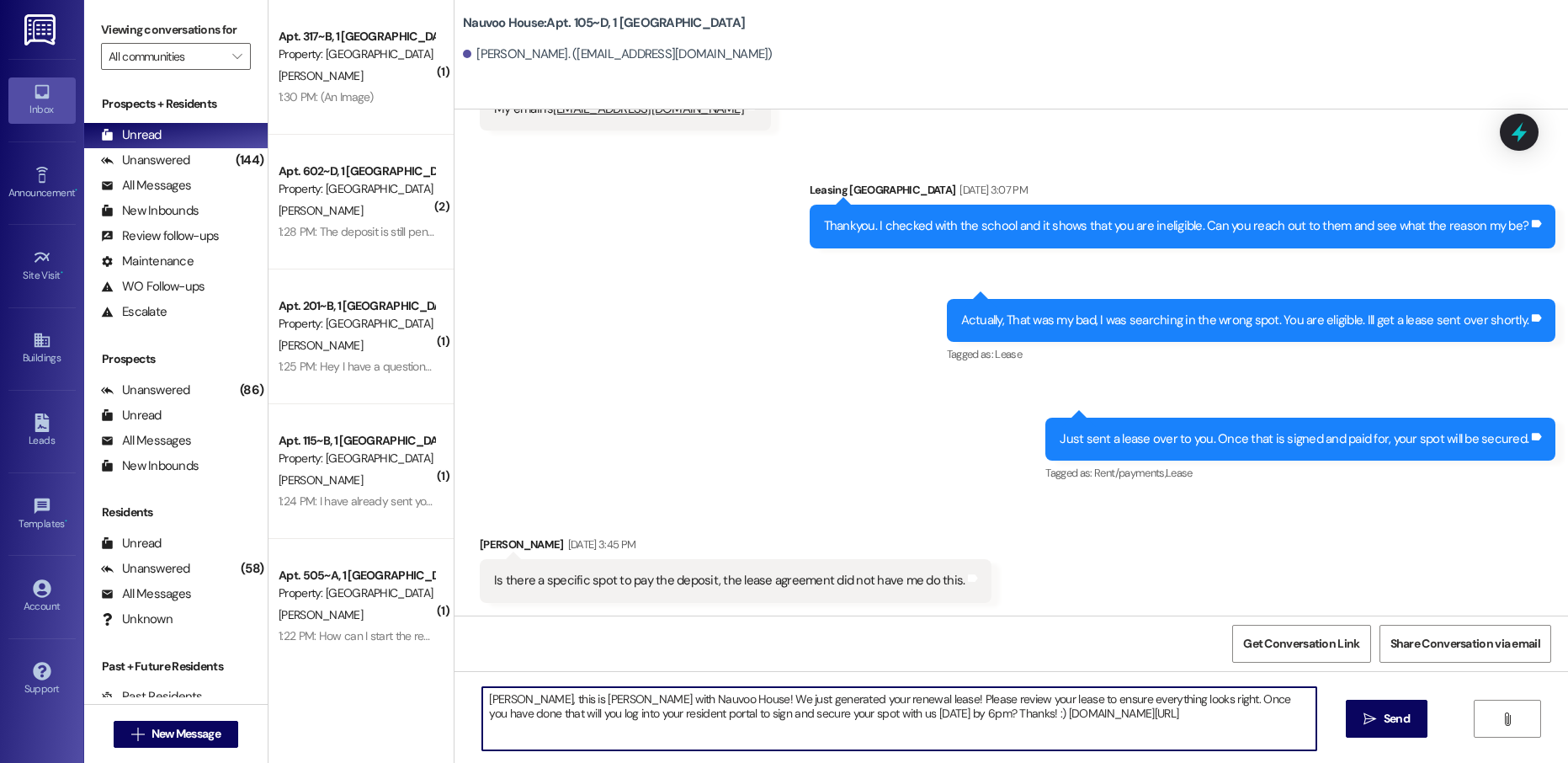
click at [485, 698] on textarea "[PERSON_NAME], this is [PERSON_NAME] with Nauvoo House! We just generated your …" at bounding box center [898, 718] width 833 height 63
type textarea "[PERSON_NAME], this is [PERSON_NAME] with Nauvoo House! We just generated your …"
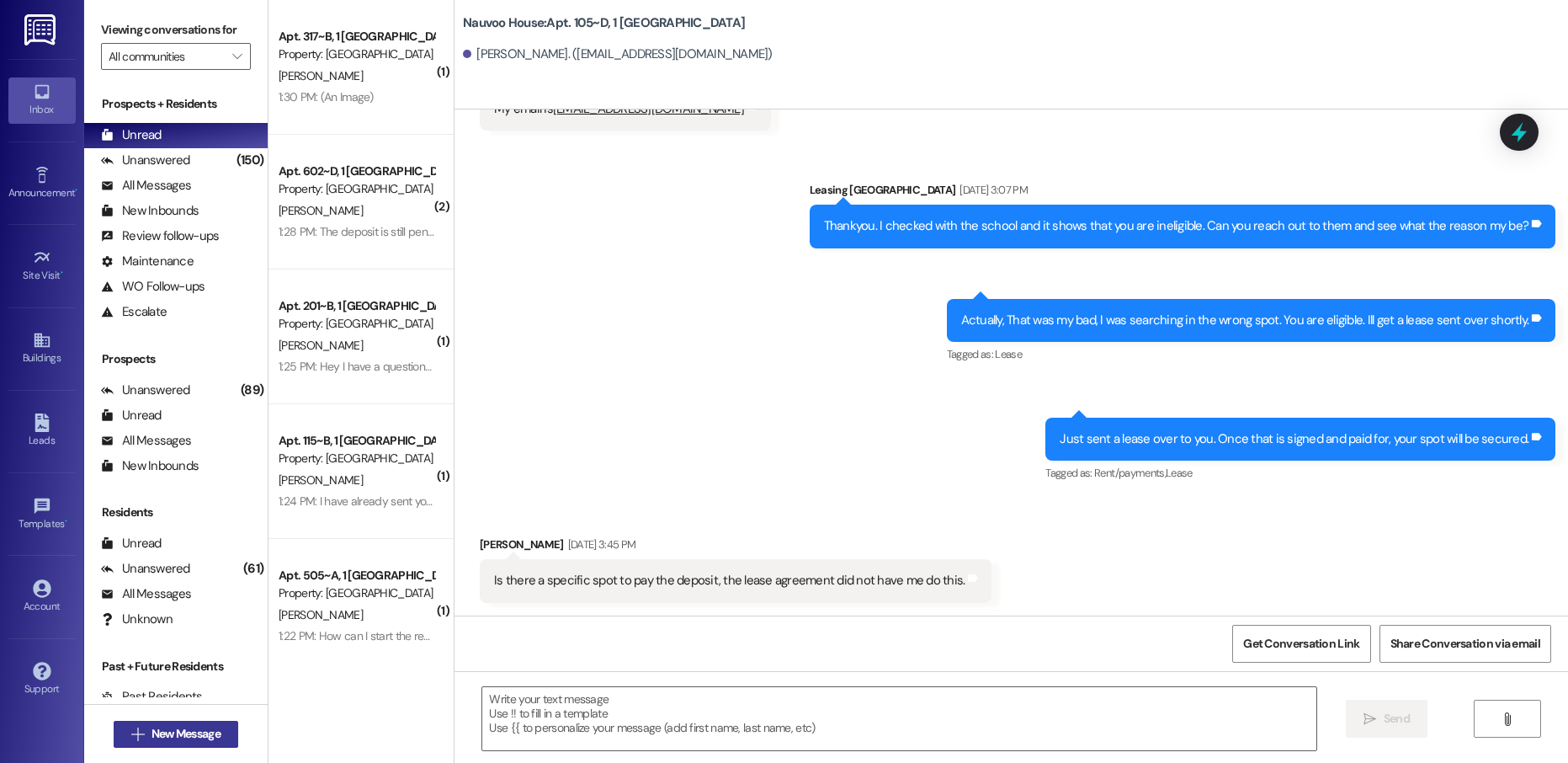
click at [199, 737] on span "New Message" at bounding box center [186, 734] width 69 height 18
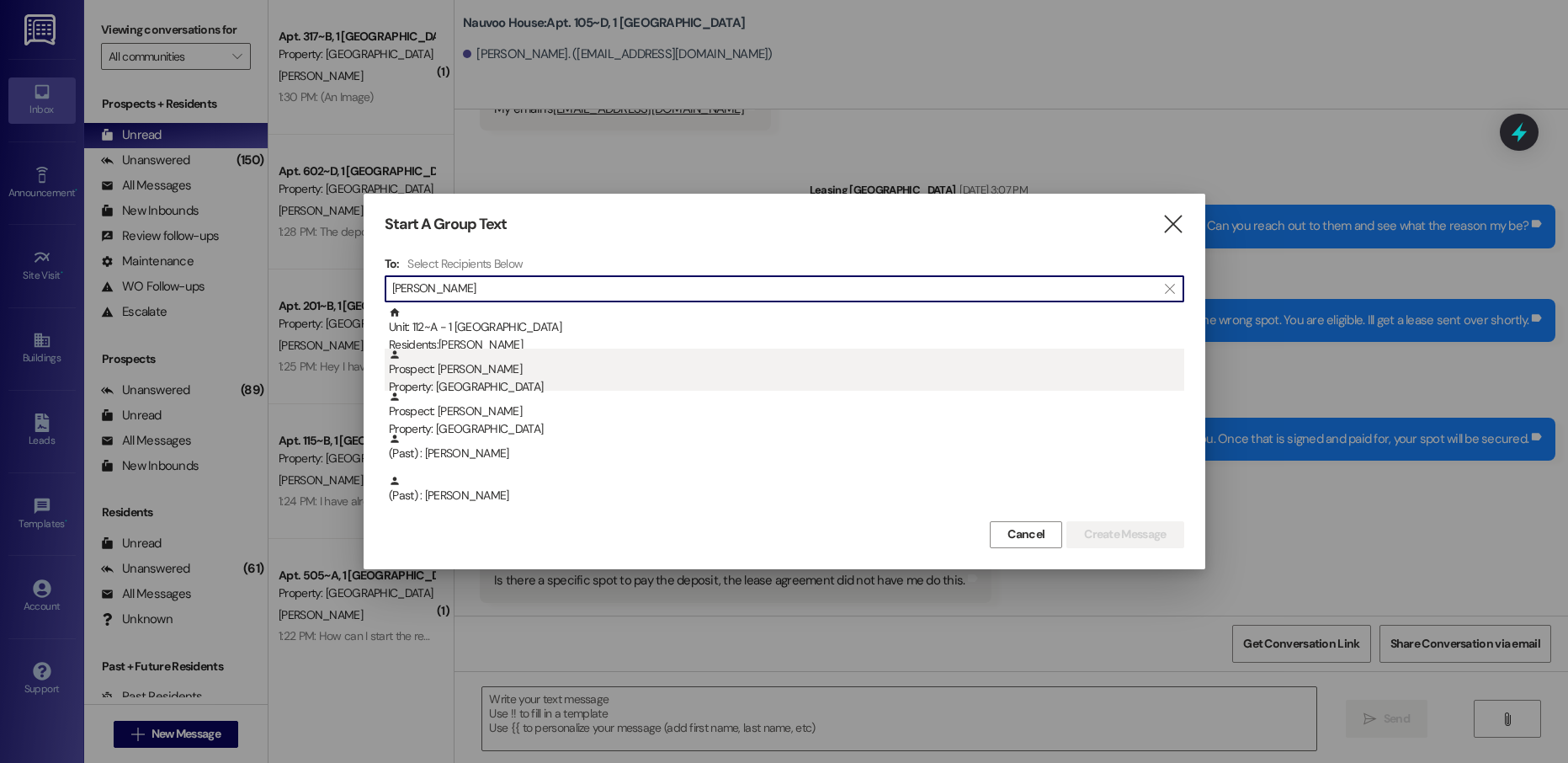
type input "[PERSON_NAME]"
click at [519, 350] on div "Prospect: [PERSON_NAME] Property: [GEOGRAPHIC_DATA]" at bounding box center [786, 372] width 795 height 48
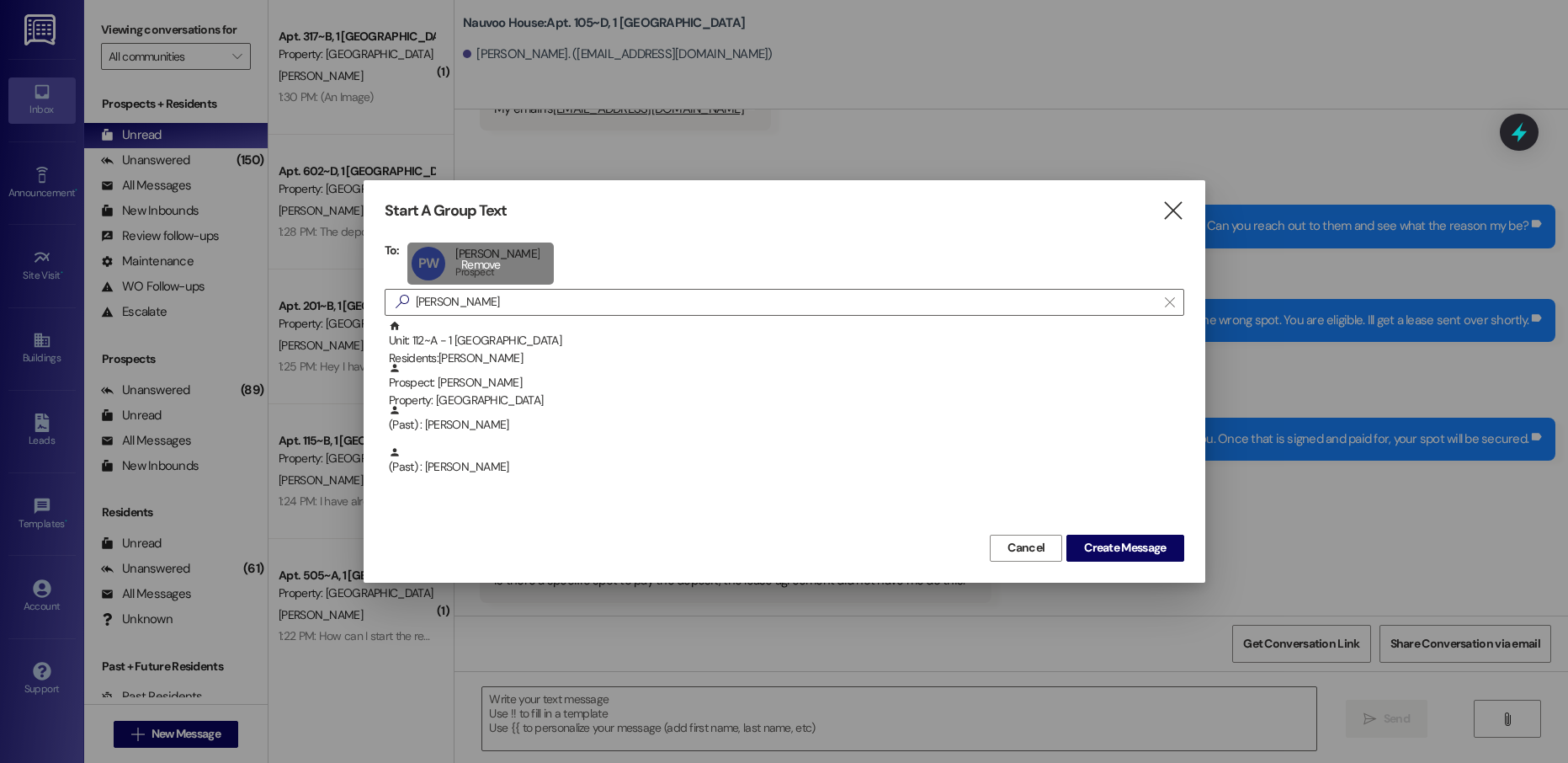
click at [482, 263] on div "PW [PERSON_NAME] [PERSON_NAME] Prospect Prospect click to remove" at bounding box center [481, 263] width 146 height 42
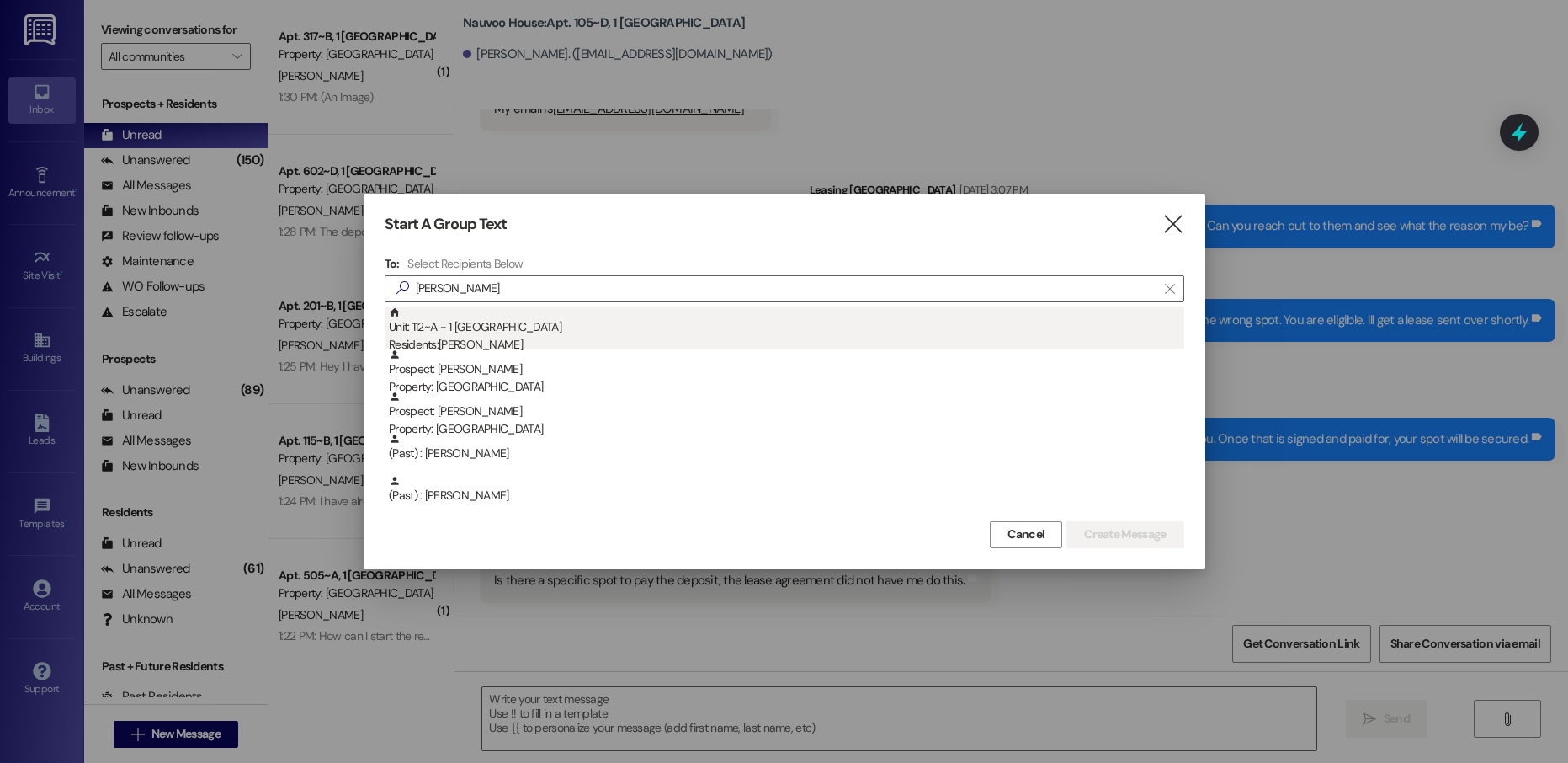
click at [481, 323] on div "Unit: 112~A - 1 Nauvoo House Residents: [PERSON_NAME]" at bounding box center [786, 330] width 795 height 48
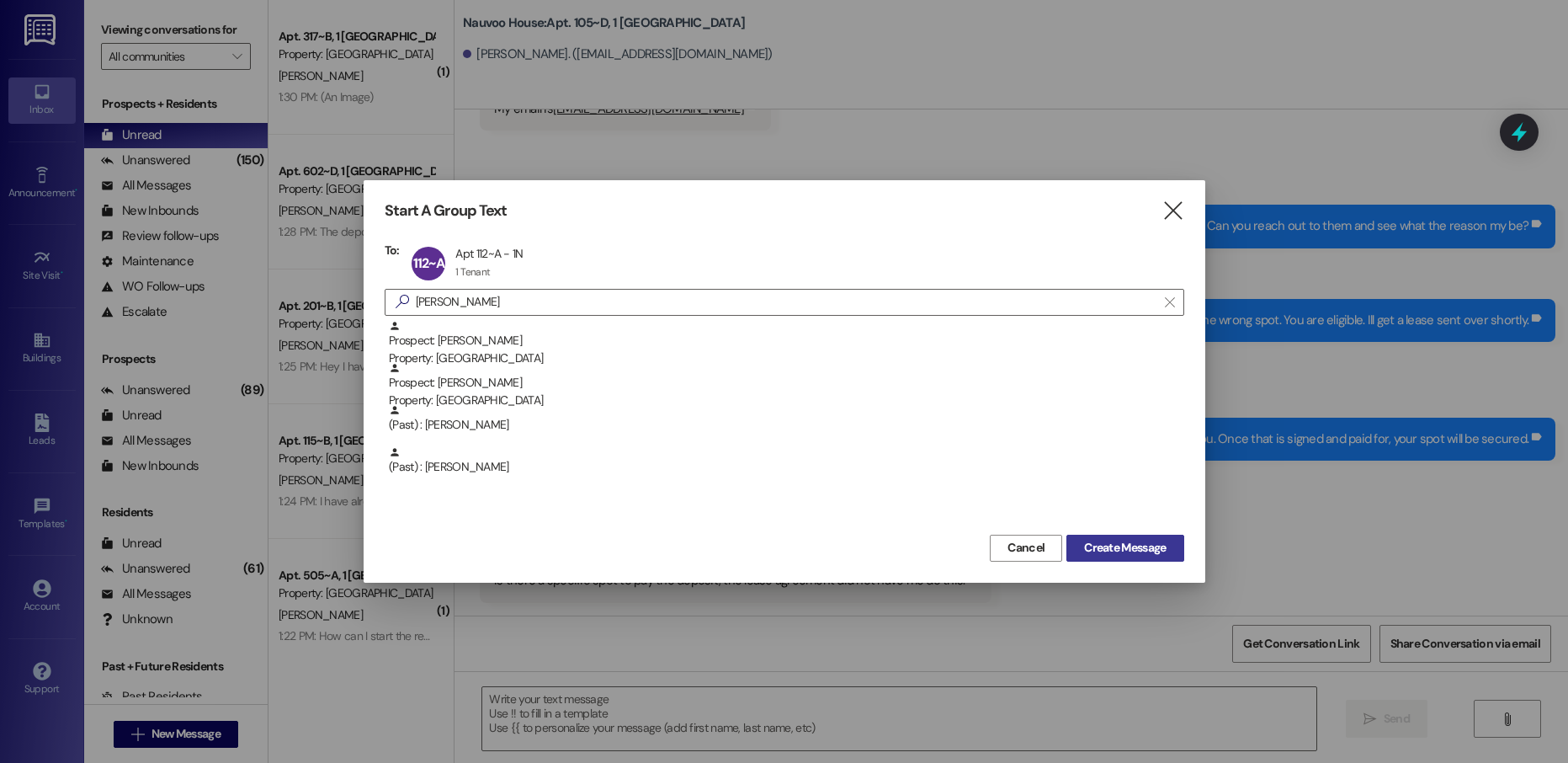
click at [1109, 549] on span "Create Message" at bounding box center [1124, 548] width 82 height 18
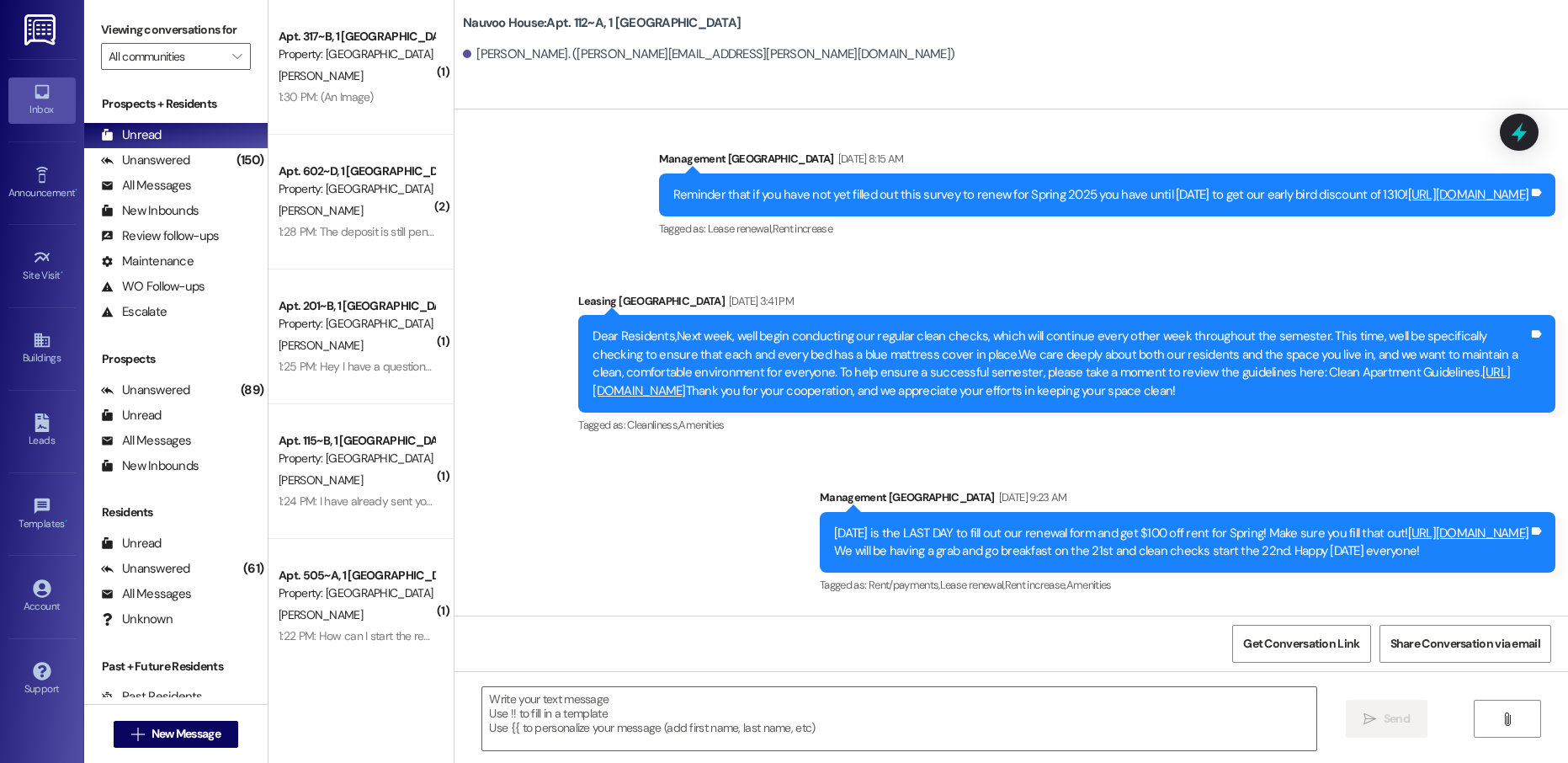
scroll to position [10735, 0]
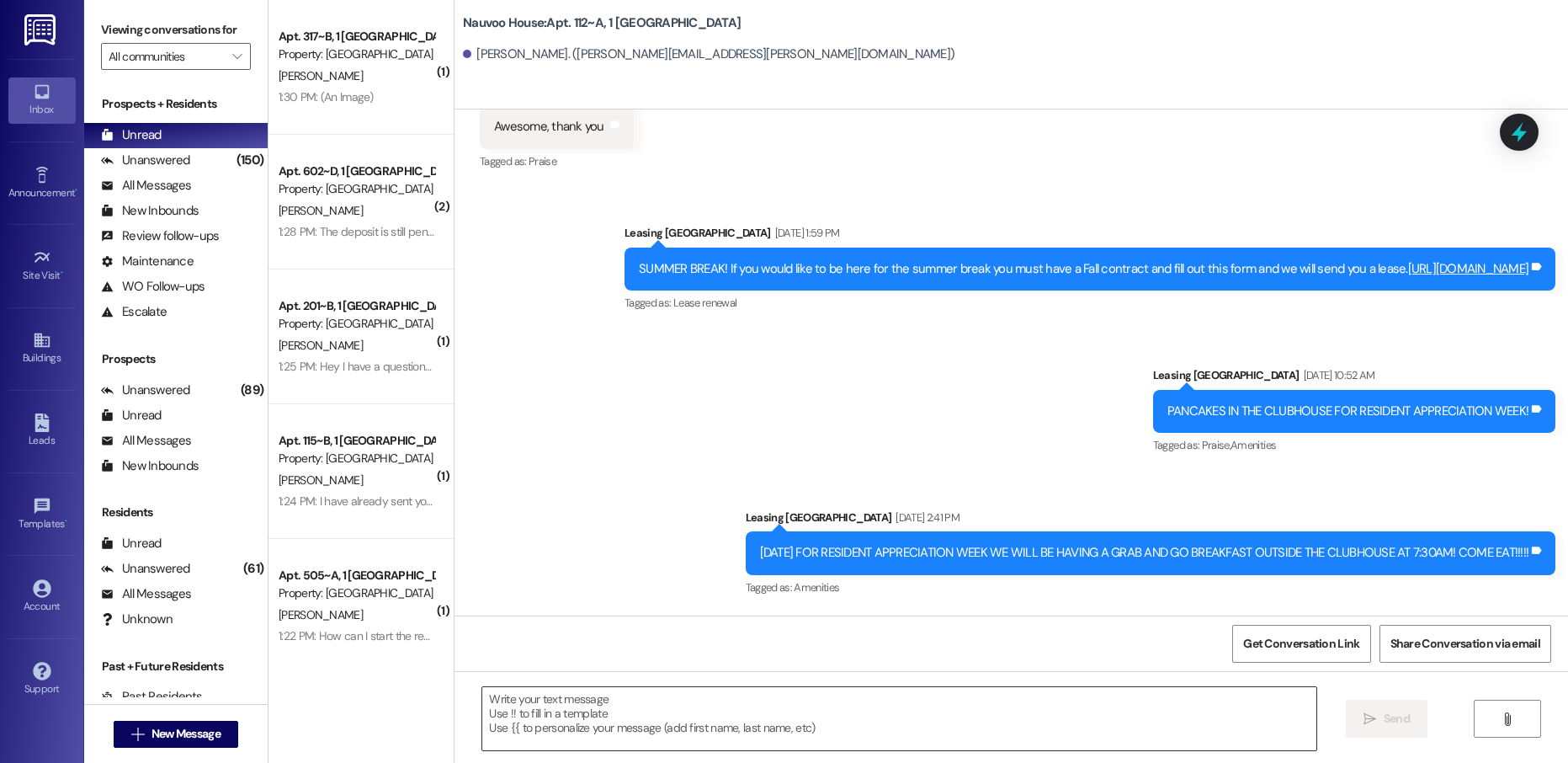
click at [550, 727] on textarea at bounding box center [898, 718] width 833 height 63
paste textarea "[PERSON_NAME], this is [PERSON_NAME] with Nauvoo House! We just generated your …"
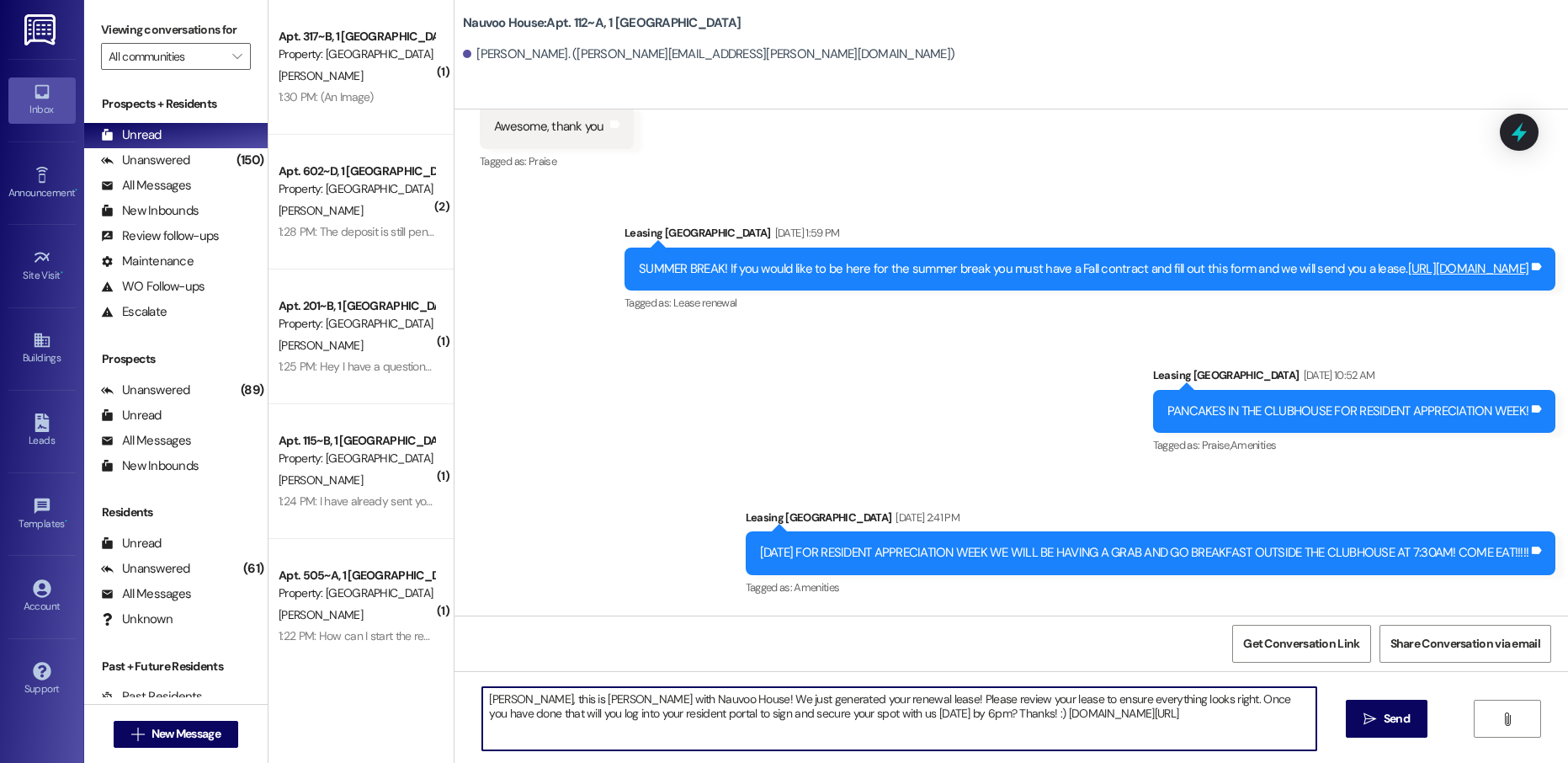
click at [484, 696] on textarea "[PERSON_NAME], this is [PERSON_NAME] with Nauvoo House! We just generated your …" at bounding box center [898, 718] width 833 height 63
type textarea "[PERSON_NAME], this is [PERSON_NAME] with Nauvoo House! We just generated your …"
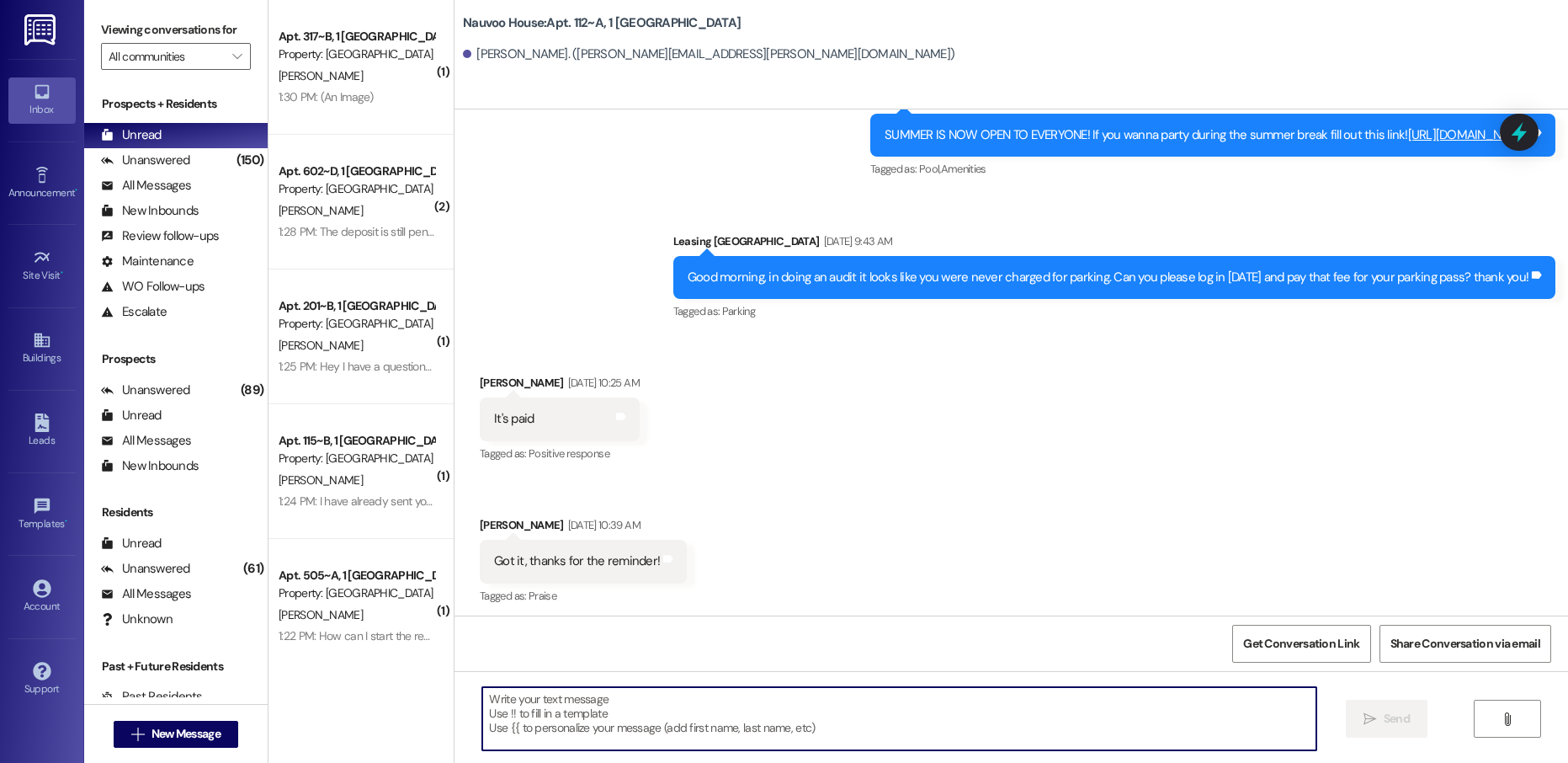
scroll to position [12154, 0]
